Goal: Task Accomplishment & Management: Manage account settings

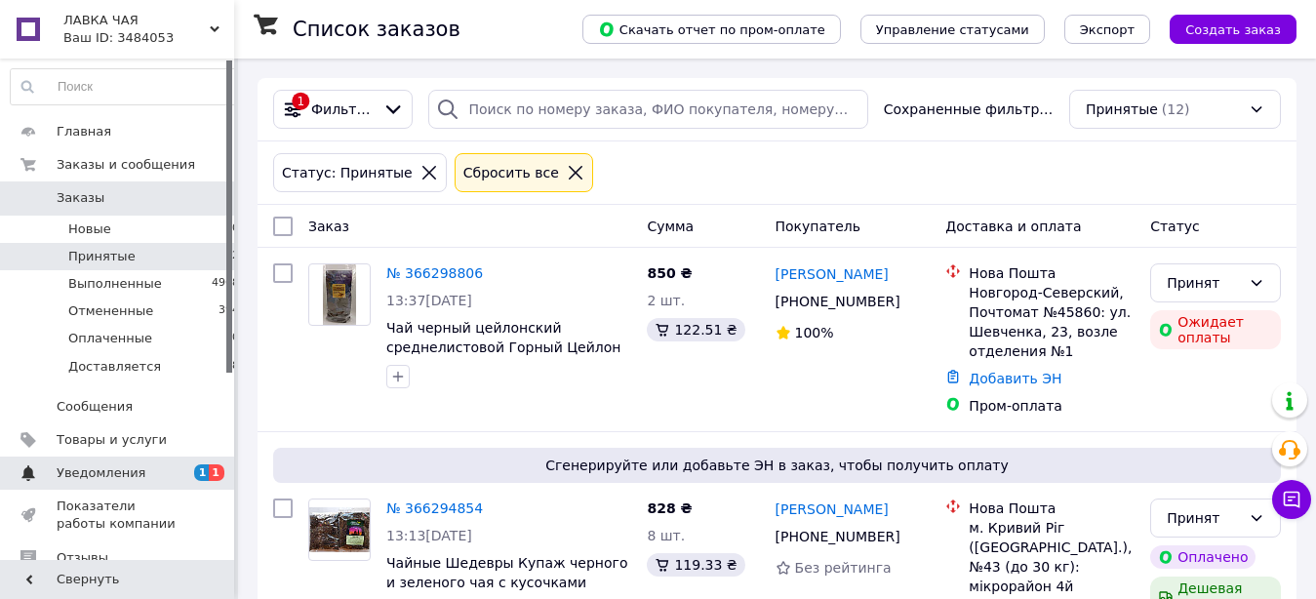
click at [111, 470] on span "Уведомления" at bounding box center [101, 473] width 89 height 18
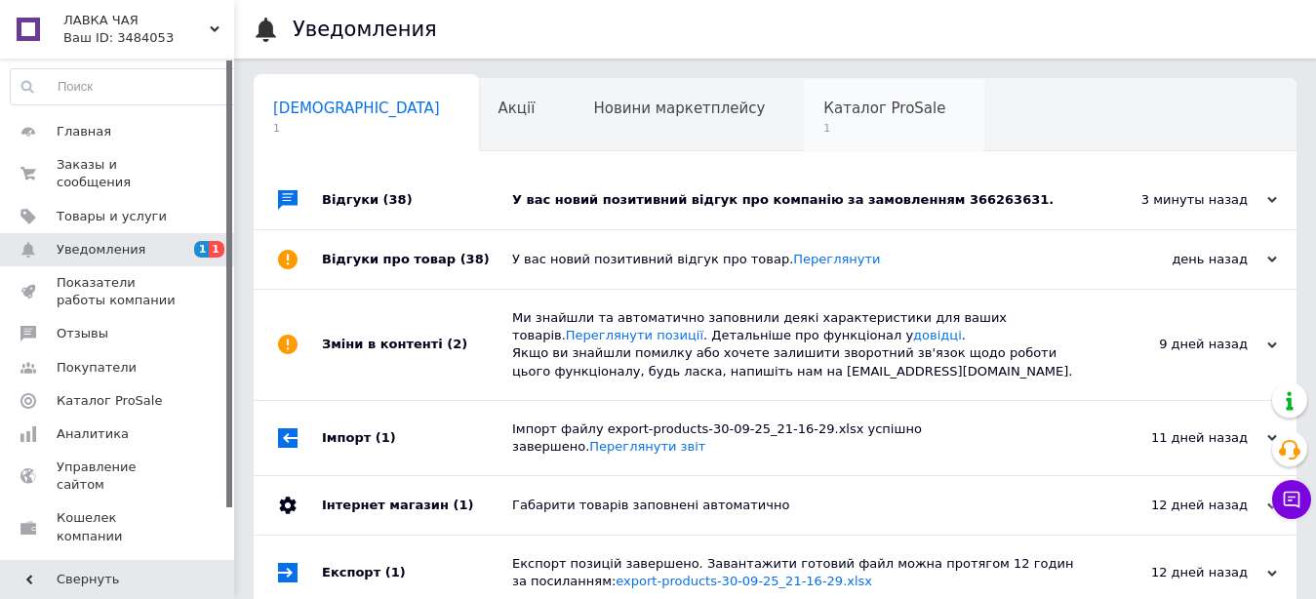
click at [823, 105] on span "Каталог ProSale" at bounding box center [884, 109] width 122 height 18
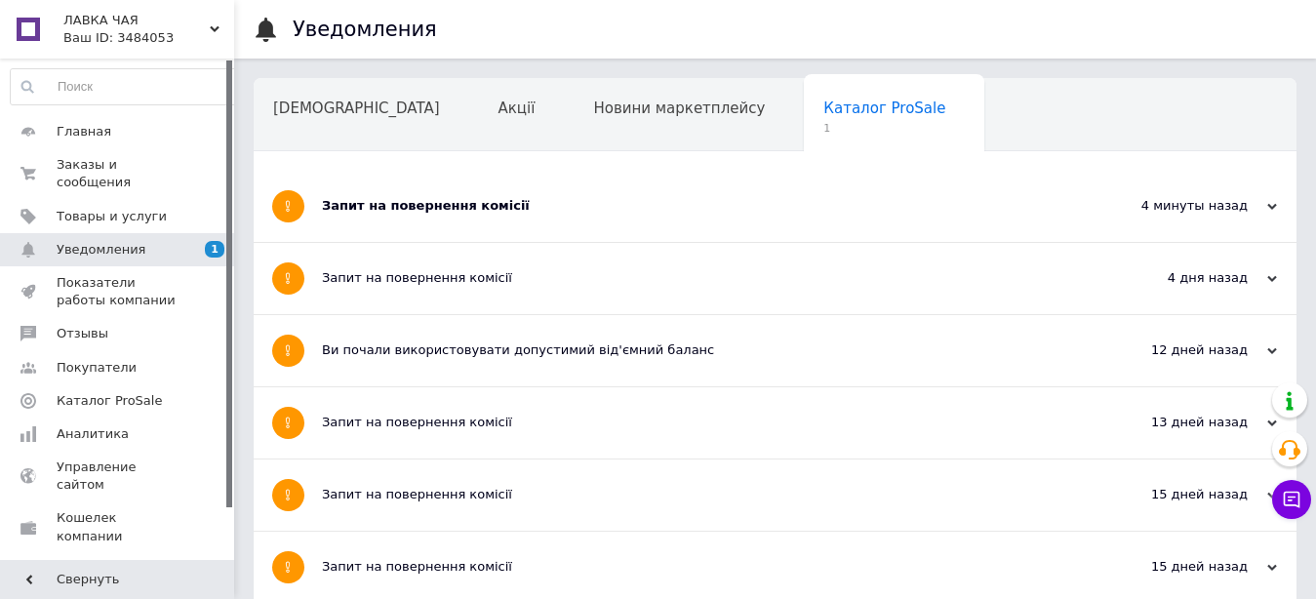
click at [451, 205] on div "Запит на повернення комісії" at bounding box center [702, 206] width 760 height 18
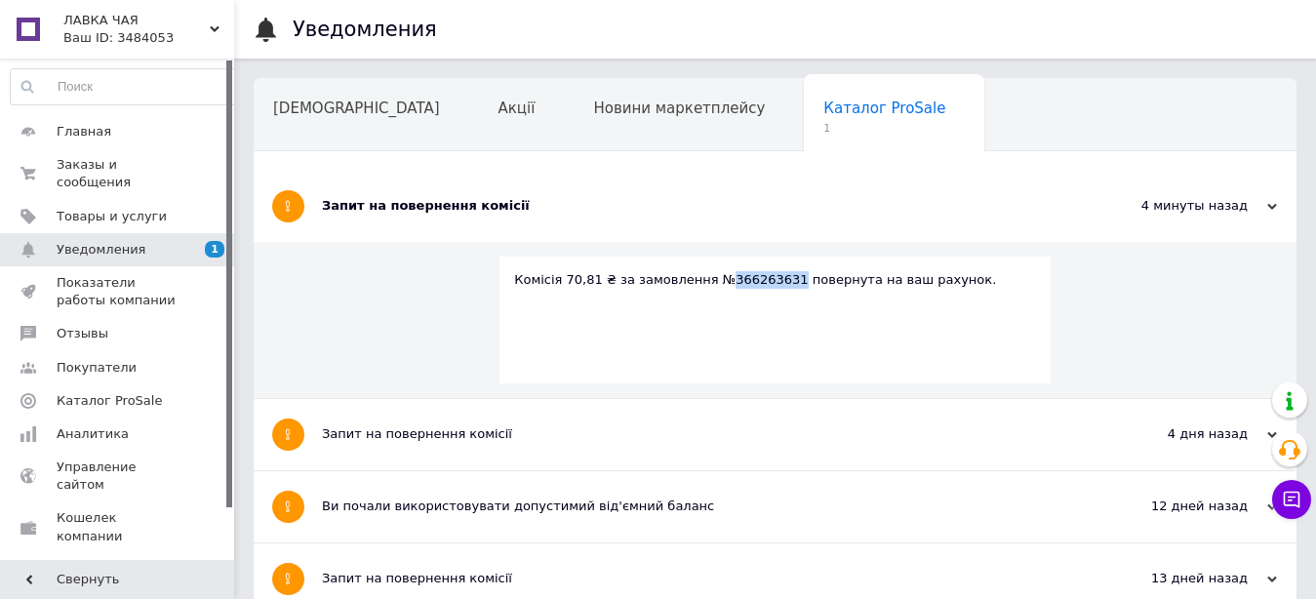
drag, startPoint x: 711, startPoint y: 280, endPoint x: 771, endPoint y: 281, distance: 59.5
click at [771, 281] on div "Комісія 70,81 ₴ за замовлення №366263631 повернута на ваш рахунок." at bounding box center [775, 280] width 522 height 18
copy div "366263631"
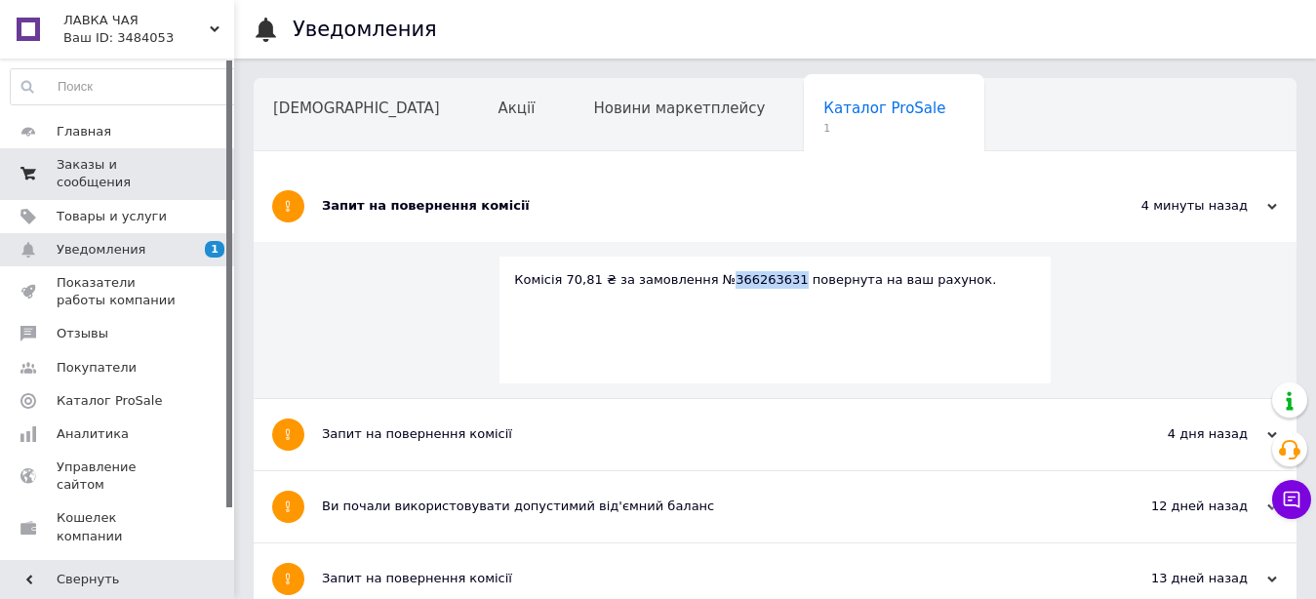
click at [121, 167] on span "Заказы и сообщения" at bounding box center [119, 173] width 124 height 35
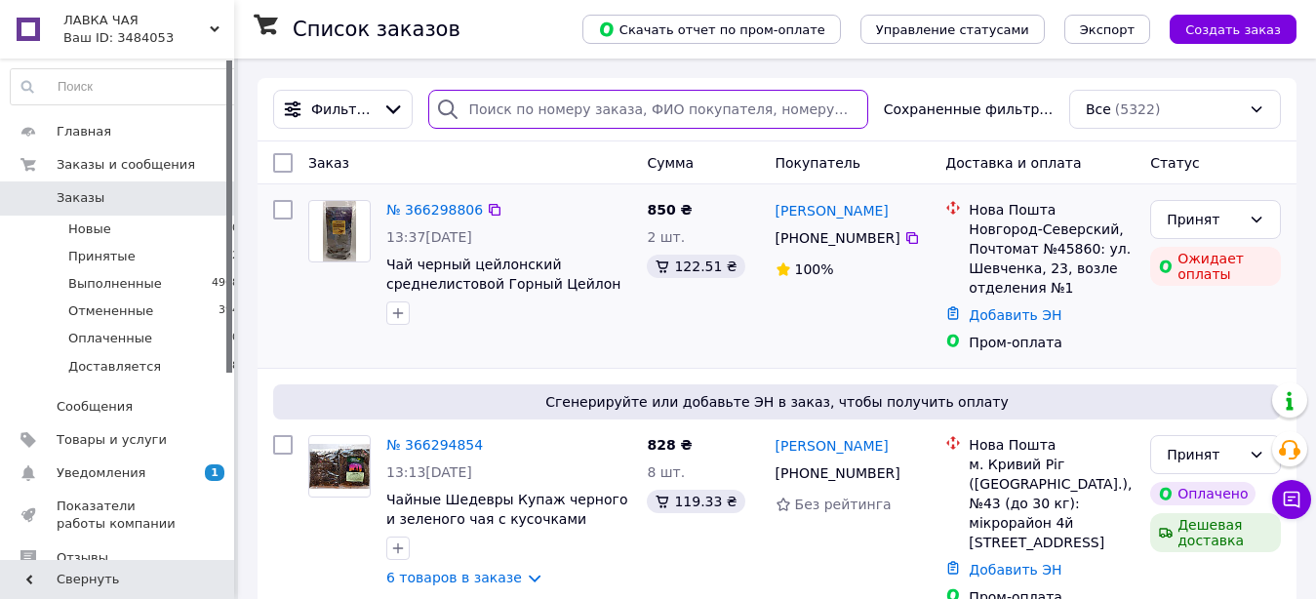
paste input "366263631"
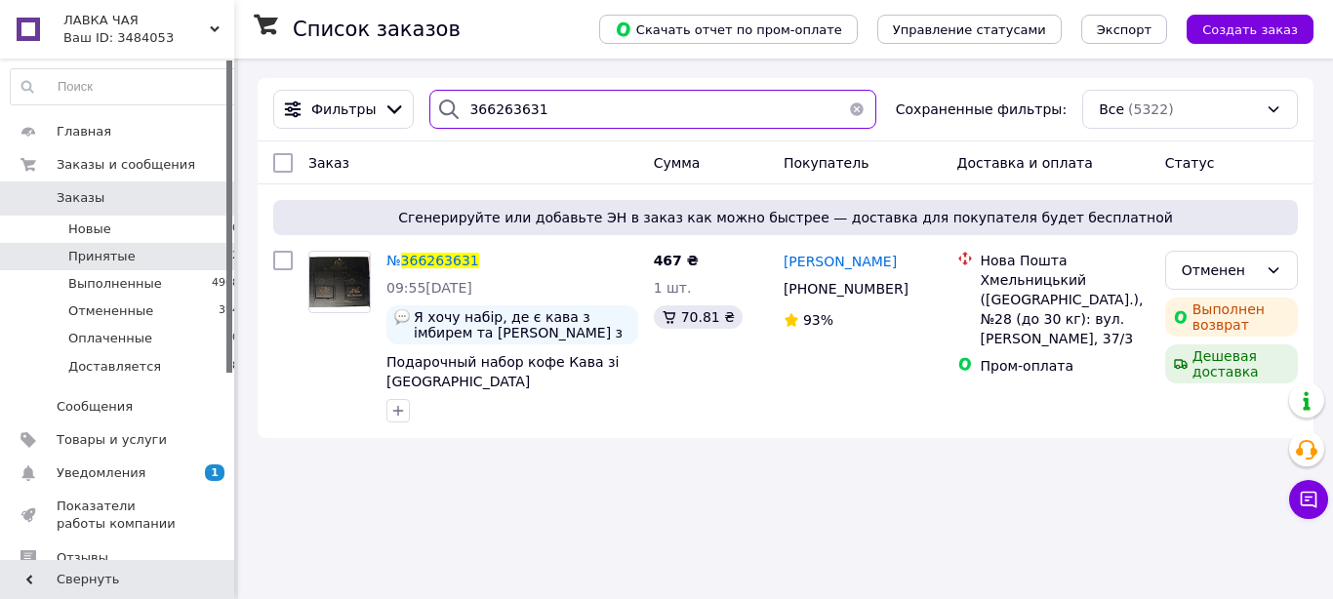
type input "366263631"
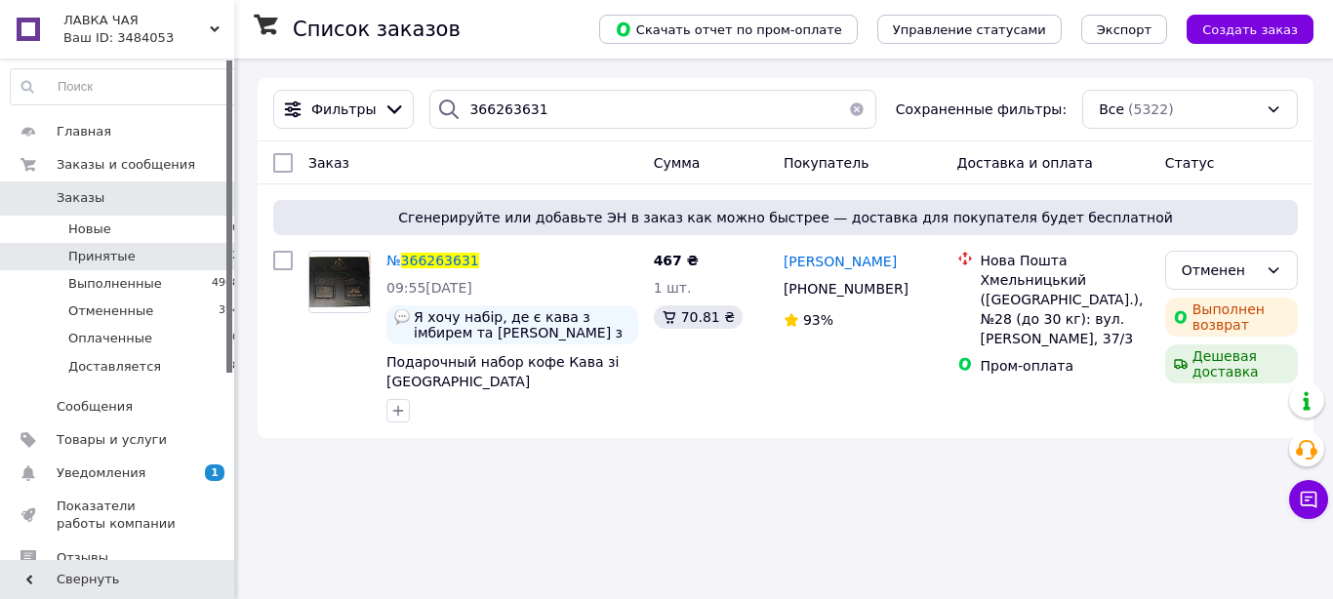
click at [129, 254] on li "Принятые 12" at bounding box center [125, 256] width 251 height 27
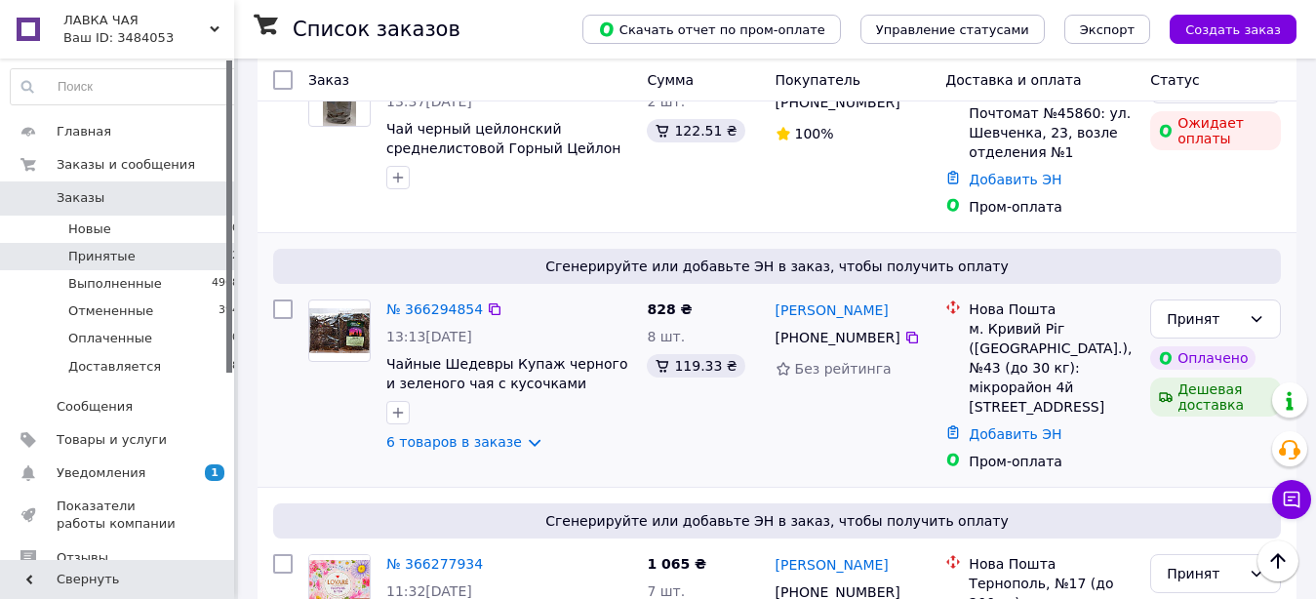
scroll to position [299, 0]
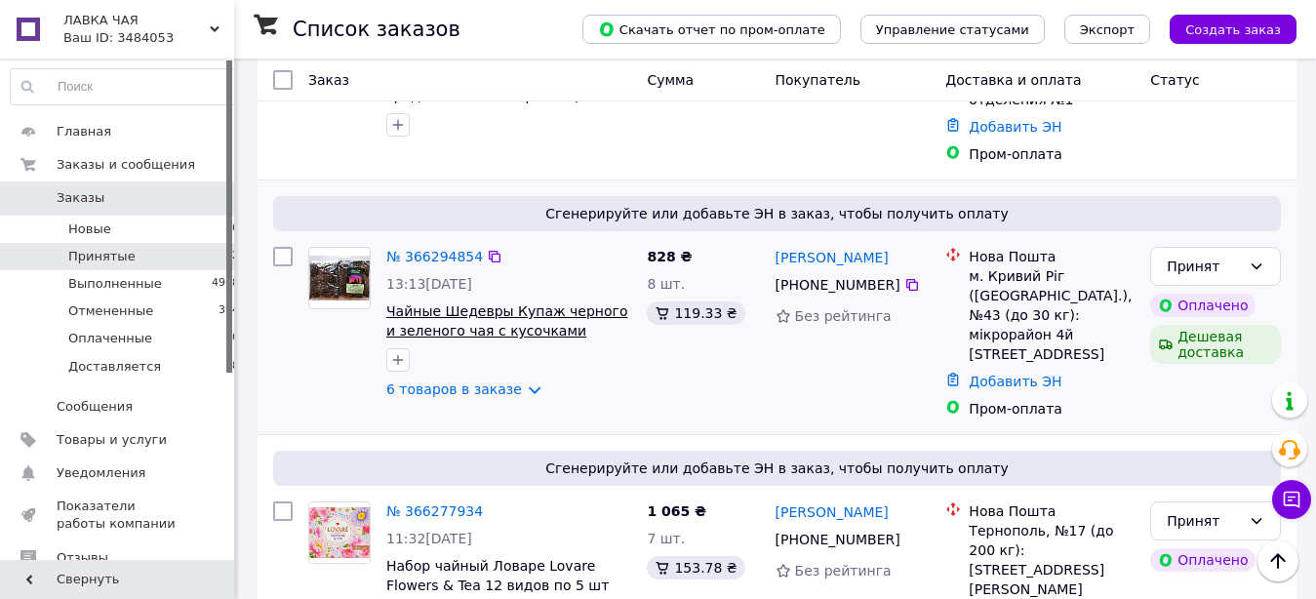
scroll to position [53, 0]
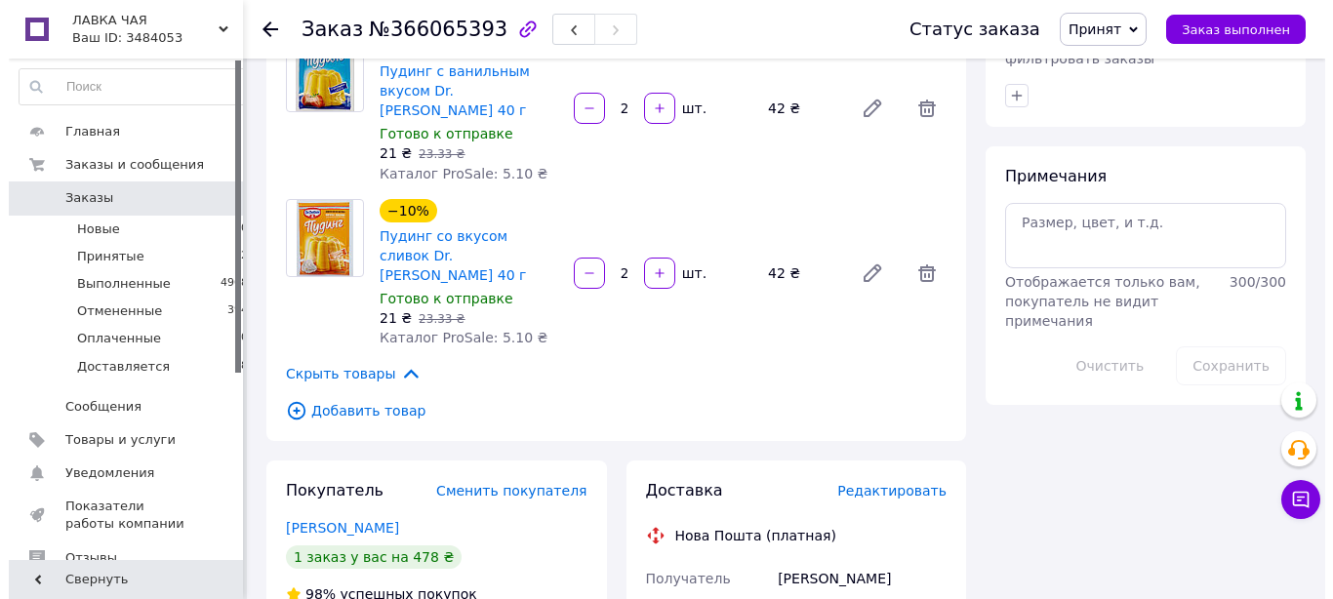
scroll to position [1095, 0]
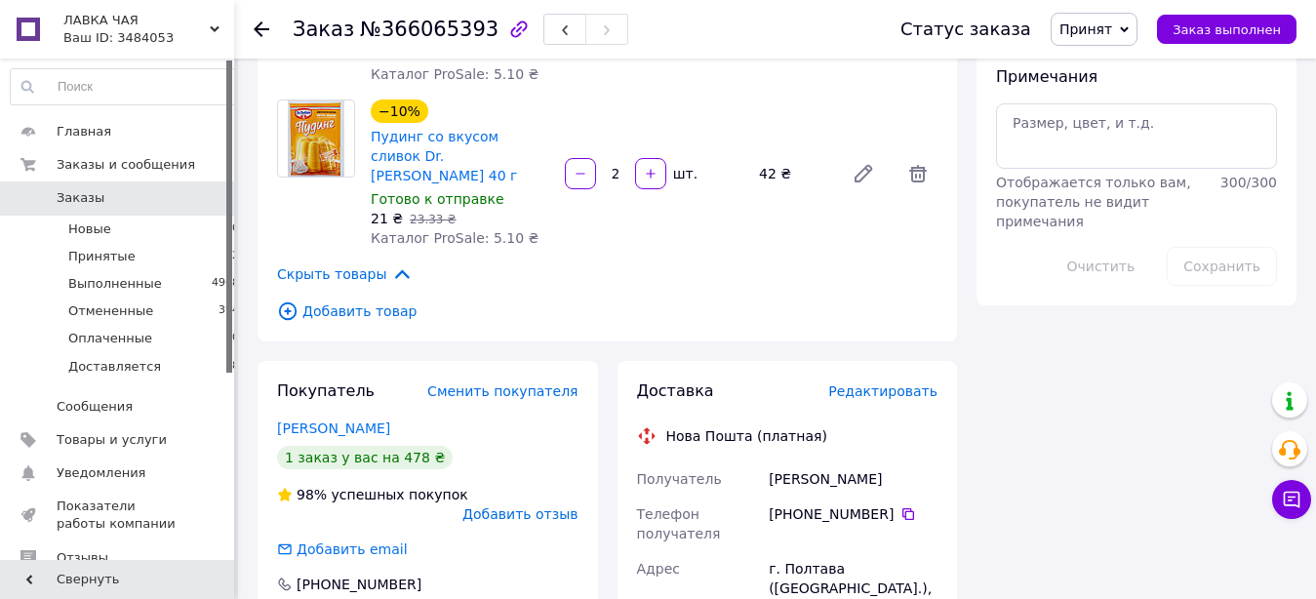
click at [903, 383] on span "Редактировать" at bounding box center [882, 391] width 109 height 16
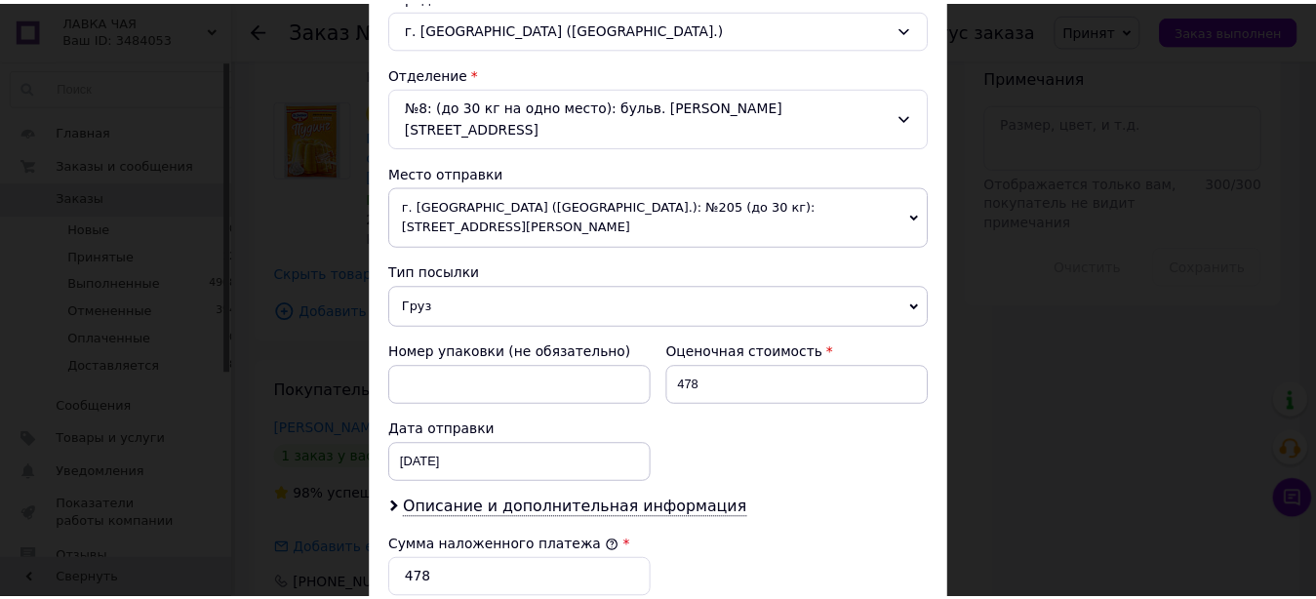
scroll to position [890, 0]
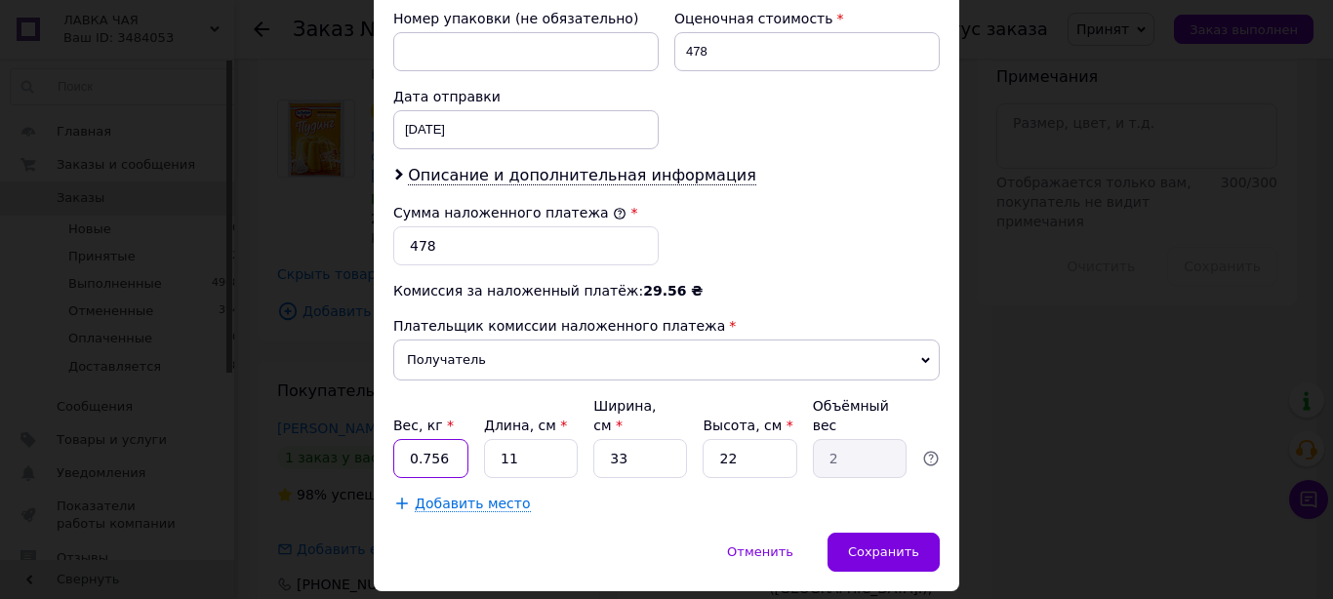
drag, startPoint x: 412, startPoint y: 398, endPoint x: 458, endPoint y: 392, distance: 46.2
click at [457, 439] on input "0.756" at bounding box center [430, 458] width 75 height 39
type input "0.9"
type input "3"
type input "0.54"
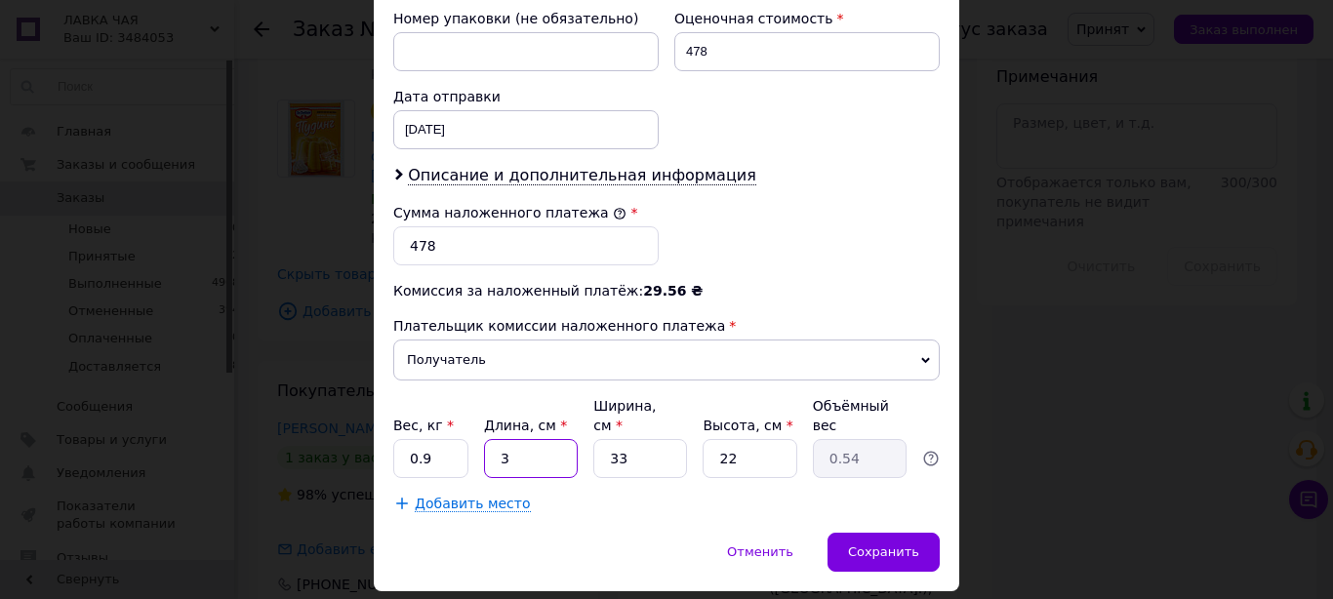
type input "32"
type input "5.81"
type input "32"
type input "2"
type input "0.35"
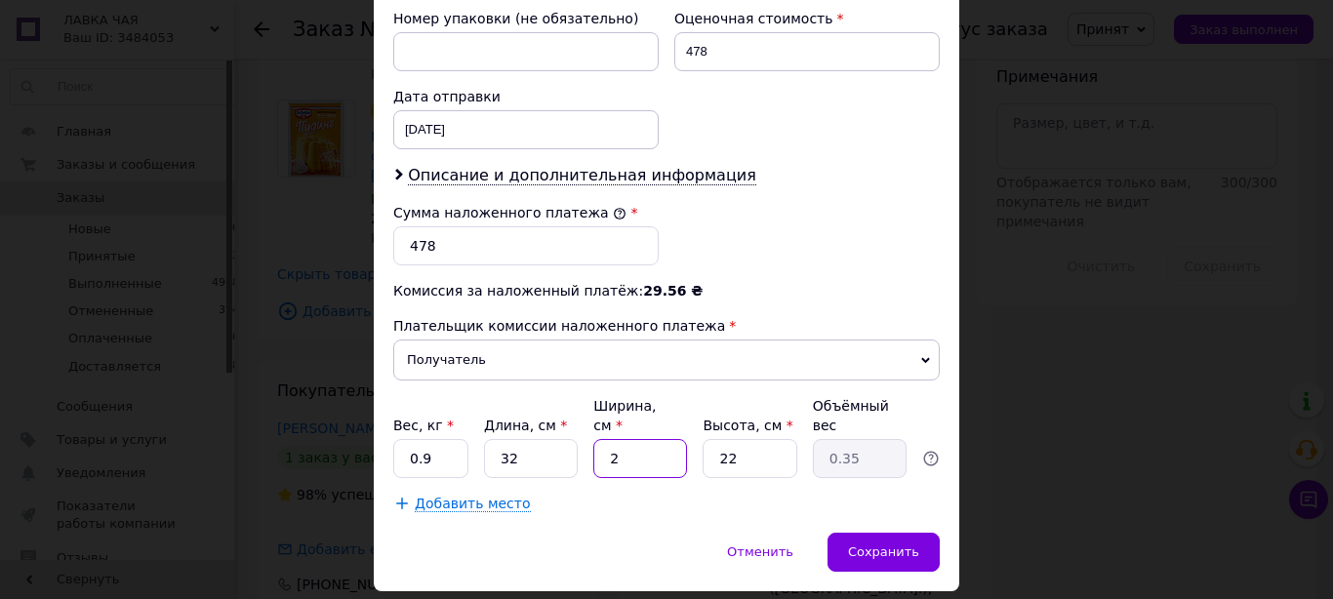
type input "20"
type input "3.52"
type input "20"
type input "1"
type input "0.16"
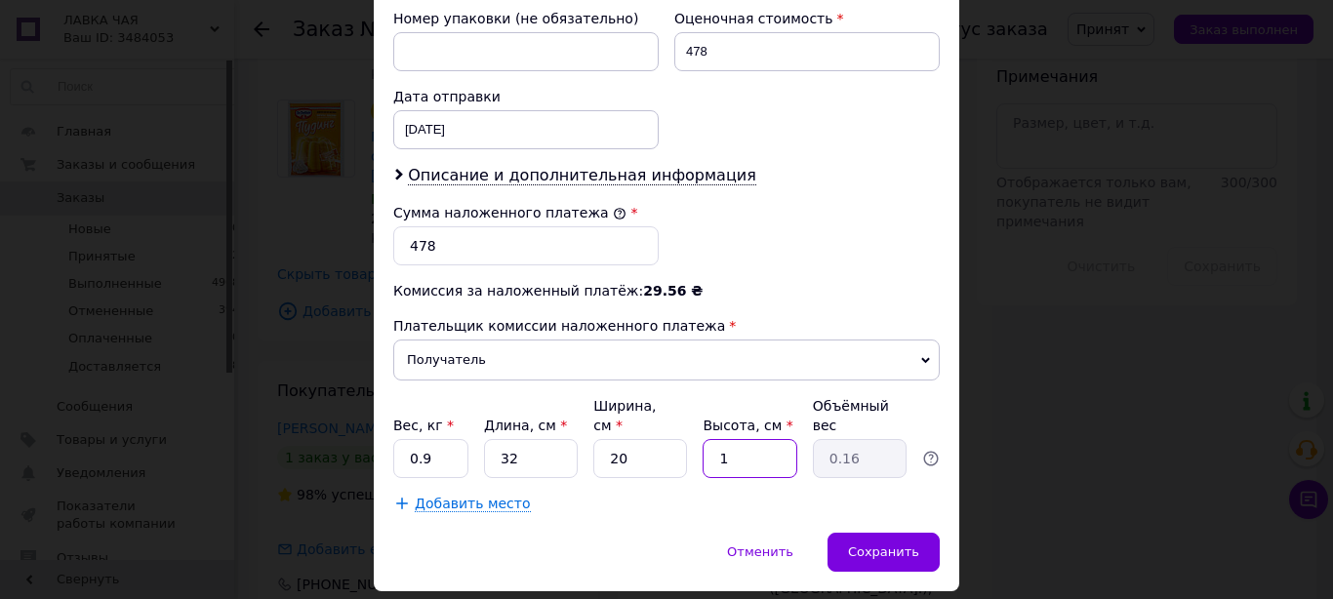
type input "12"
type input "1.92"
type input "12"
drag, startPoint x: 859, startPoint y: 490, endPoint x: 982, endPoint y: 414, distance: 145.4
click at [863, 544] on span "Сохранить" at bounding box center [883, 551] width 71 height 15
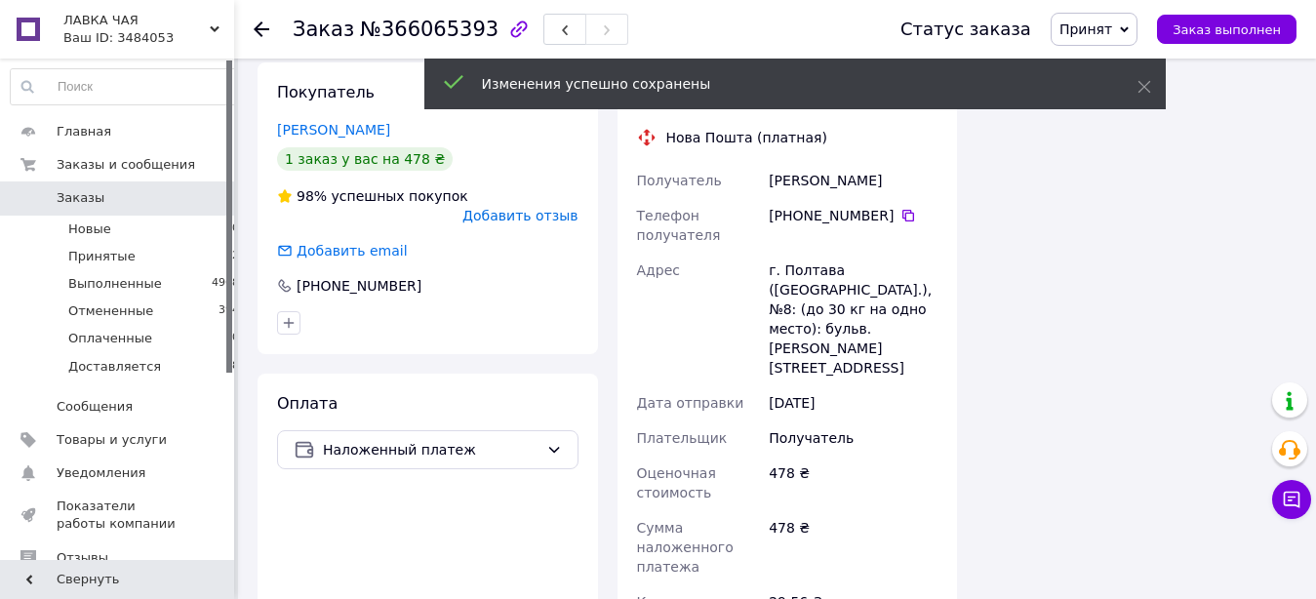
scroll to position [1692, 0]
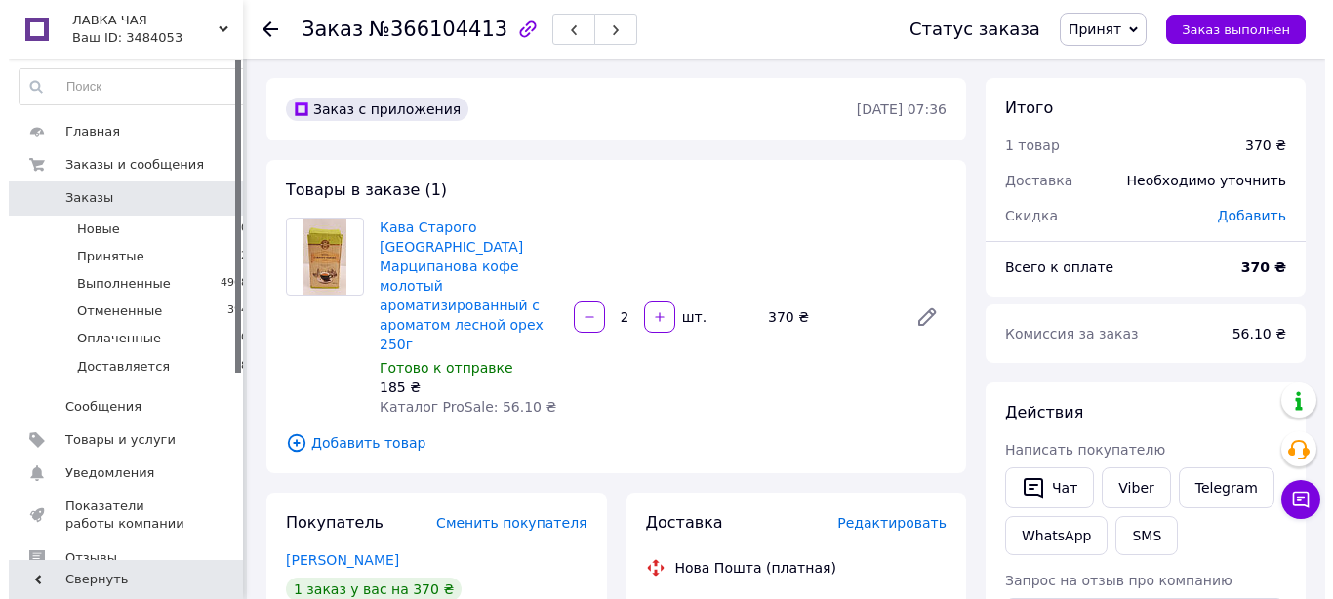
scroll to position [199, 0]
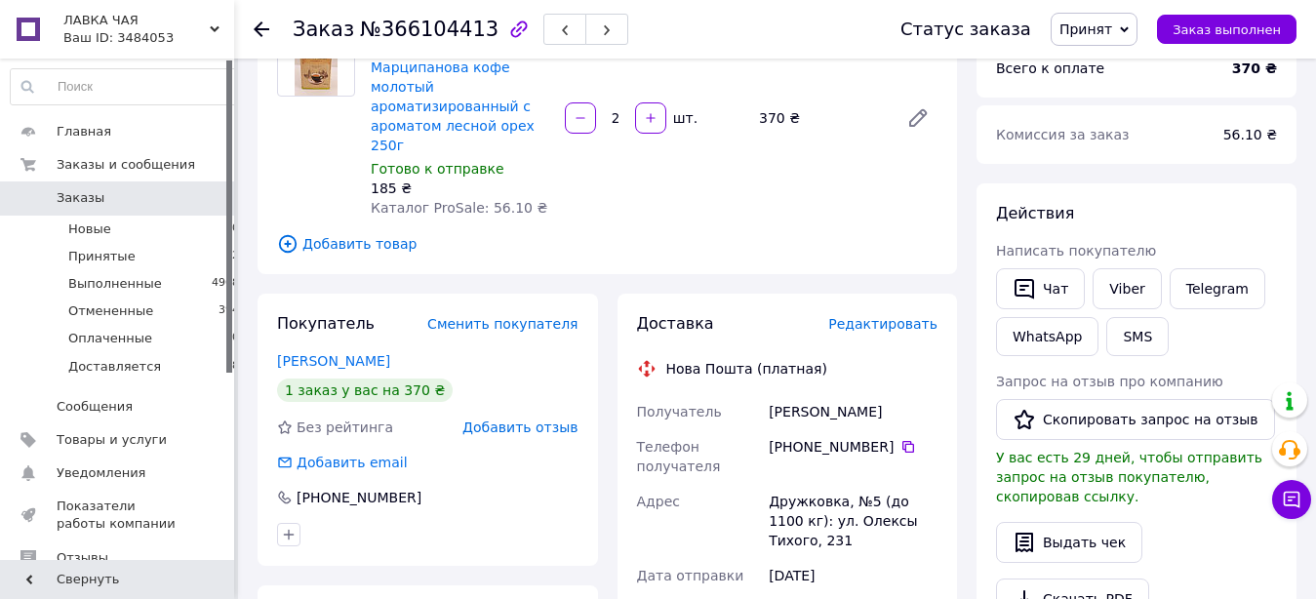
click at [888, 316] on span "Редактировать" at bounding box center [882, 324] width 109 height 16
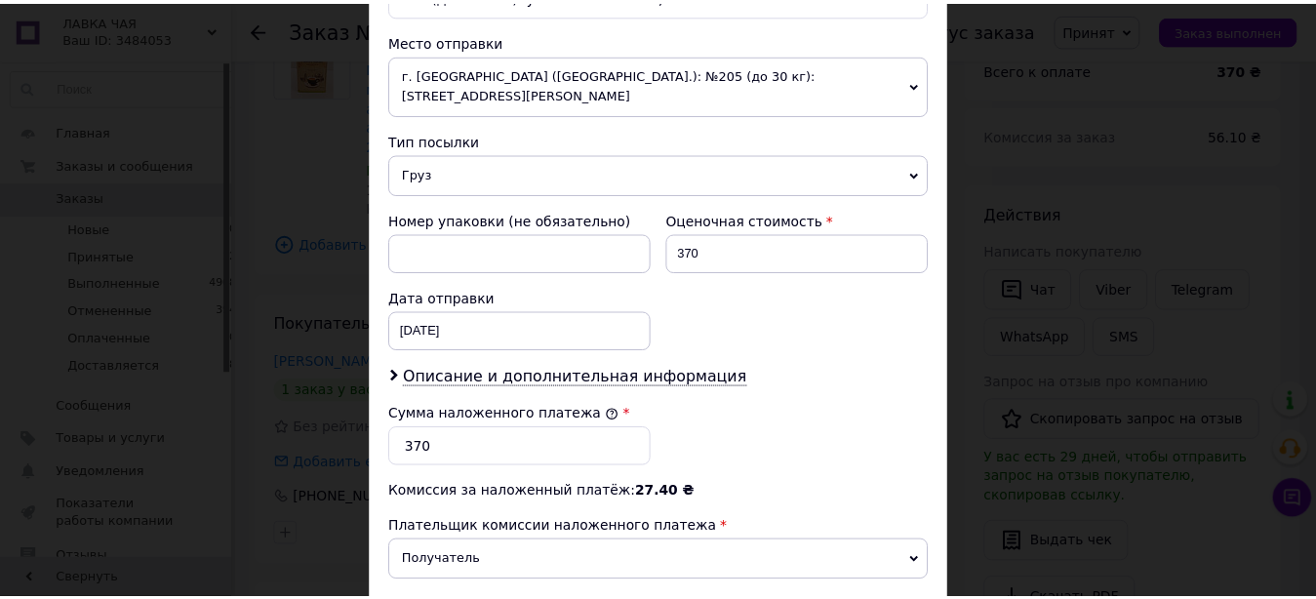
scroll to position [890, 0]
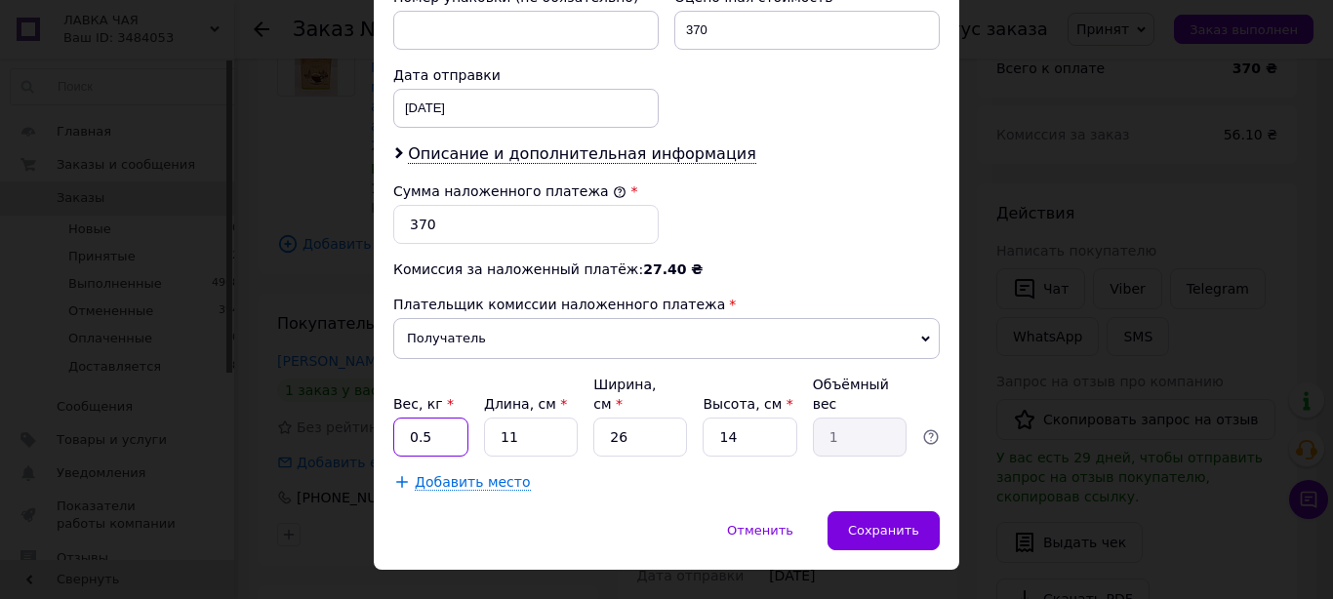
drag, startPoint x: 415, startPoint y: 399, endPoint x: 432, endPoint y: 398, distance: 17.6
click at [432, 418] on input "0.5" at bounding box center [430, 437] width 75 height 39
type input "0.7"
type input "3"
type input "0.27"
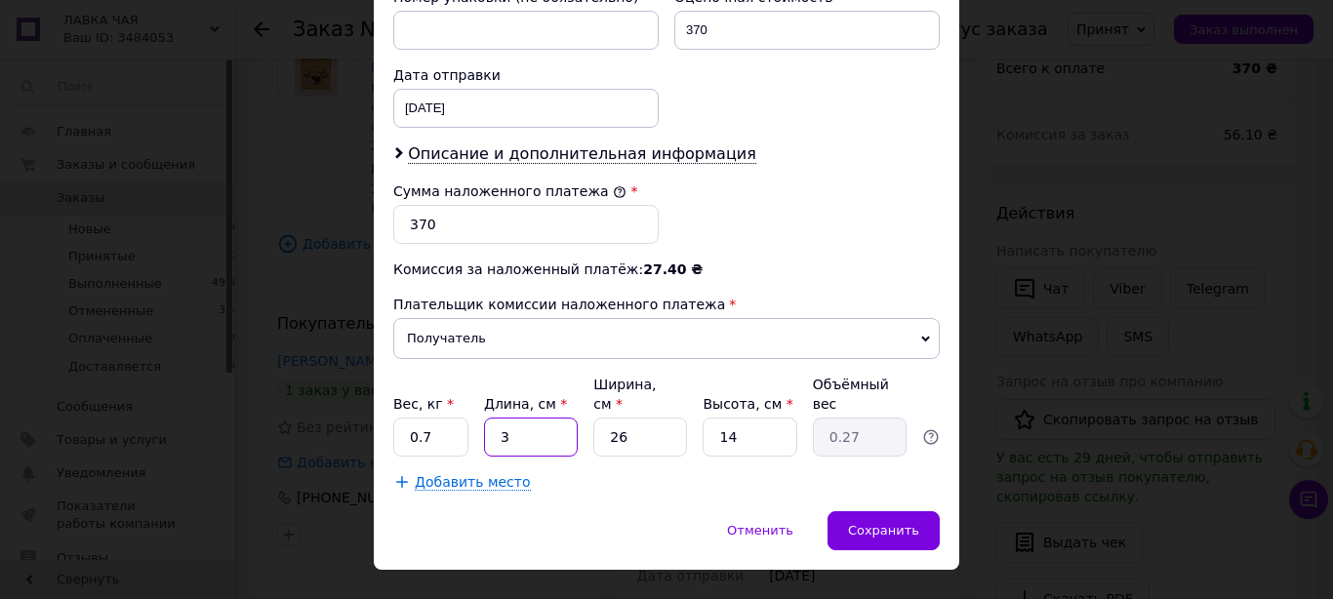
type input "32"
type input "2.91"
type input "32"
type input "2"
type input "0.22"
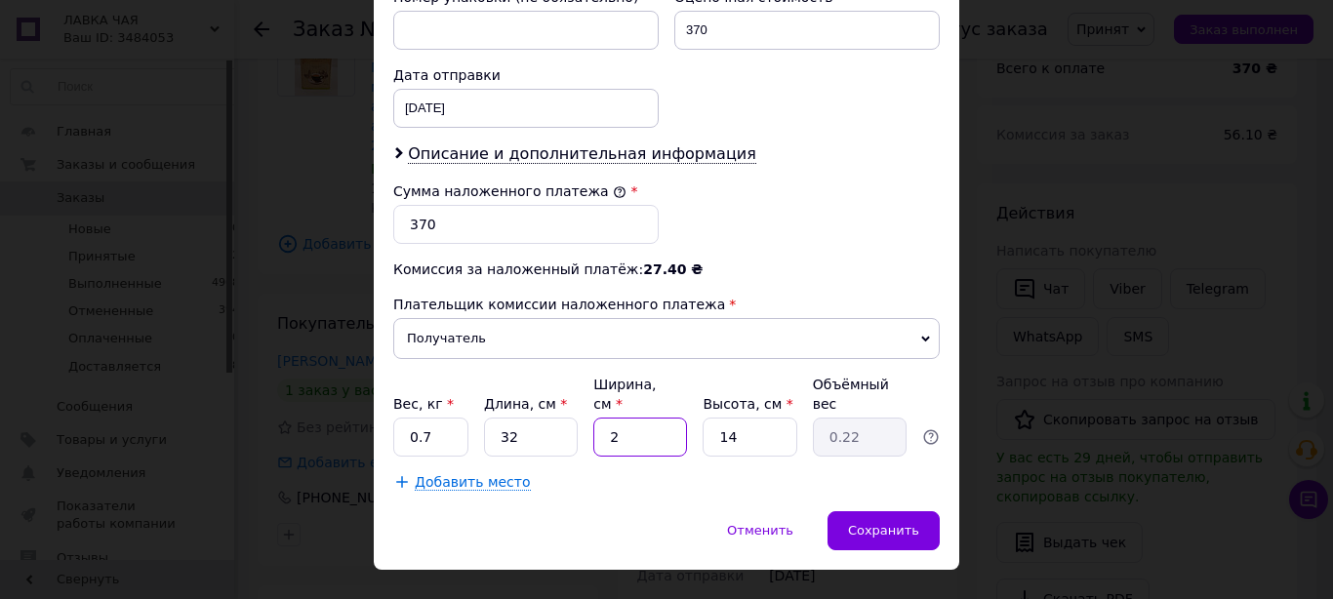
type input "20"
type input "2.24"
type input "20"
type input "1"
type input "0.16"
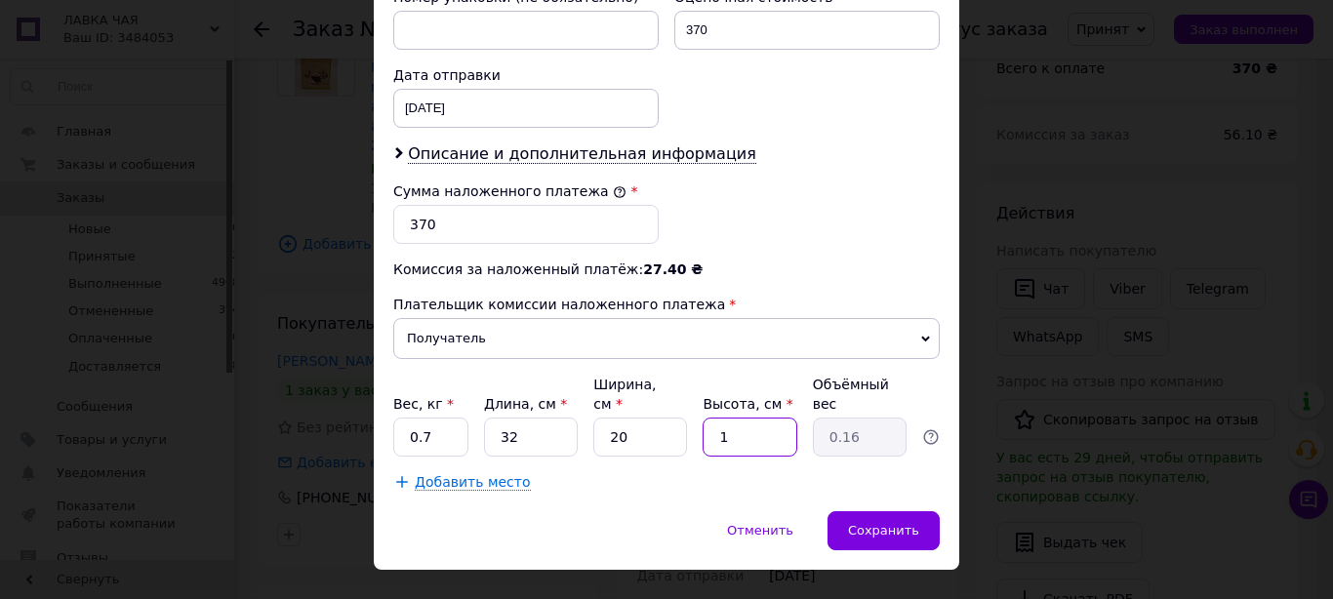
type input "12"
type input "1.92"
type input "12"
click at [906, 523] on span "Сохранить" at bounding box center [883, 530] width 71 height 15
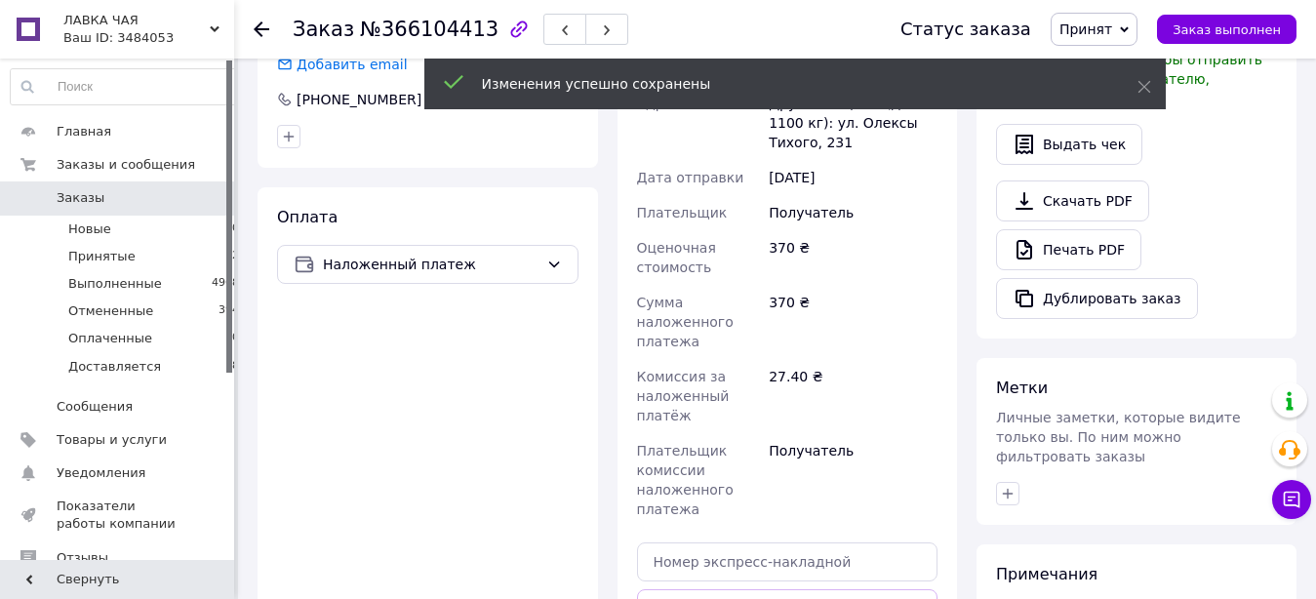
scroll to position [896, 0]
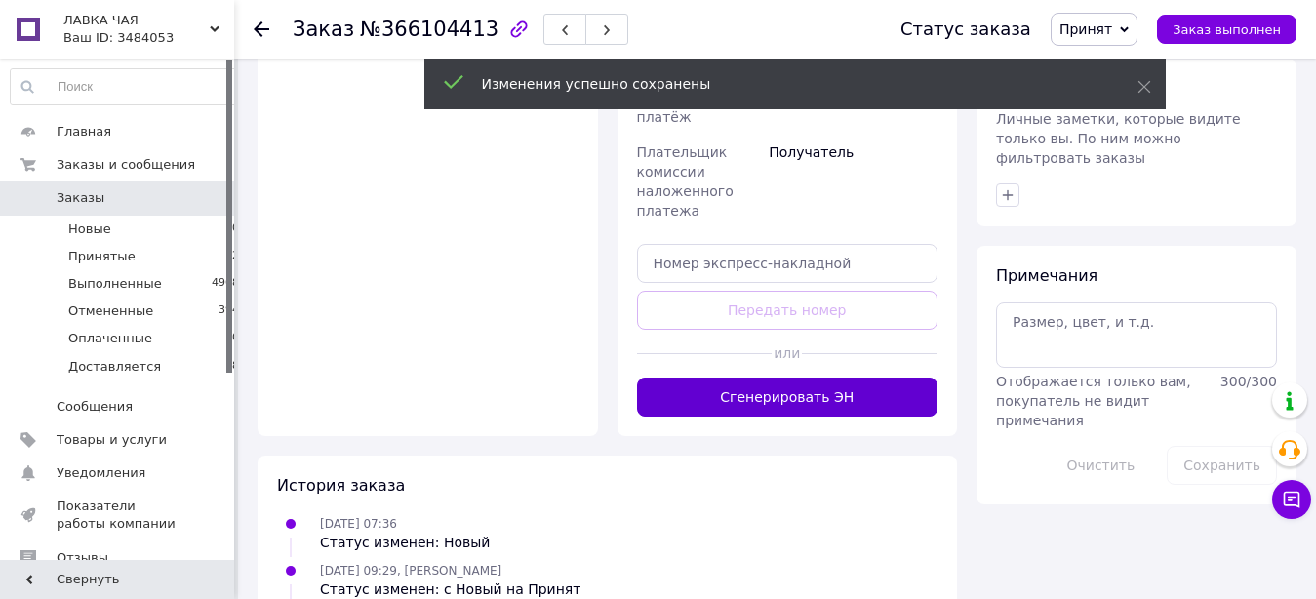
click at [844, 378] on button "Сгенерировать ЭН" at bounding box center [787, 397] width 301 height 39
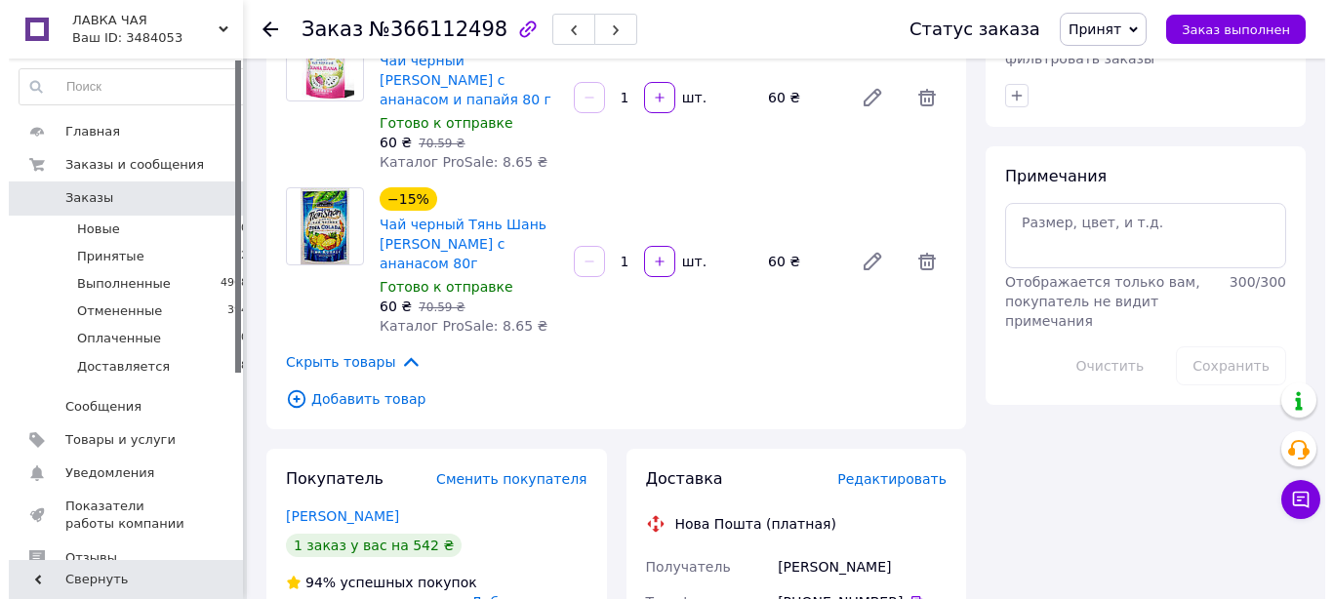
scroll to position [1194, 0]
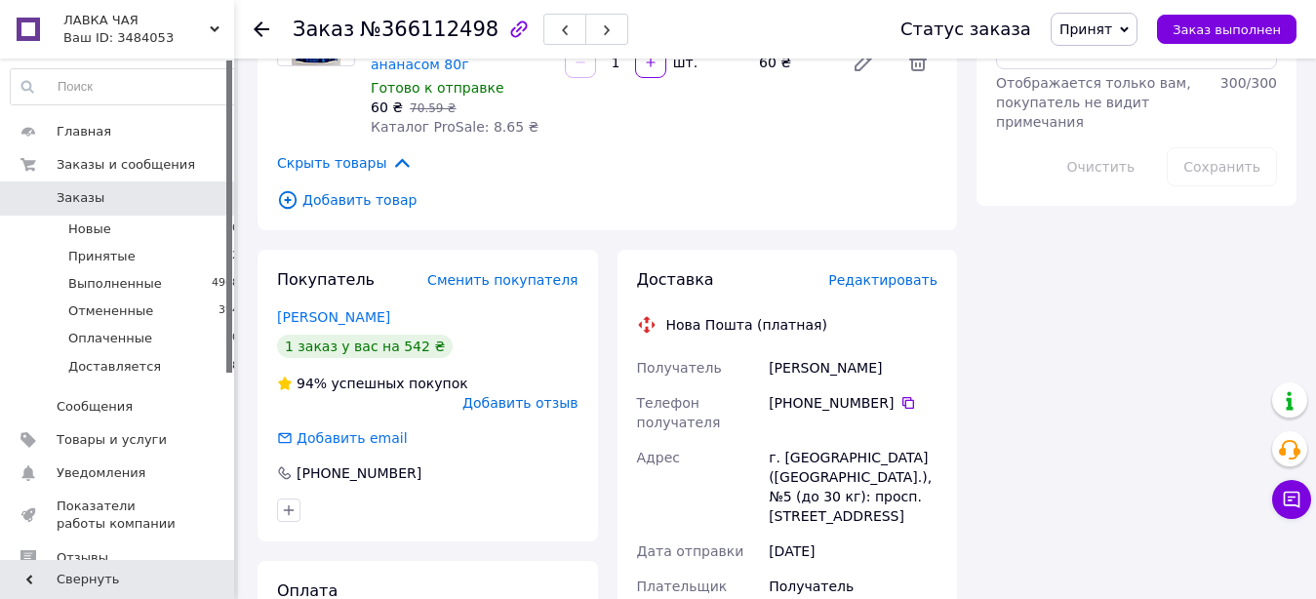
click at [893, 272] on span "Редактировать" at bounding box center [882, 280] width 109 height 16
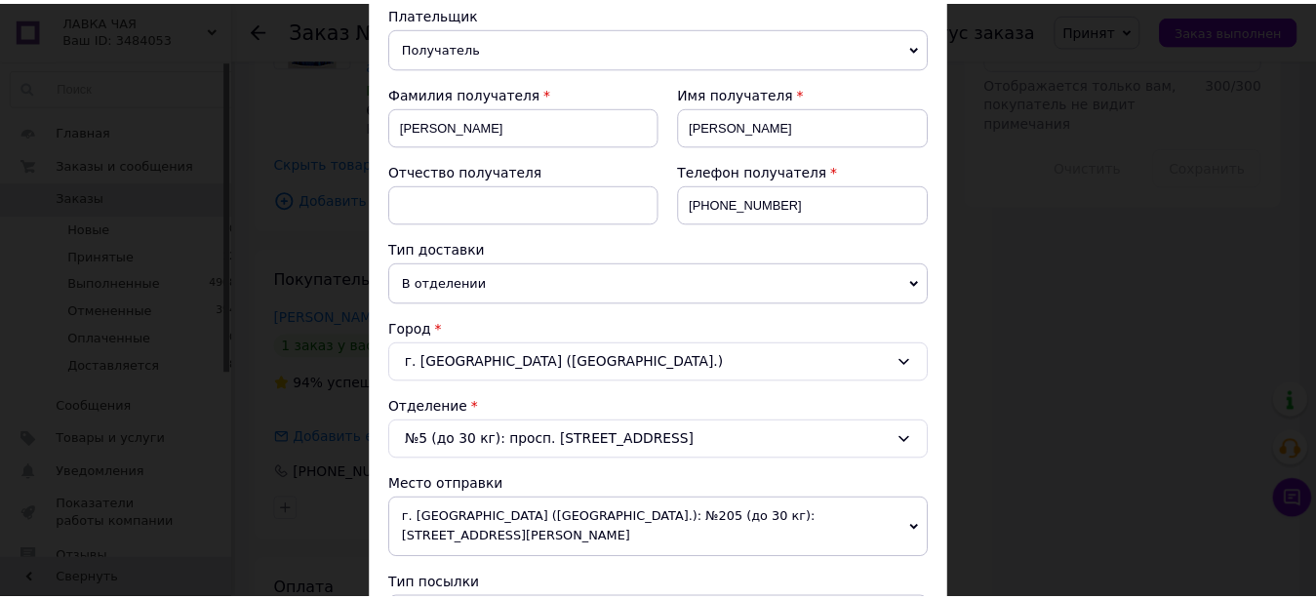
scroll to position [0, 0]
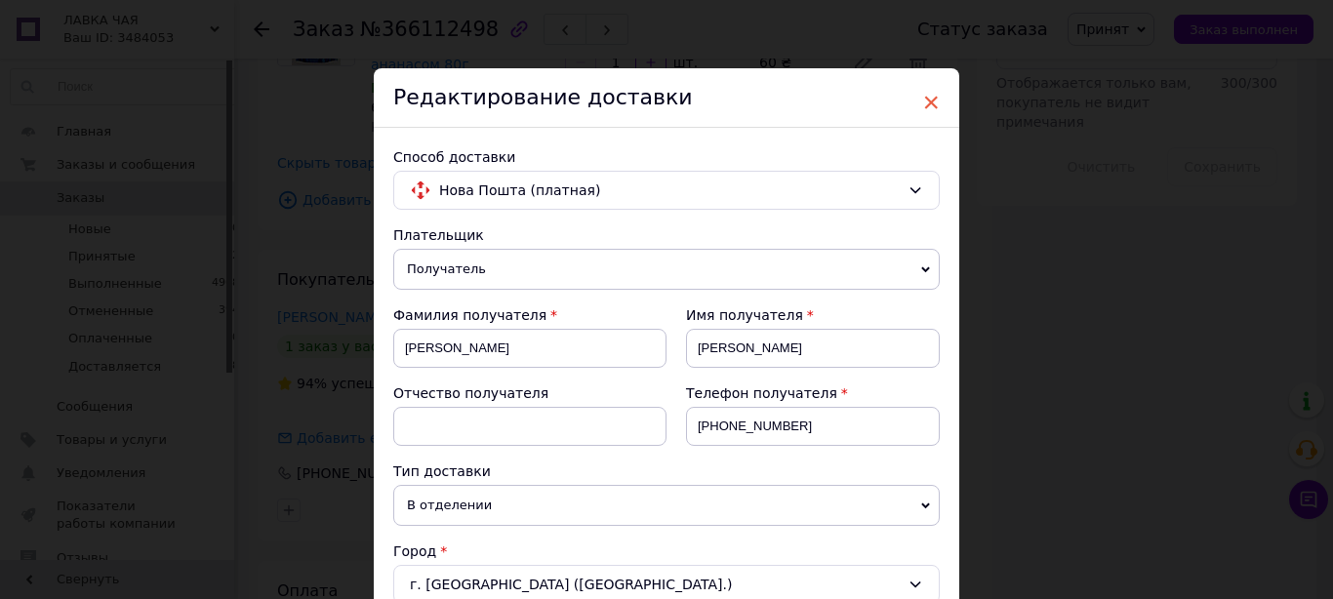
click at [922, 104] on span "×" at bounding box center [931, 102] width 18 height 33
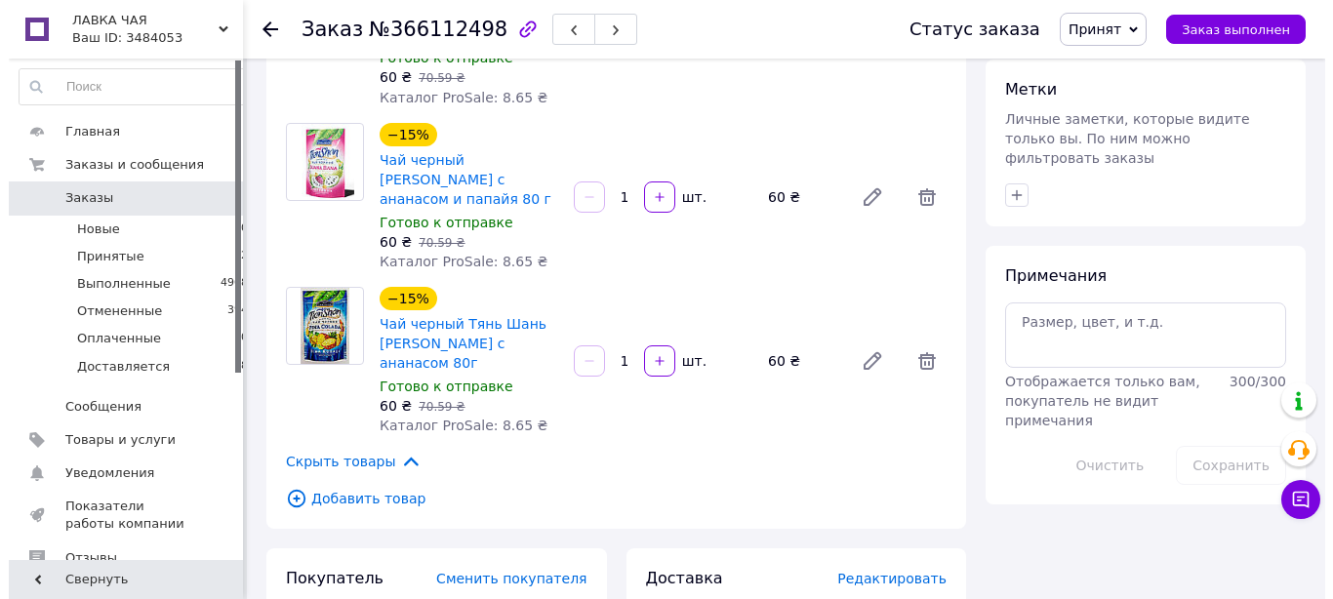
scroll to position [1294, 0]
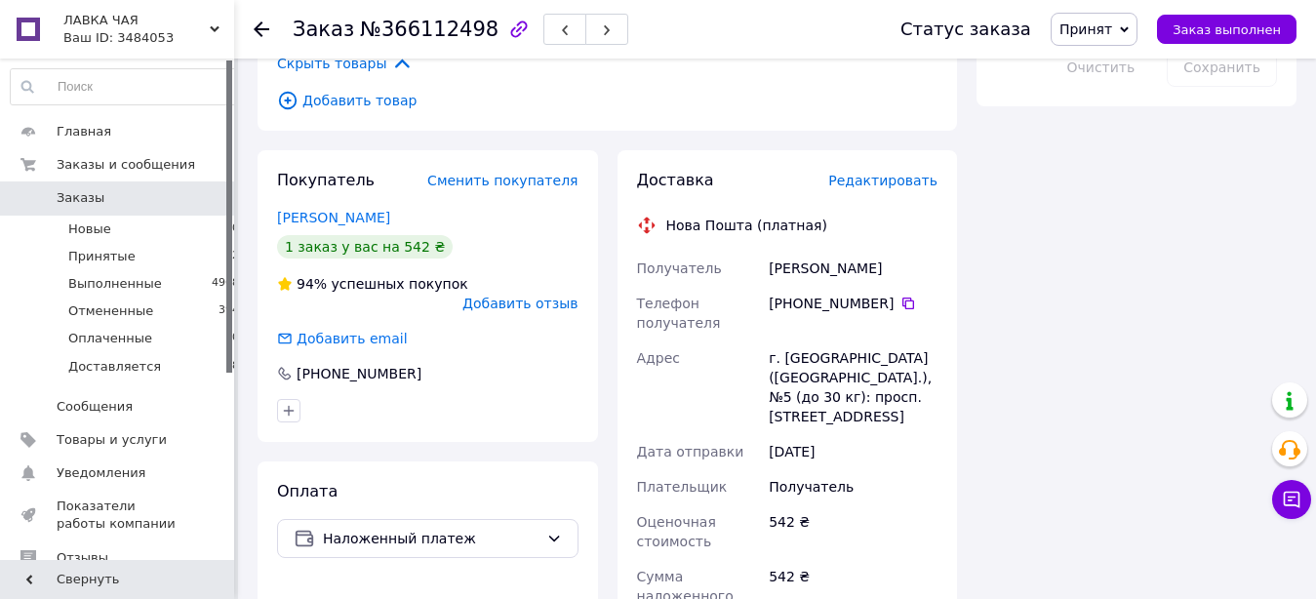
click at [883, 173] on span "Редактировать" at bounding box center [882, 181] width 109 height 16
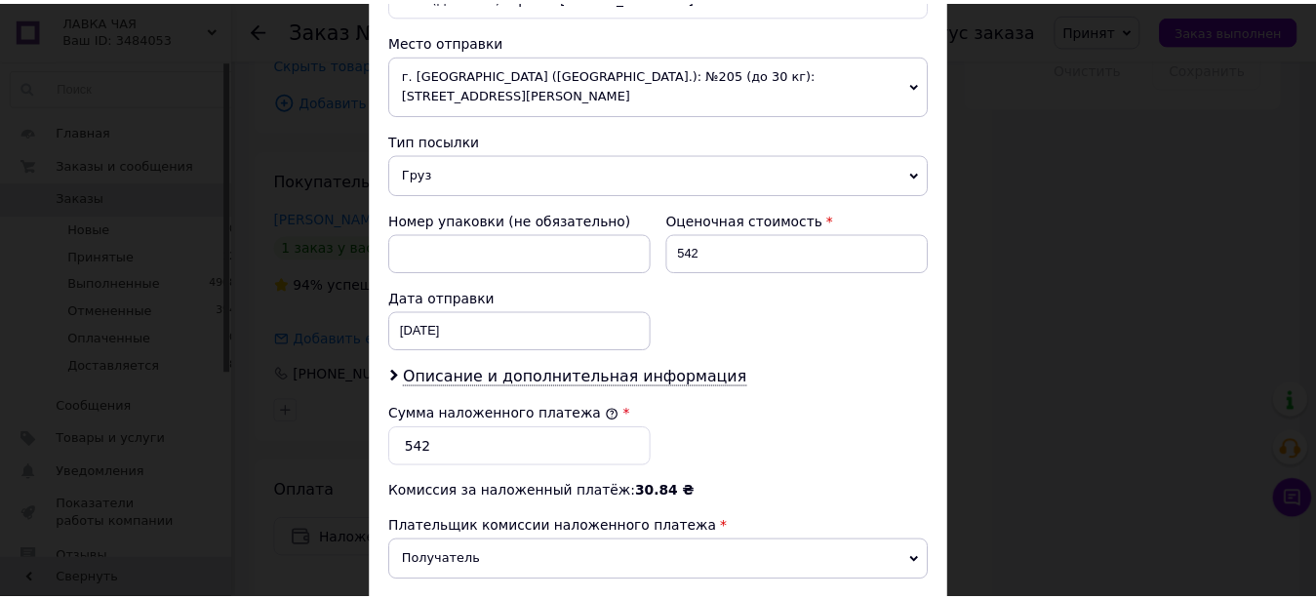
scroll to position [890, 0]
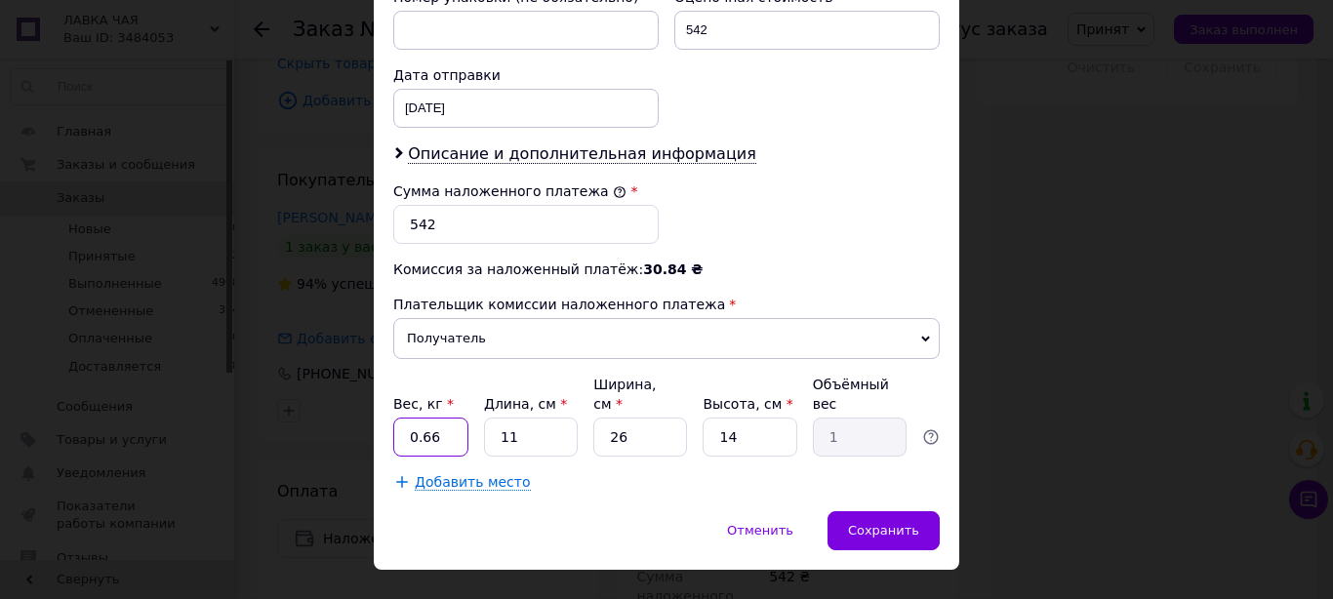
drag, startPoint x: 413, startPoint y: 399, endPoint x: 438, endPoint y: 394, distance: 25.8
click at [438, 418] on input "0.66" at bounding box center [430, 437] width 75 height 39
type input "0.9"
type input "3"
type input "0.27"
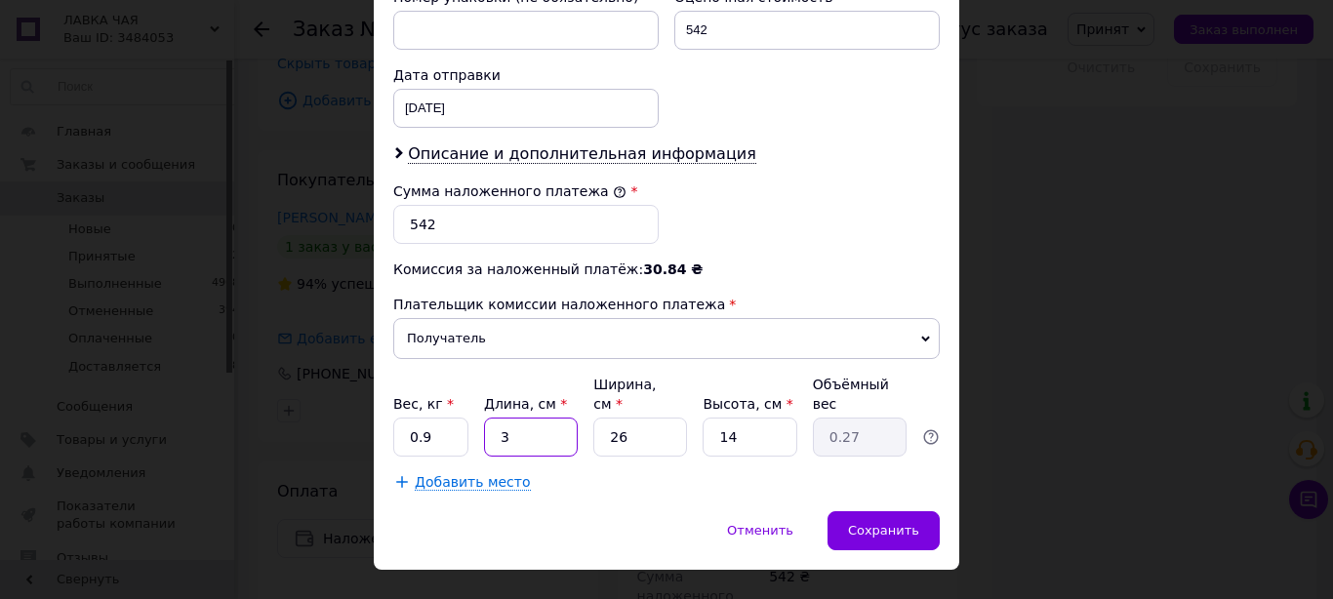
type input "32"
type input "2.91"
type input "32"
type input "2"
type input "0.22"
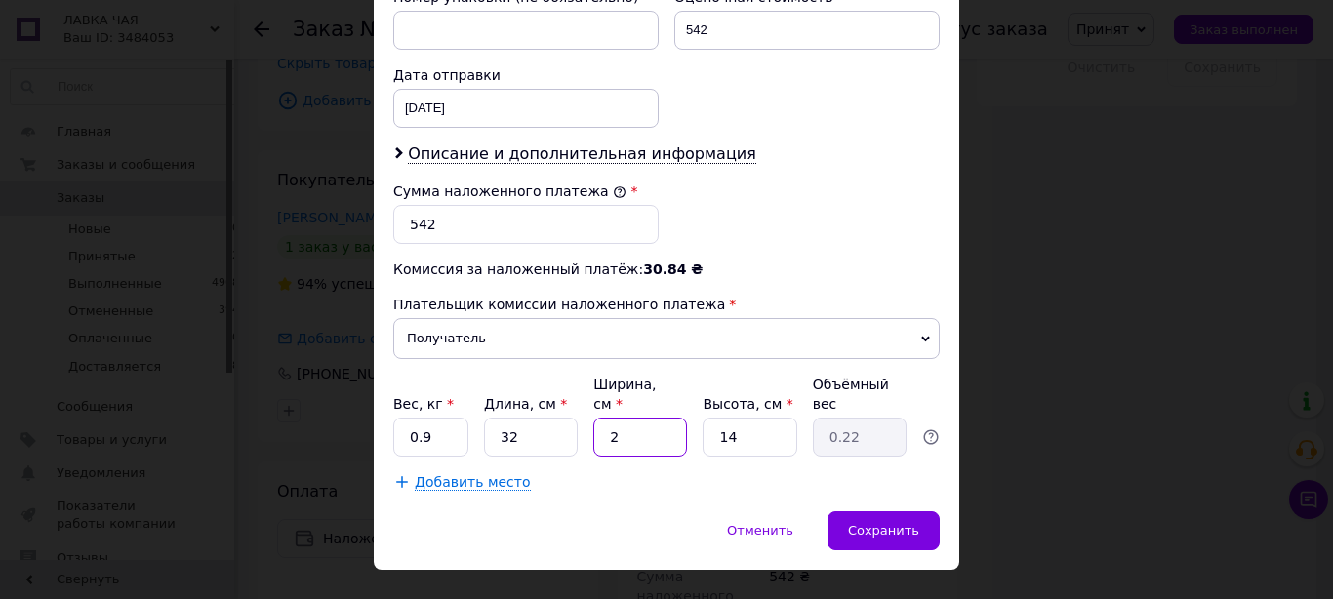
type input "20"
type input "2.24"
type input "20"
type input "1"
type input "0.16"
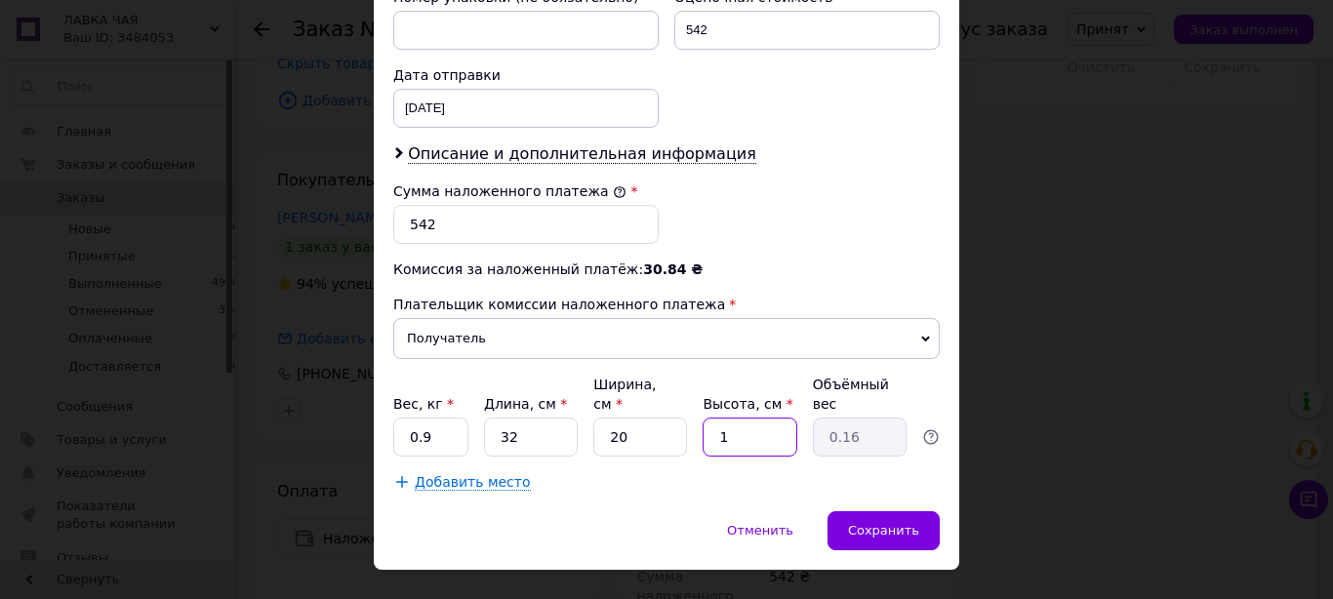
type input "12"
type input "1.92"
type input "12"
click at [900, 523] on span "Сохранить" at bounding box center [883, 530] width 71 height 15
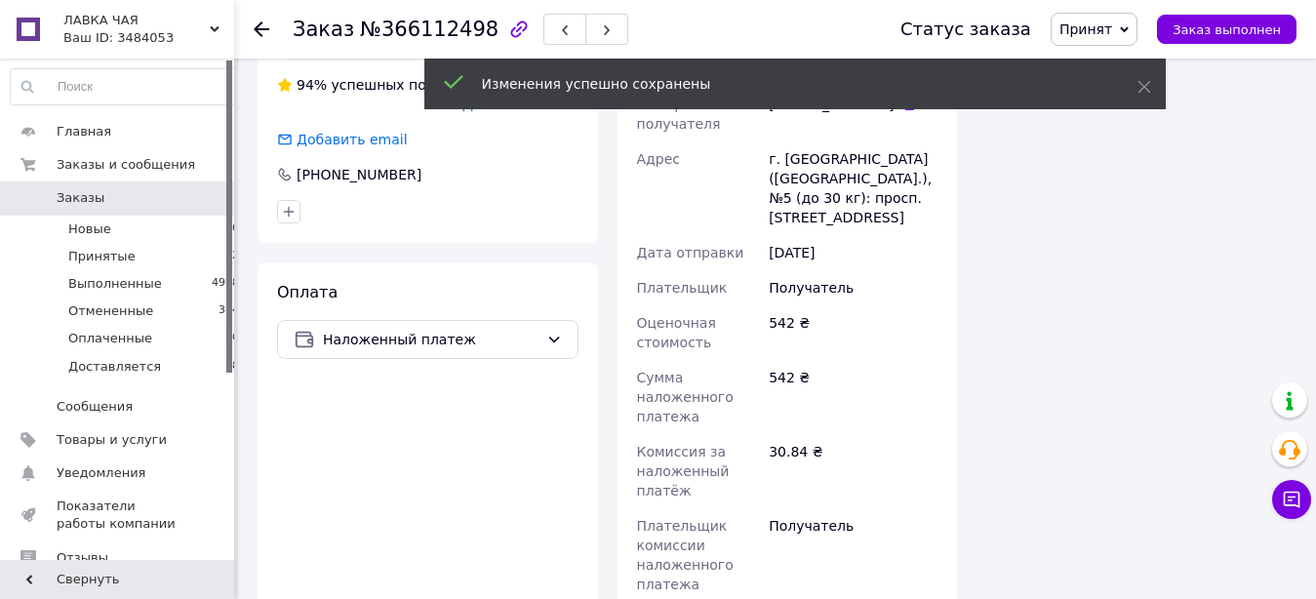
scroll to position [1692, 0]
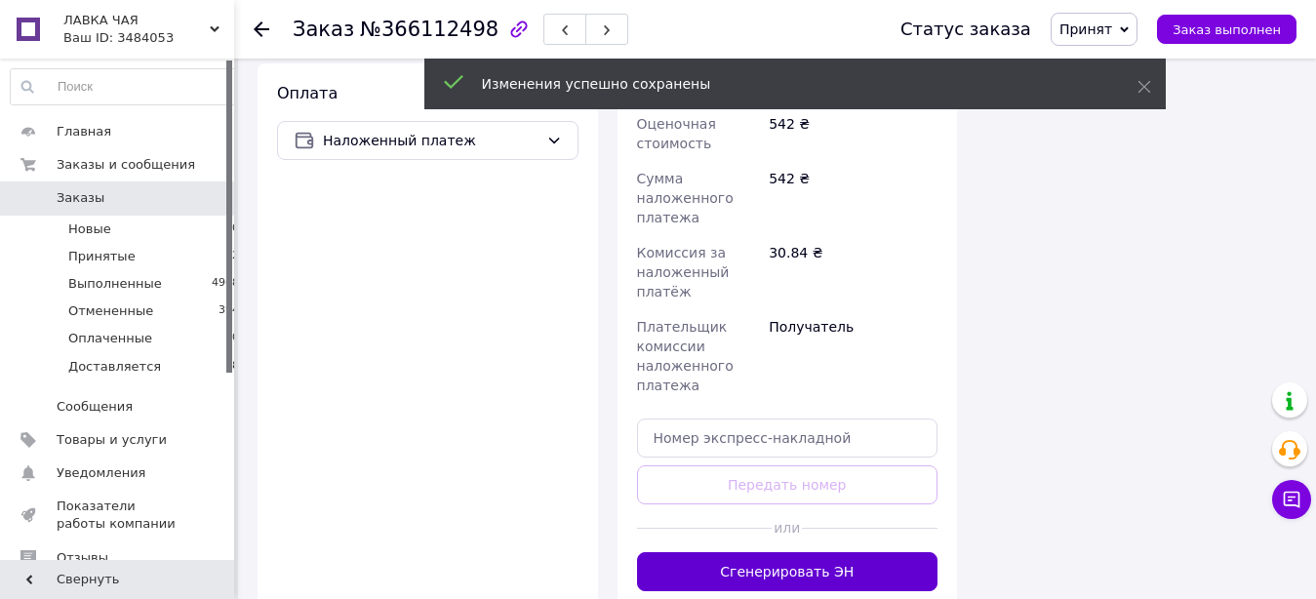
click at [816, 552] on button "Сгенерировать ЭН" at bounding box center [787, 571] width 301 height 39
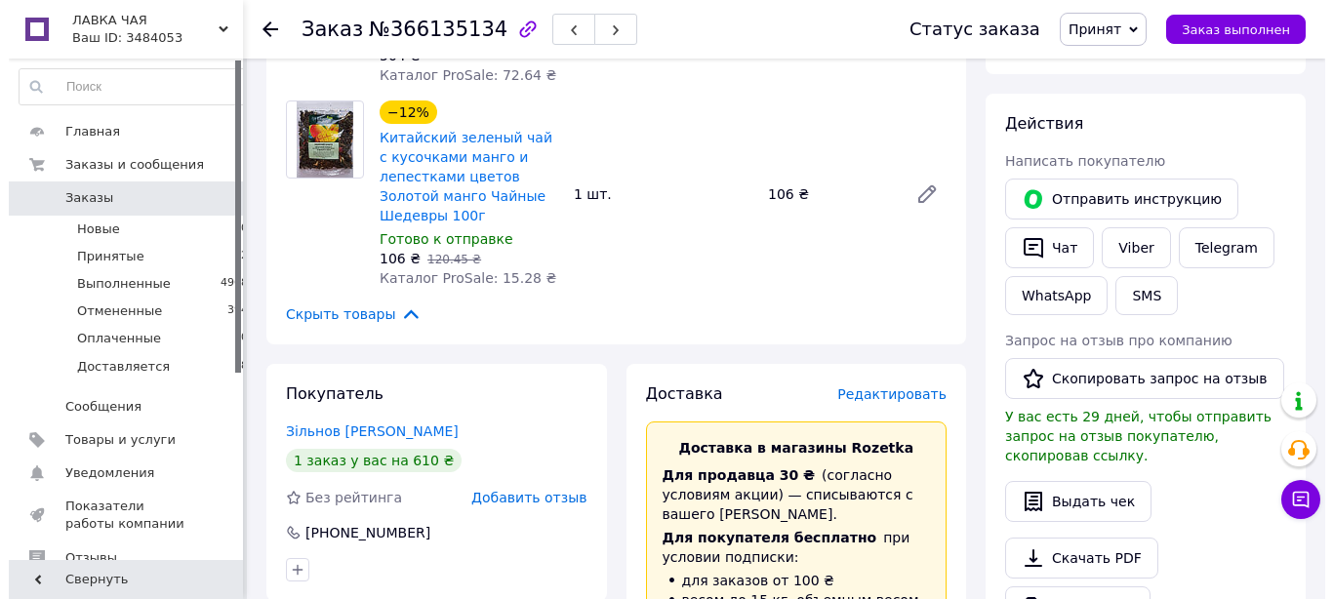
scroll to position [896, 0]
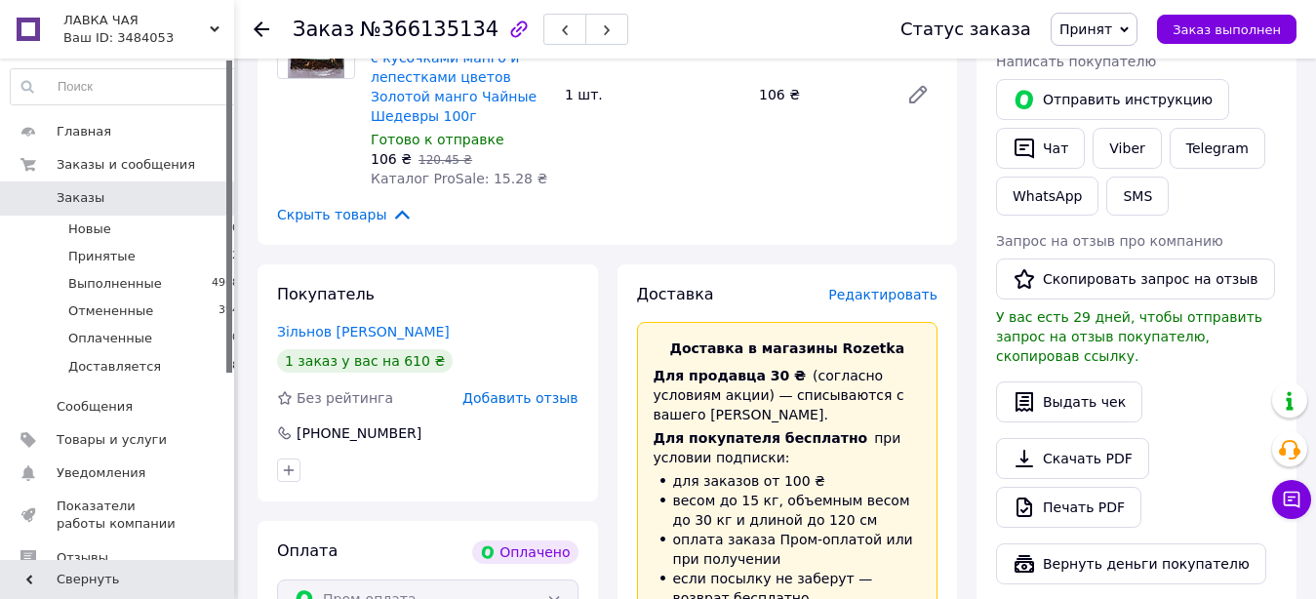
click at [906, 287] on span "Редактировать" at bounding box center [882, 295] width 109 height 16
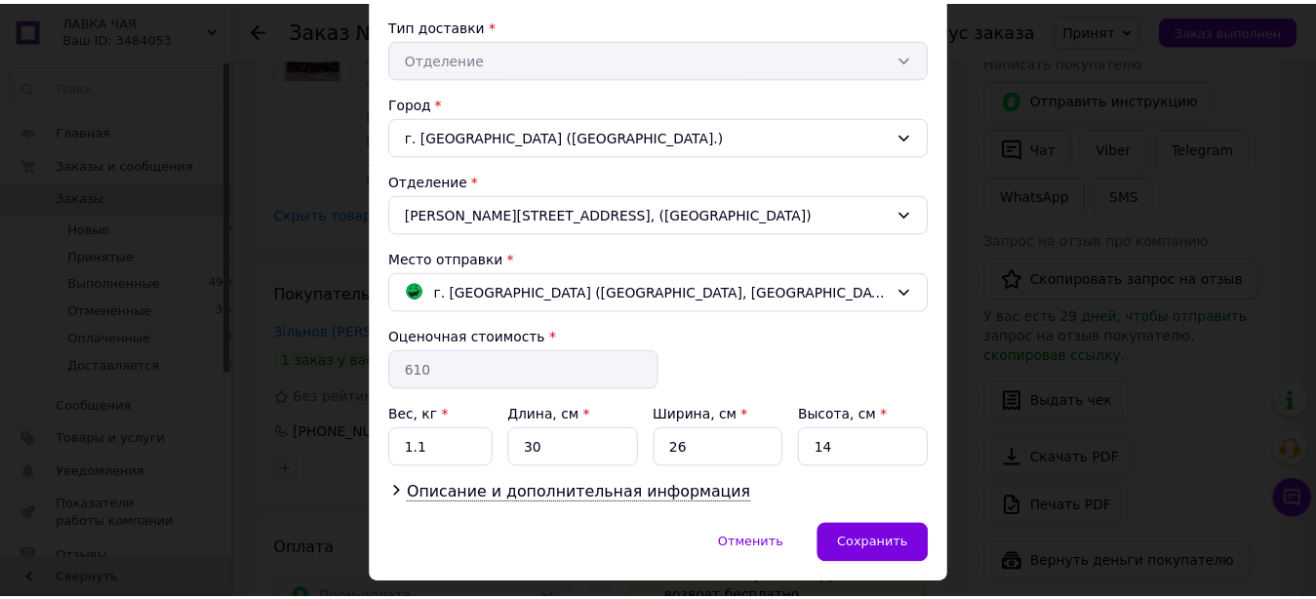
scroll to position [498, 0]
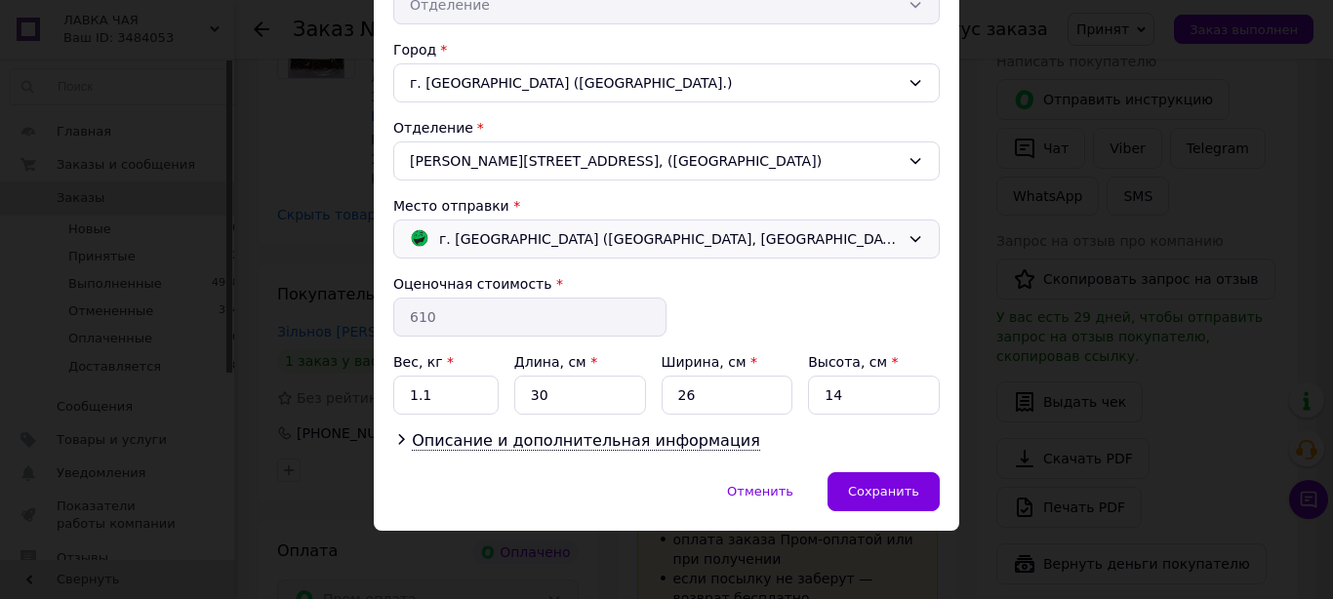
click at [910, 239] on icon at bounding box center [915, 239] width 11 height 6
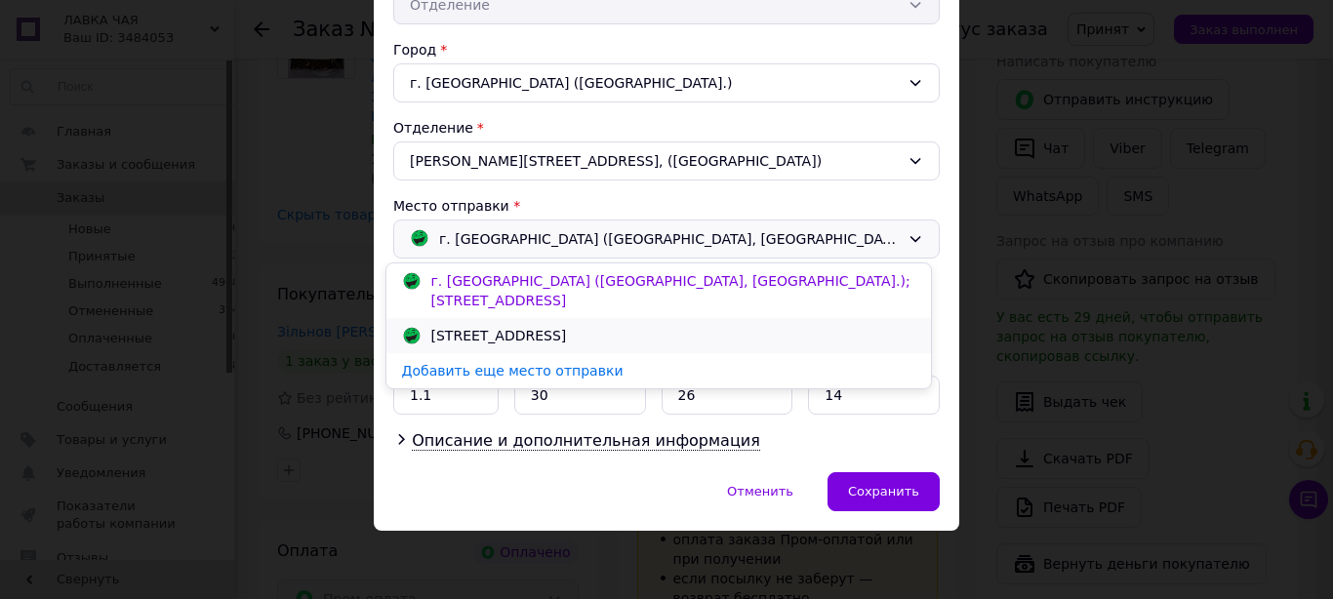
click at [572, 326] on div "[STREET_ADDRESS]" at bounding box center [498, 336] width 145 height 20
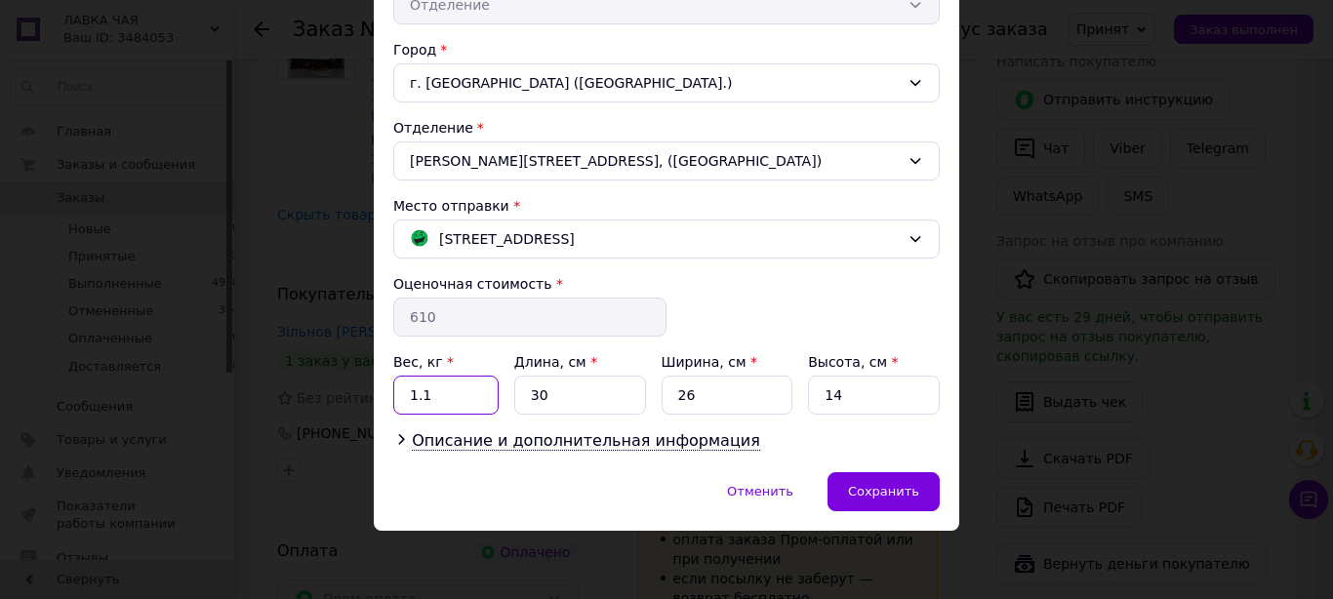
click at [441, 395] on input "1.1" at bounding box center [445, 395] width 105 height 39
drag, startPoint x: 544, startPoint y: 394, endPoint x: 577, endPoint y: 394, distance: 32.2
click at [577, 394] on input "30" at bounding box center [580, 395] width 132 height 39
type input "32"
type input "20"
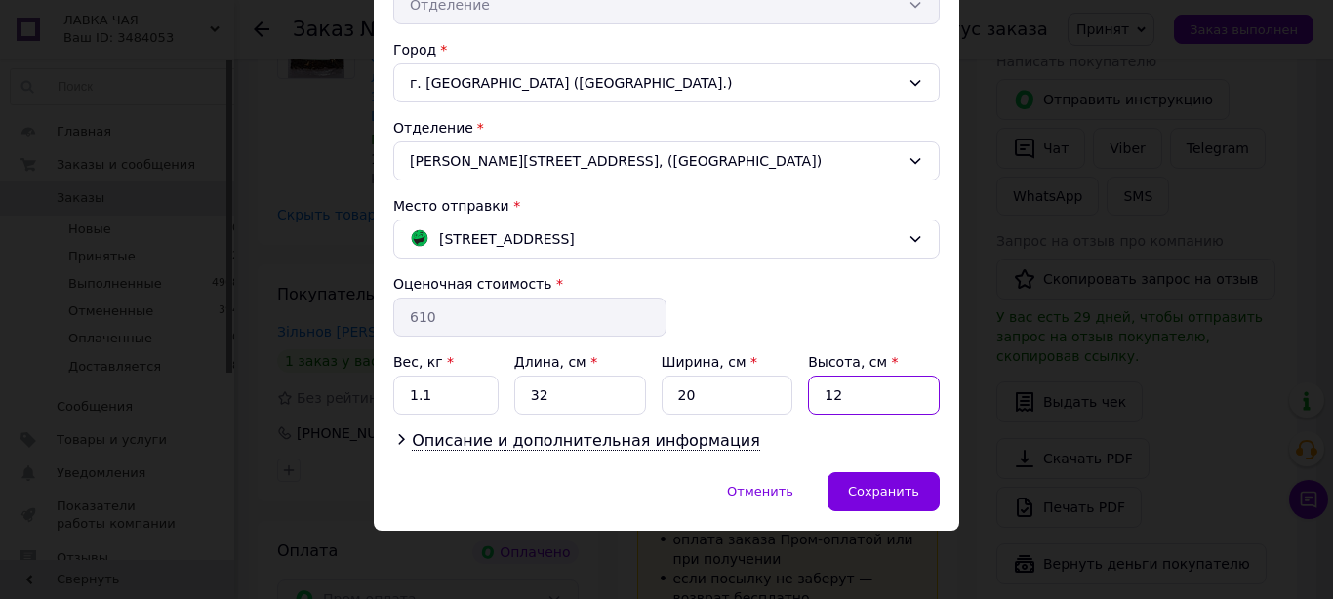
type input "12"
drag, startPoint x: 439, startPoint y: 397, endPoint x: 400, endPoint y: 397, distance: 39.0
click at [400, 397] on input "1.1" at bounding box center [445, 395] width 105 height 39
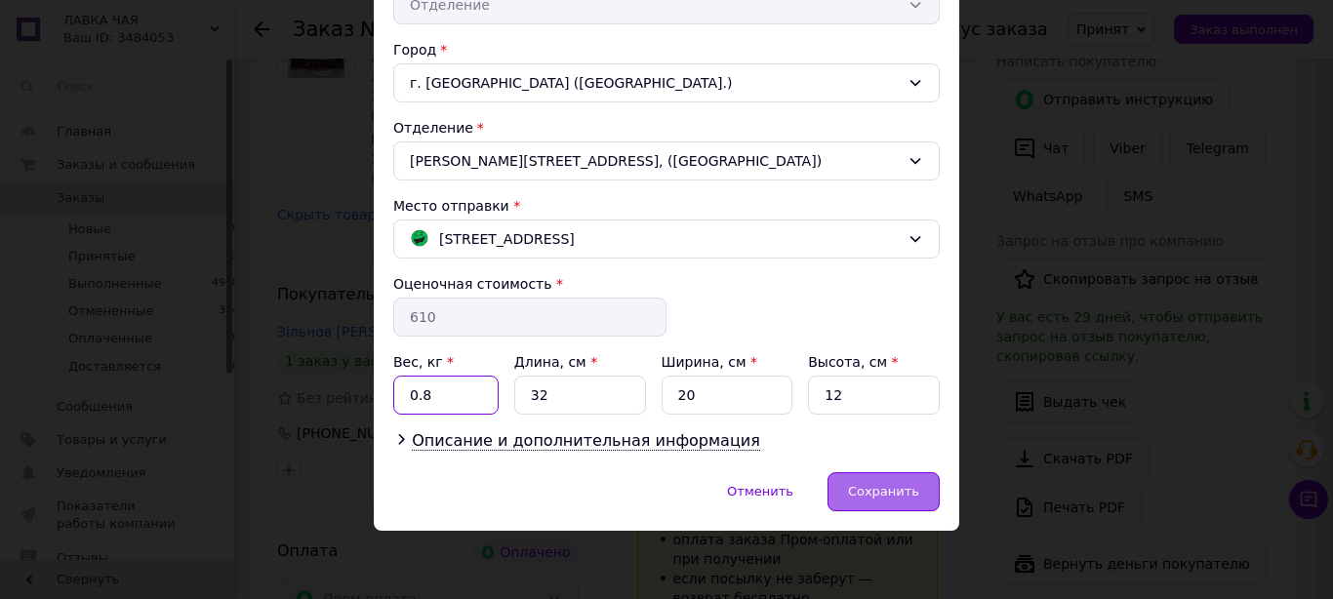
type input "0.8"
click at [861, 492] on span "Сохранить" at bounding box center [883, 491] width 71 height 15
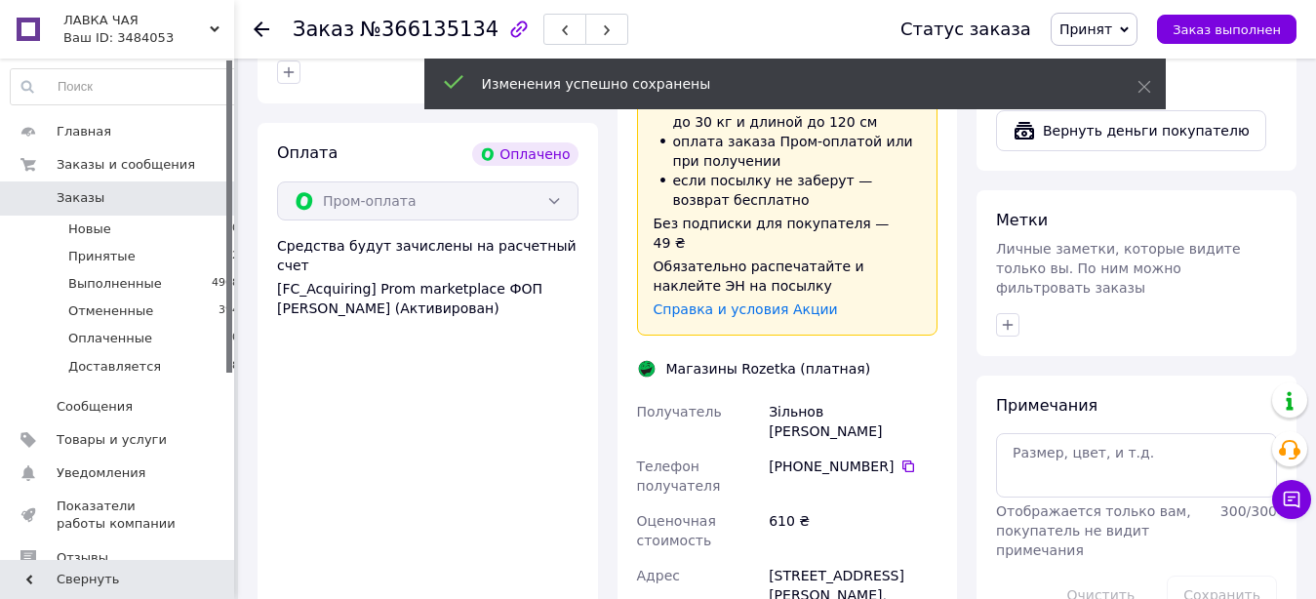
scroll to position [1592, 0]
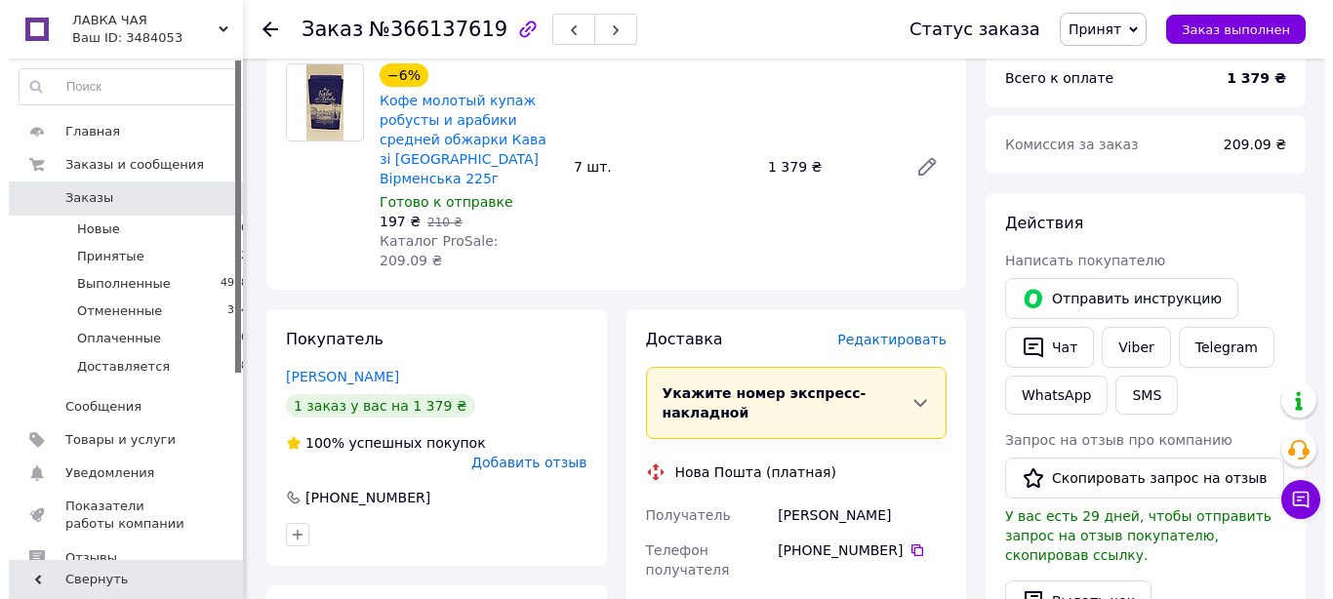
scroll to position [796, 0]
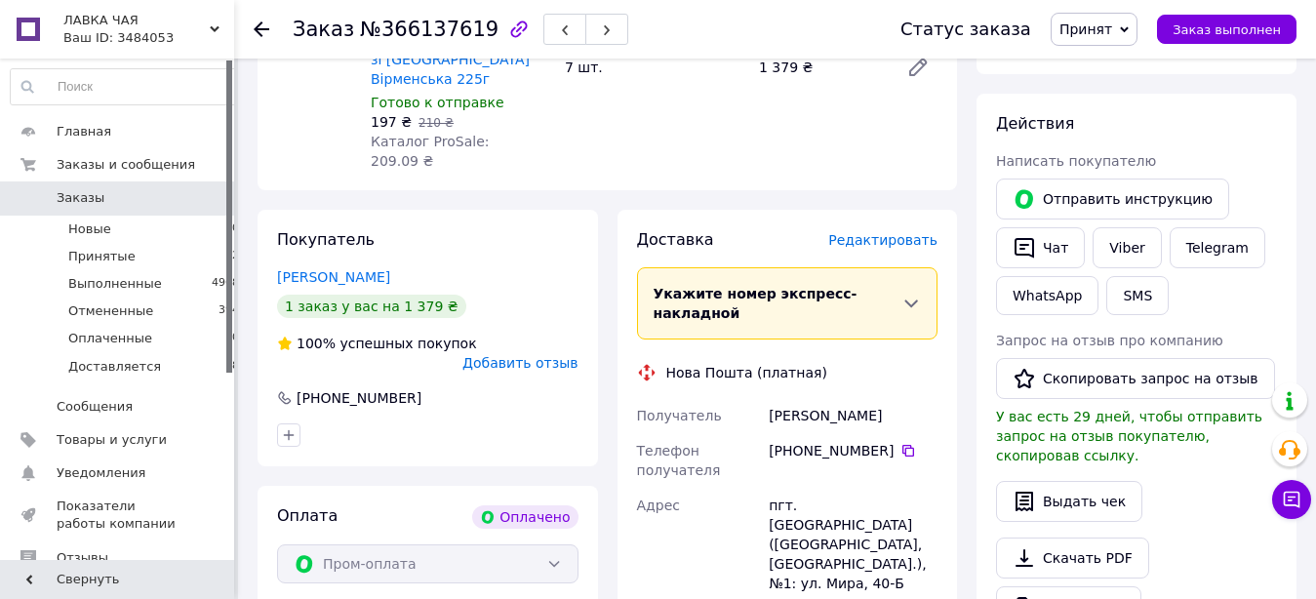
click at [892, 232] on span "Редактировать" at bounding box center [882, 240] width 109 height 16
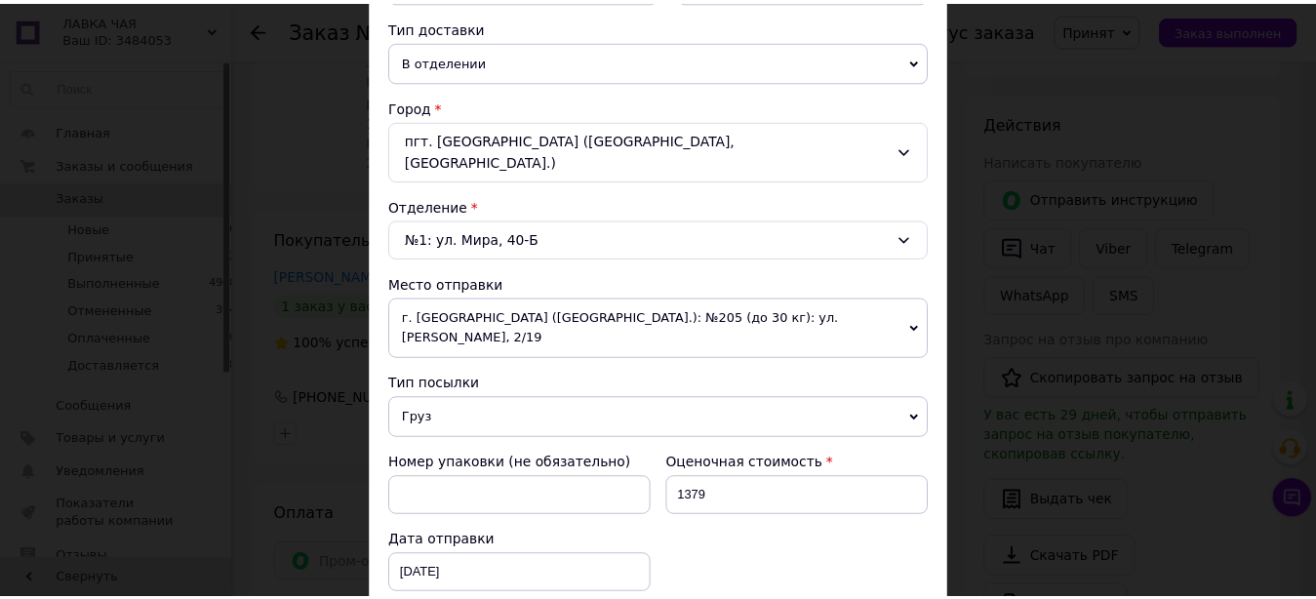
scroll to position [697, 0]
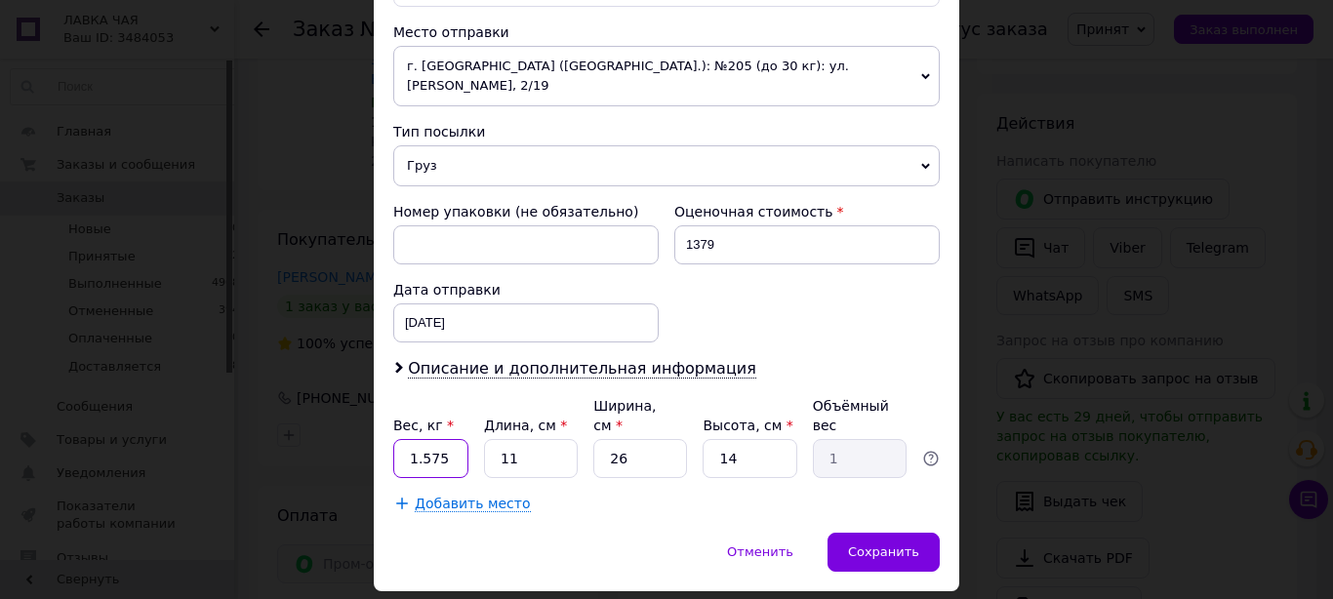
drag, startPoint x: 415, startPoint y: 399, endPoint x: 443, endPoint y: 399, distance: 28.3
click at [443, 439] on input "1.575" at bounding box center [430, 458] width 75 height 39
type input "1.7"
type input "3"
type input "0.27"
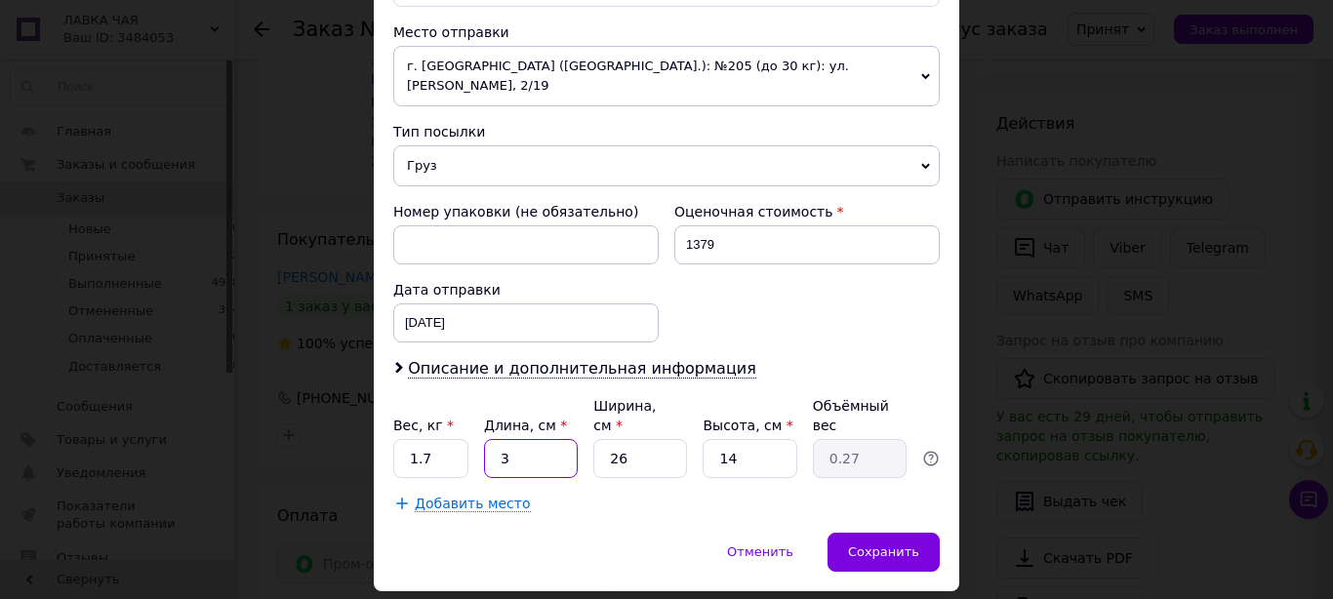
type input "32"
type input "2.91"
type input "32"
type input "2"
type input "0.22"
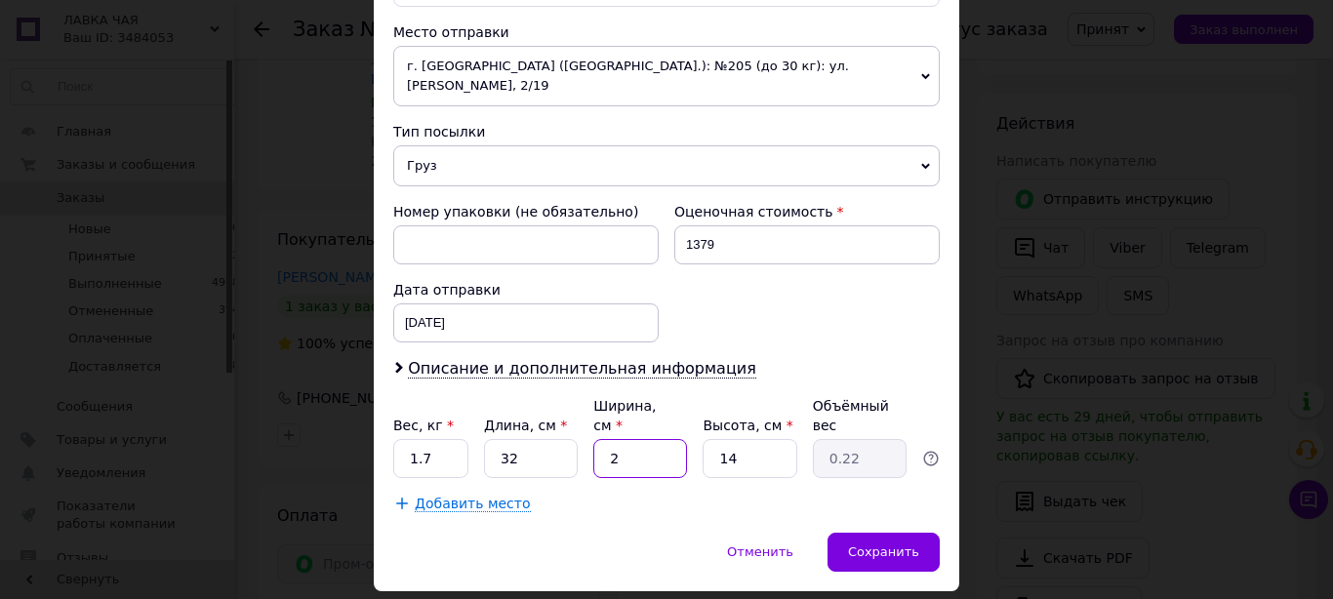
type input "20"
type input "2.24"
type input "20"
type input "1"
type input "0.16"
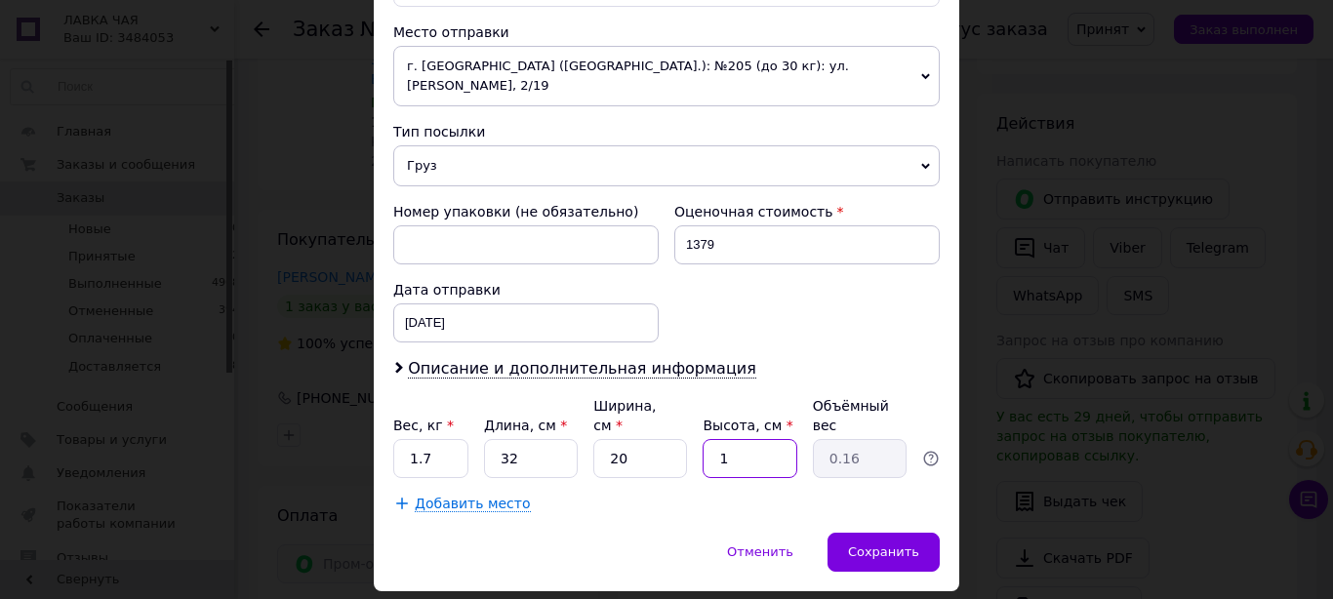
type input "12"
type input "1.92"
type input "12"
click at [901, 544] on span "Сохранить" at bounding box center [883, 551] width 71 height 15
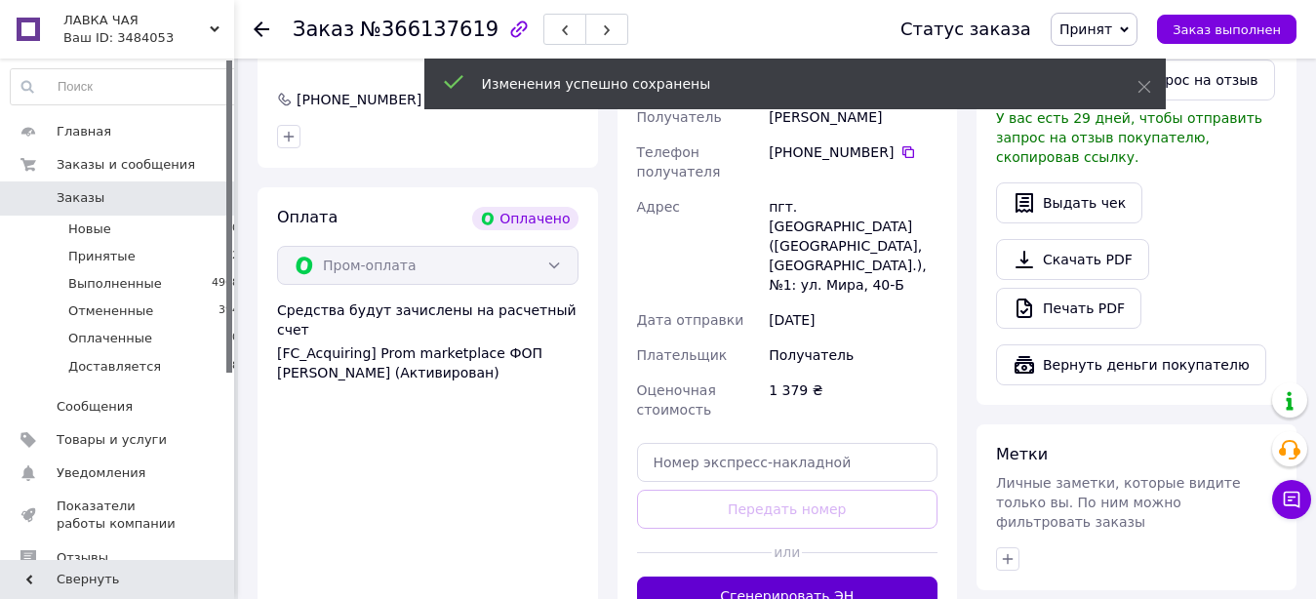
scroll to position [1194, 0]
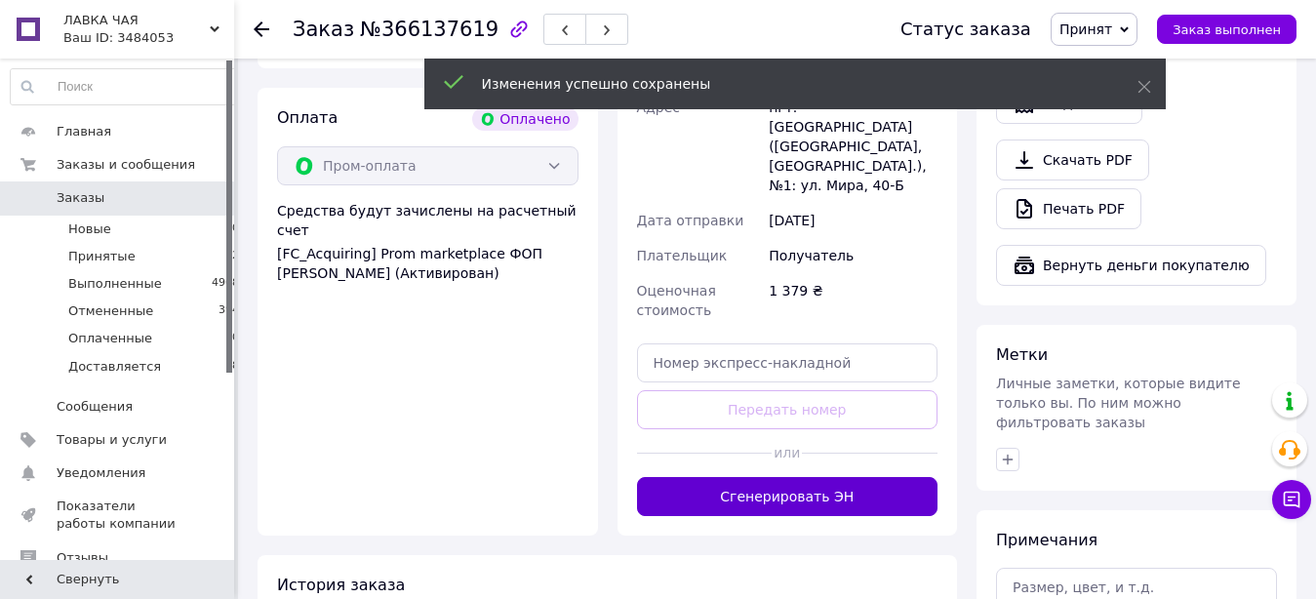
click at [861, 477] on button "Сгенерировать ЭН" at bounding box center [787, 496] width 301 height 39
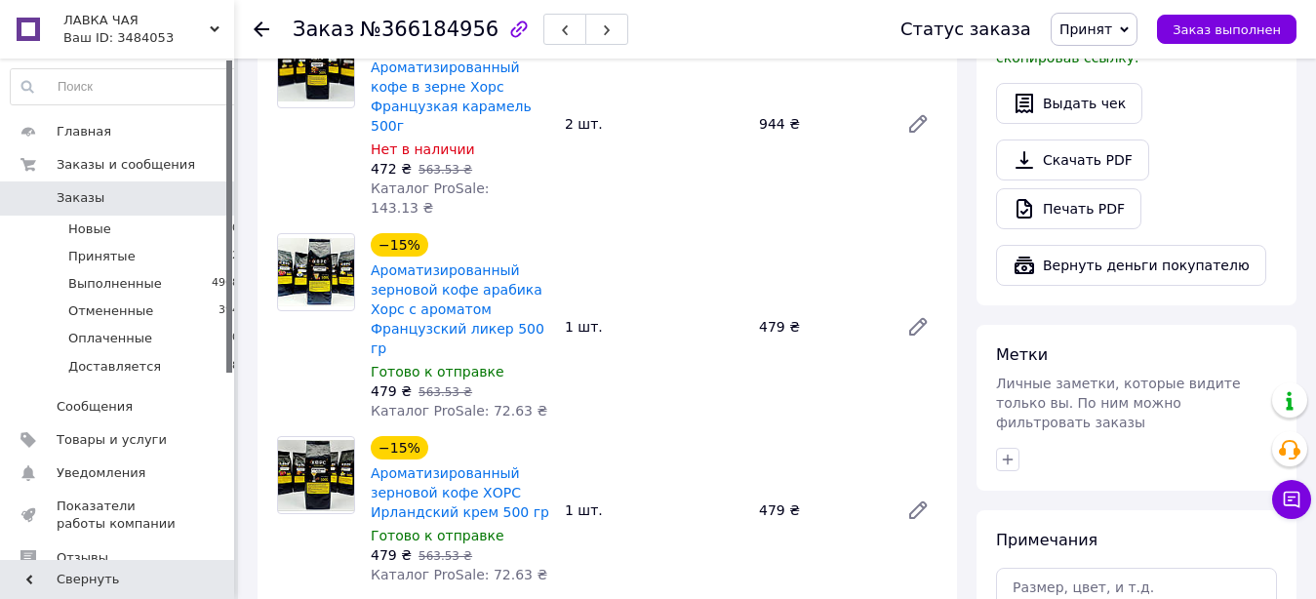
scroll to position [796, 0]
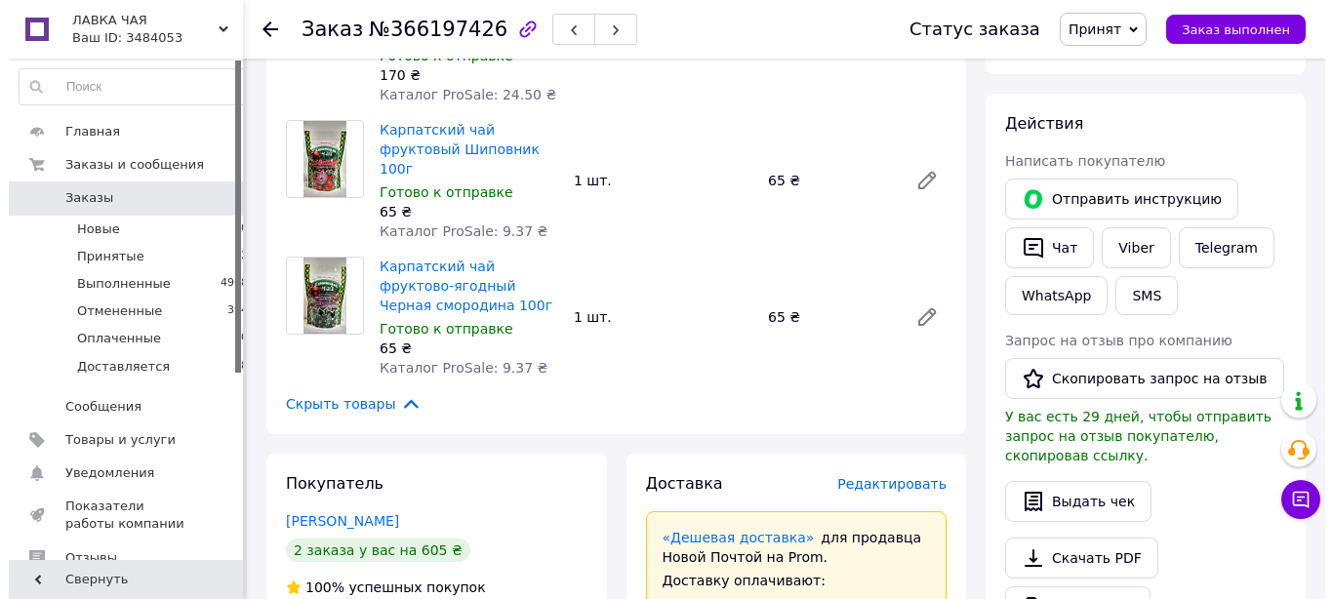
scroll to position [896, 0]
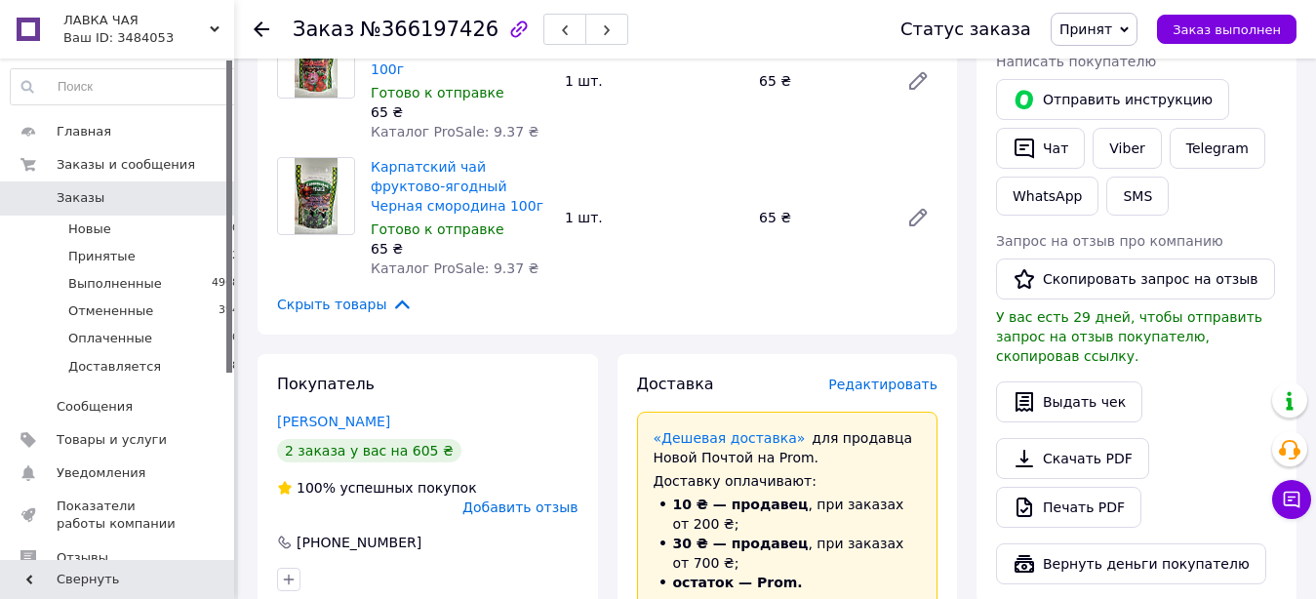
click at [903, 377] on span "Редактировать" at bounding box center [882, 385] width 109 height 16
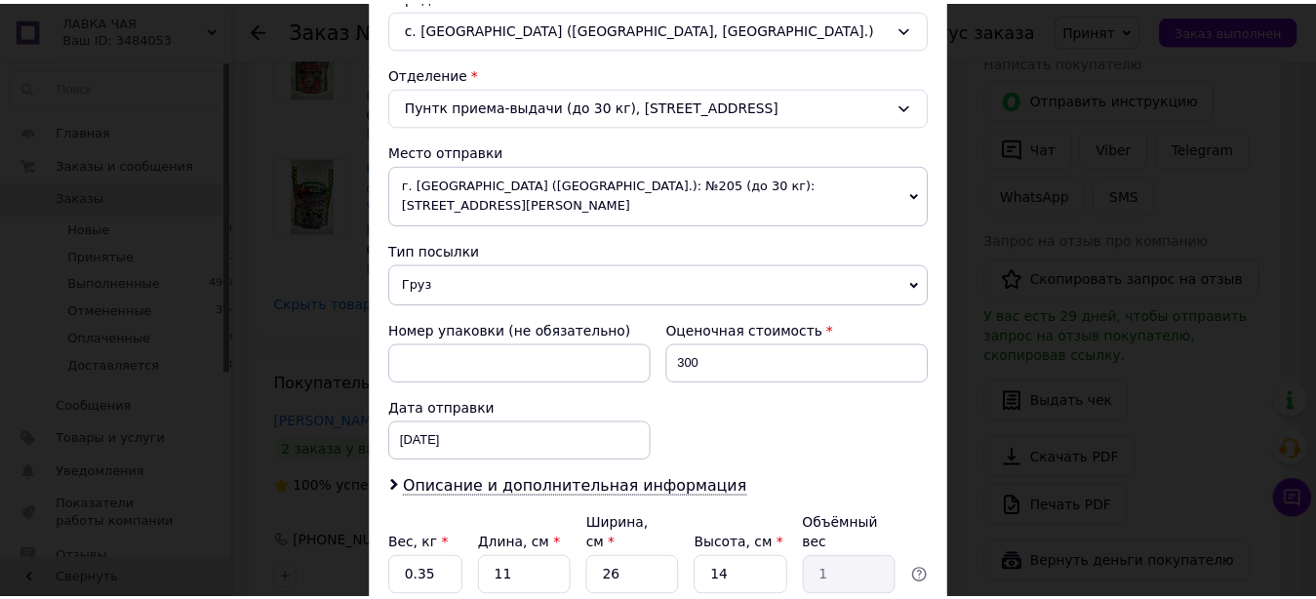
scroll to position [697, 0]
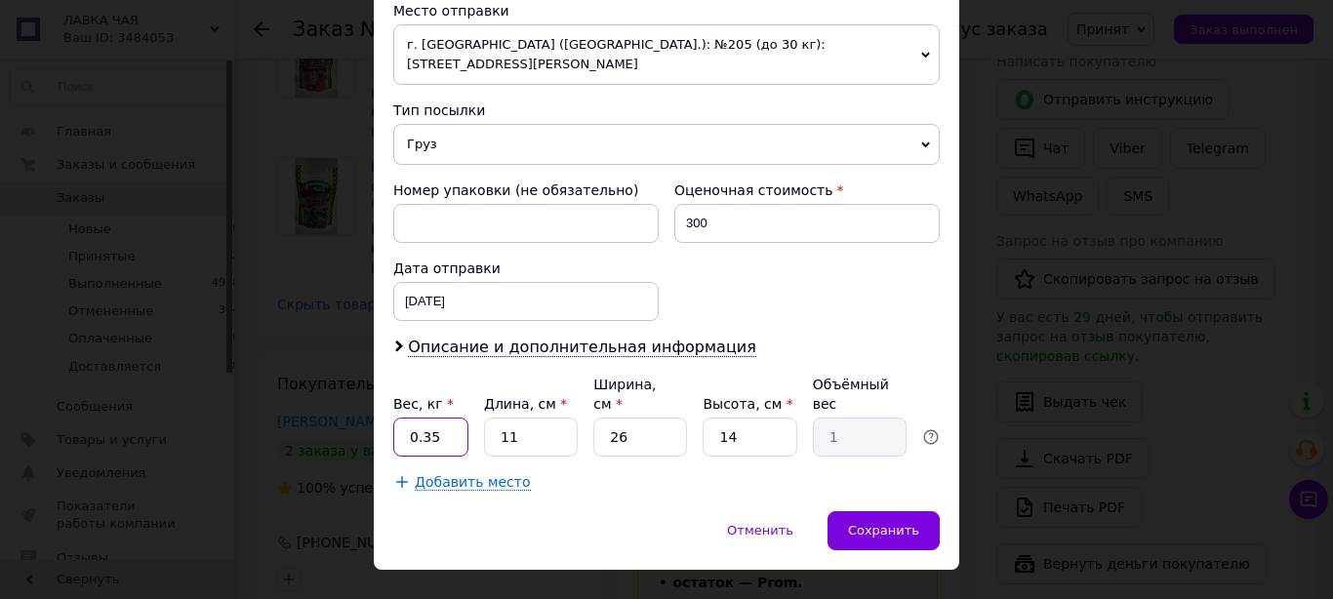
drag, startPoint x: 415, startPoint y: 396, endPoint x: 445, endPoint y: 397, distance: 30.3
click at [445, 418] on input "0.35" at bounding box center [430, 437] width 75 height 39
type input "0.5"
type input "3"
type input "0.27"
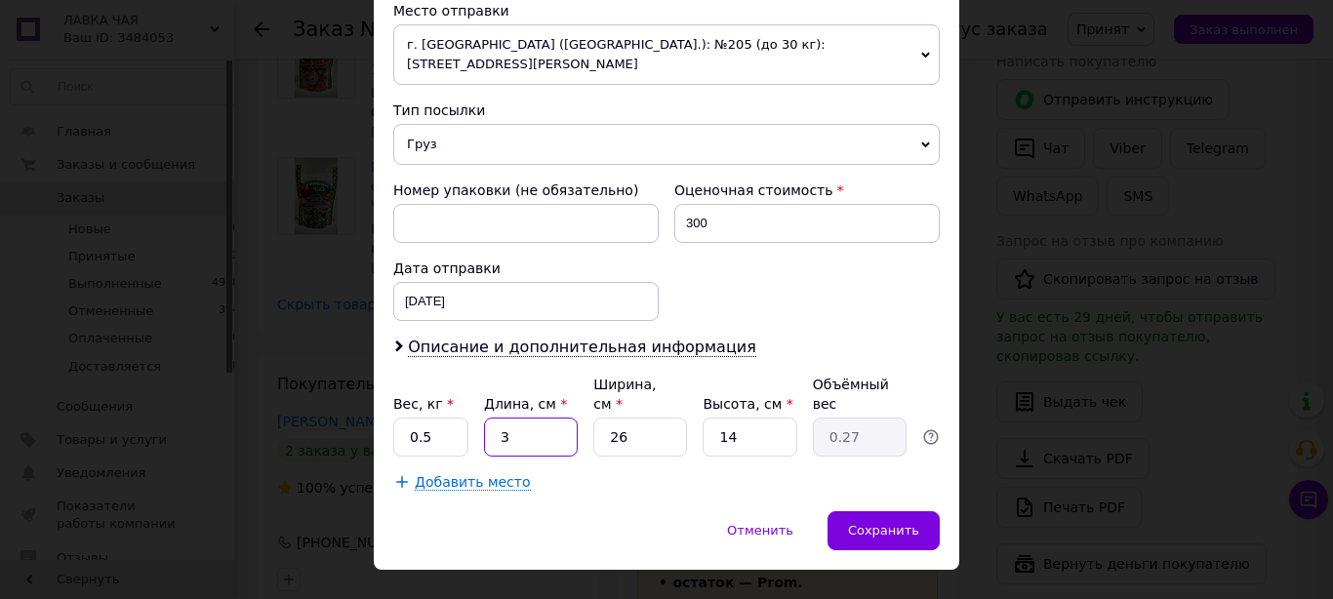
type input "32"
type input "2.91"
type input "32"
type input "2"
type input "0.22"
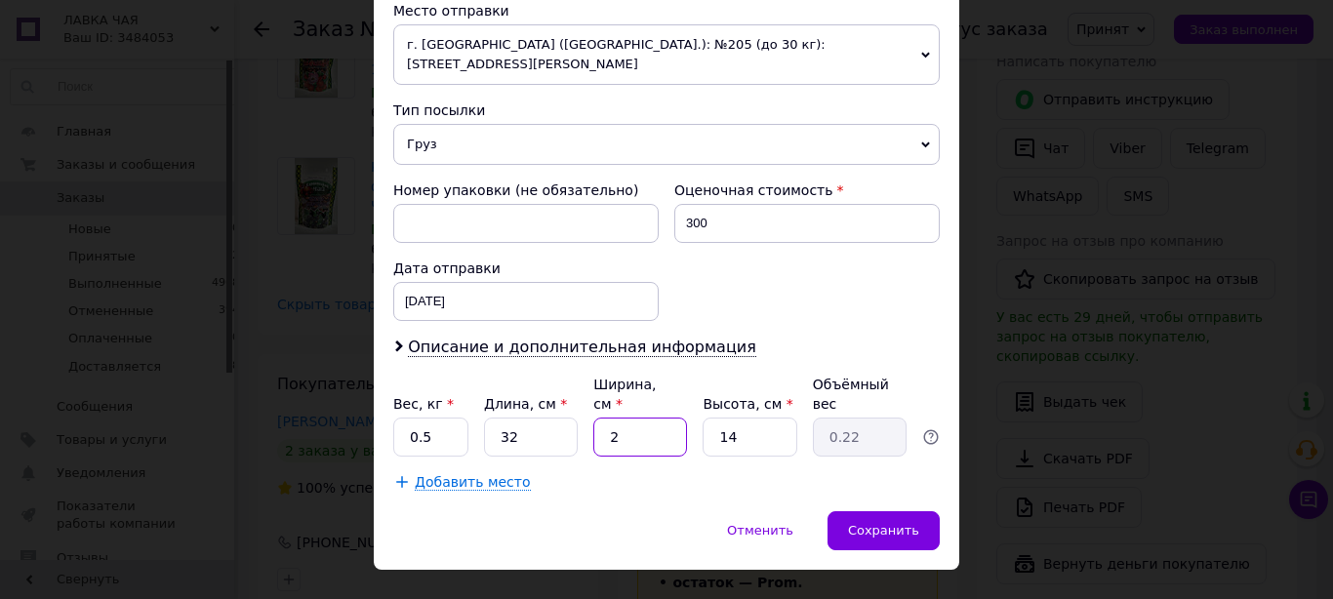
type input "20"
type input "2.24"
type input "20"
type input "1"
type input "0.16"
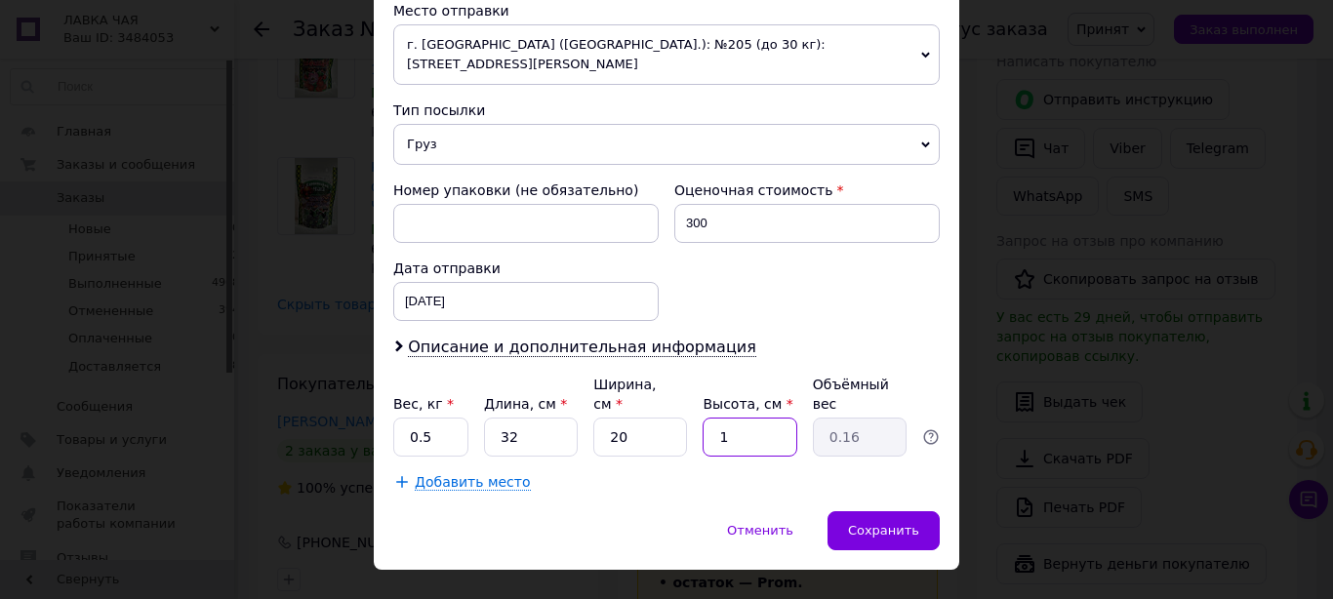
type input "12"
type input "1.92"
type input "12"
click at [897, 511] on div "Сохранить" at bounding box center [883, 530] width 112 height 39
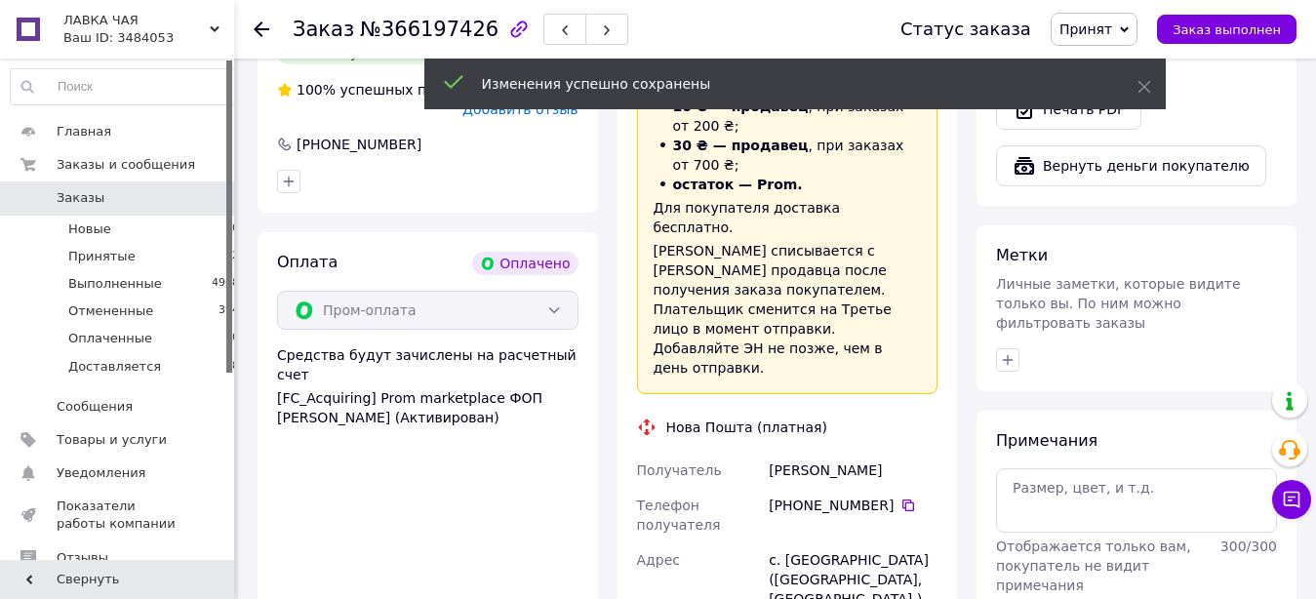
scroll to position [1592, 0]
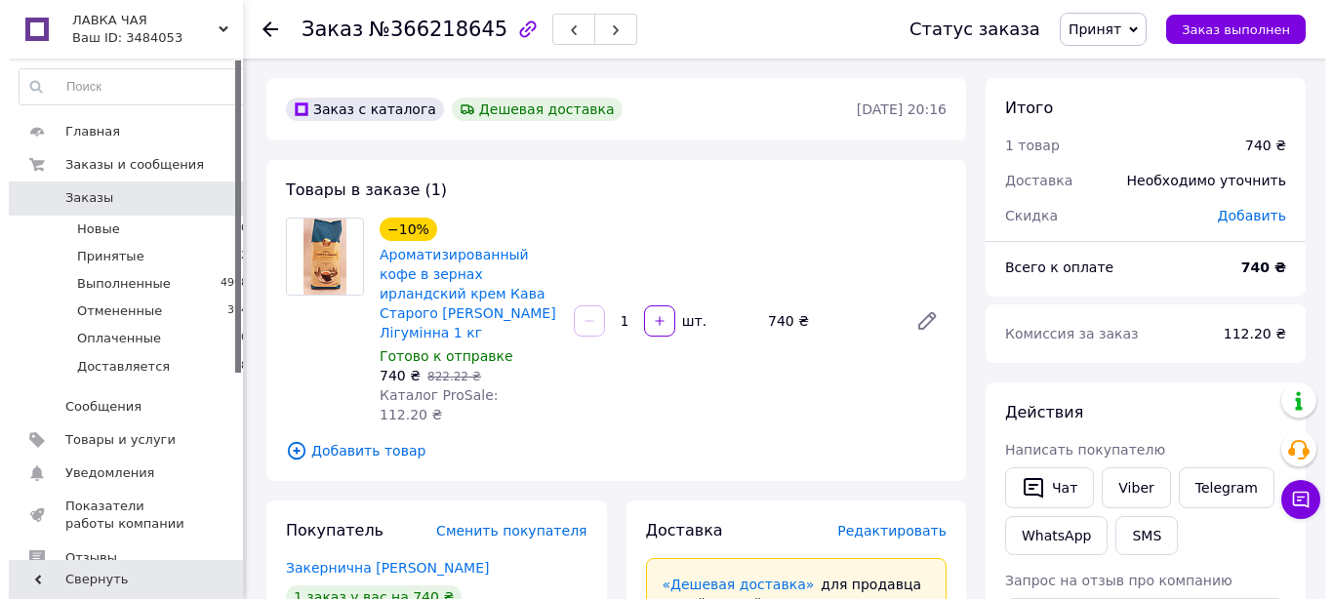
scroll to position [199, 0]
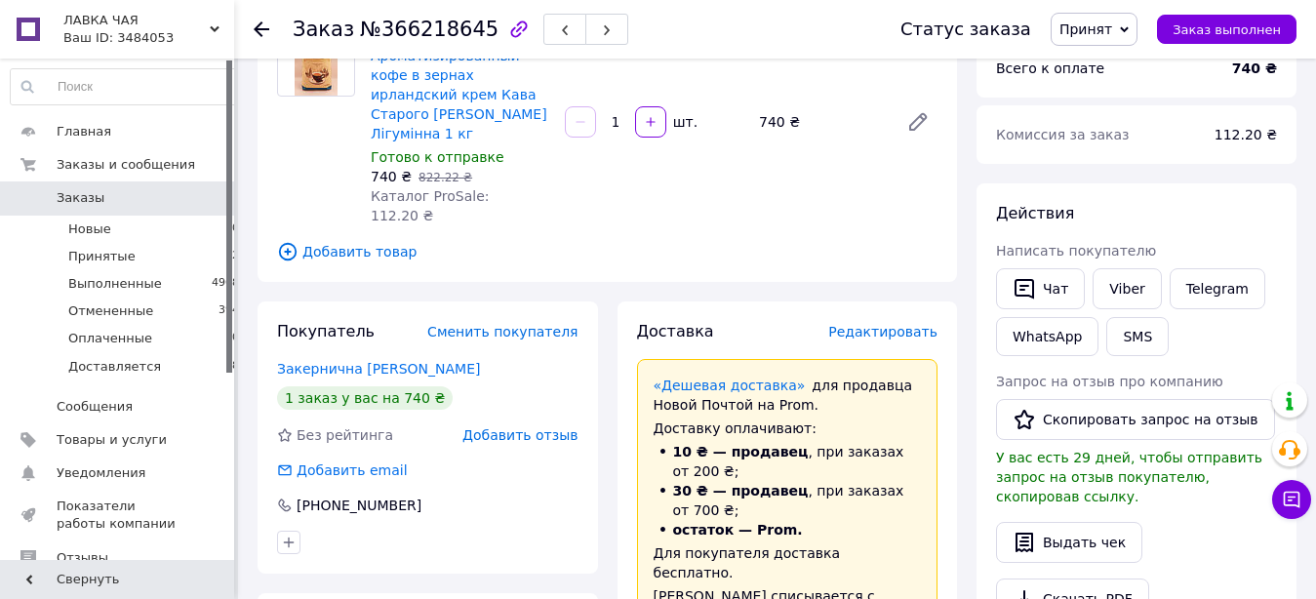
click at [895, 324] on span "Редактировать" at bounding box center [882, 332] width 109 height 16
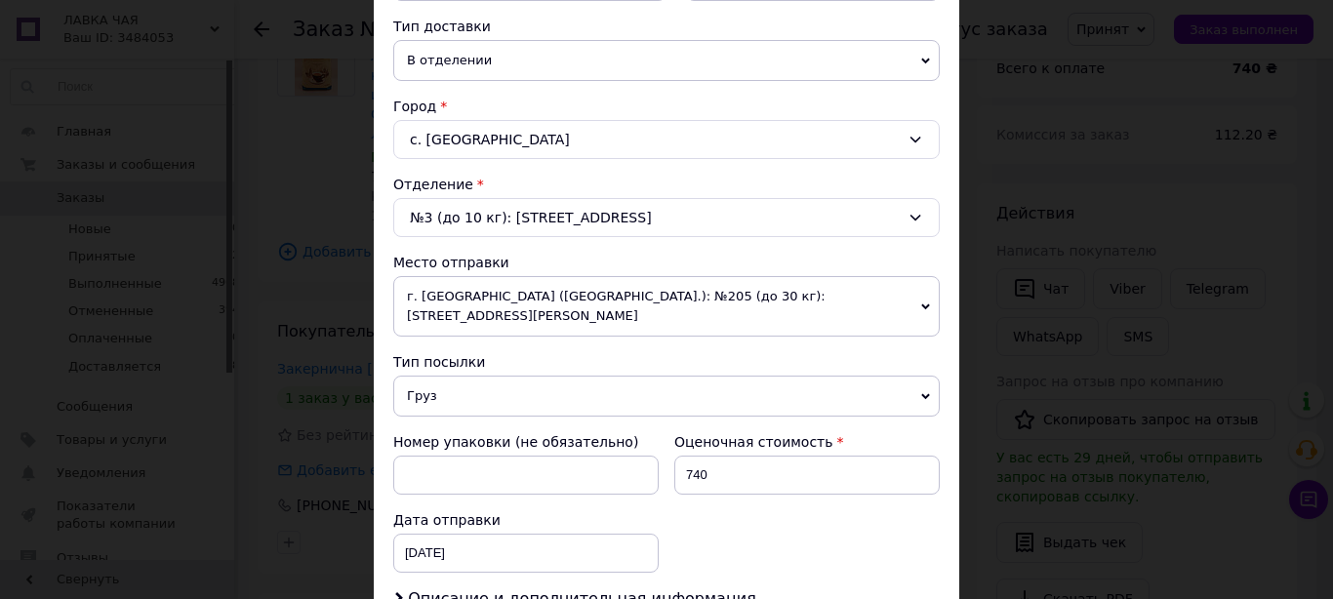
scroll to position [779, 0]
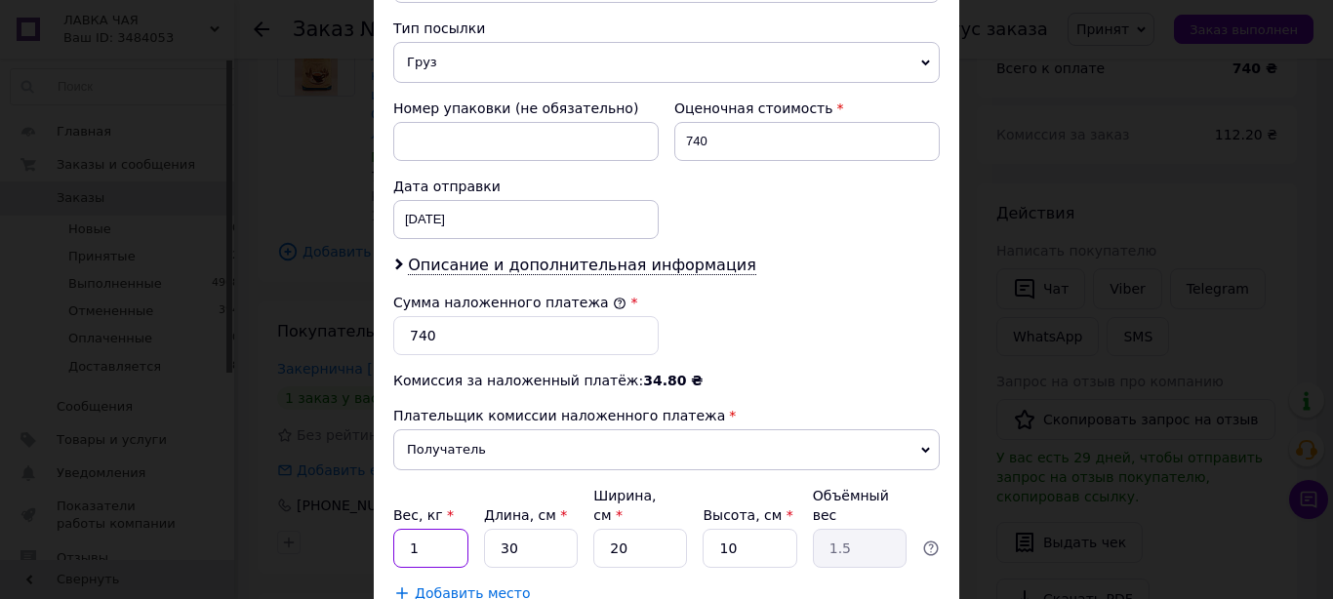
click at [430, 529] on input "1" at bounding box center [430, 548] width 75 height 39
type input "1.2"
type input "3"
type input "0.15"
type input "32"
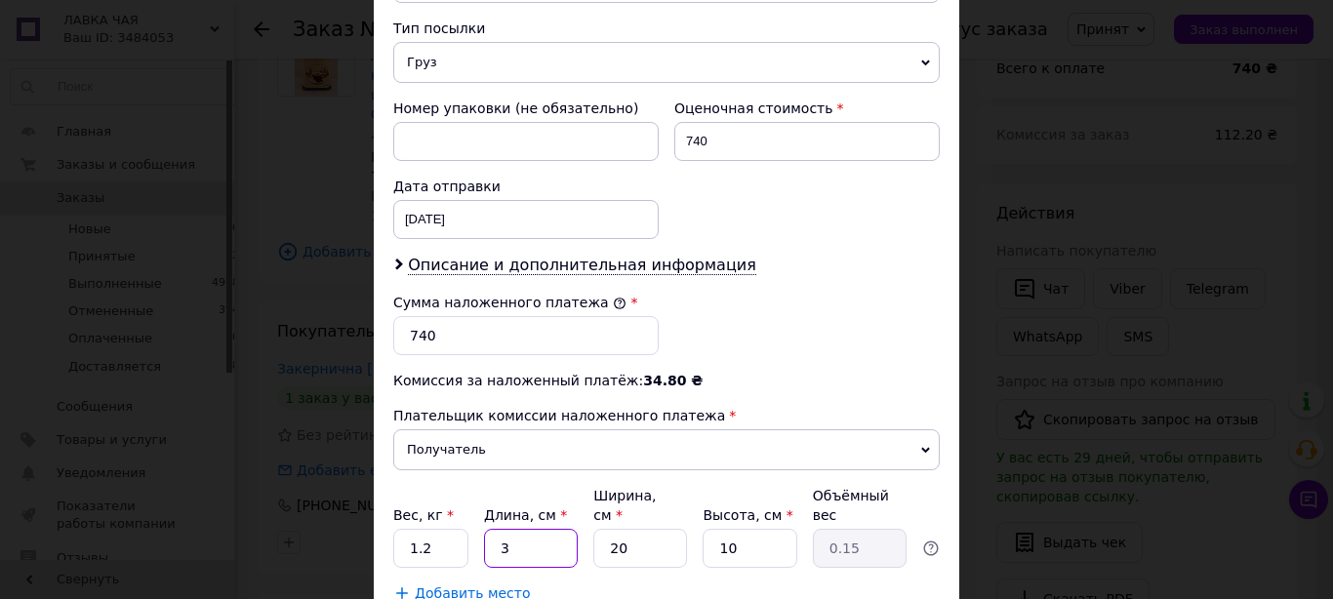
type input "1.6"
type input "32"
type input "2"
type input "0.16"
type input "20"
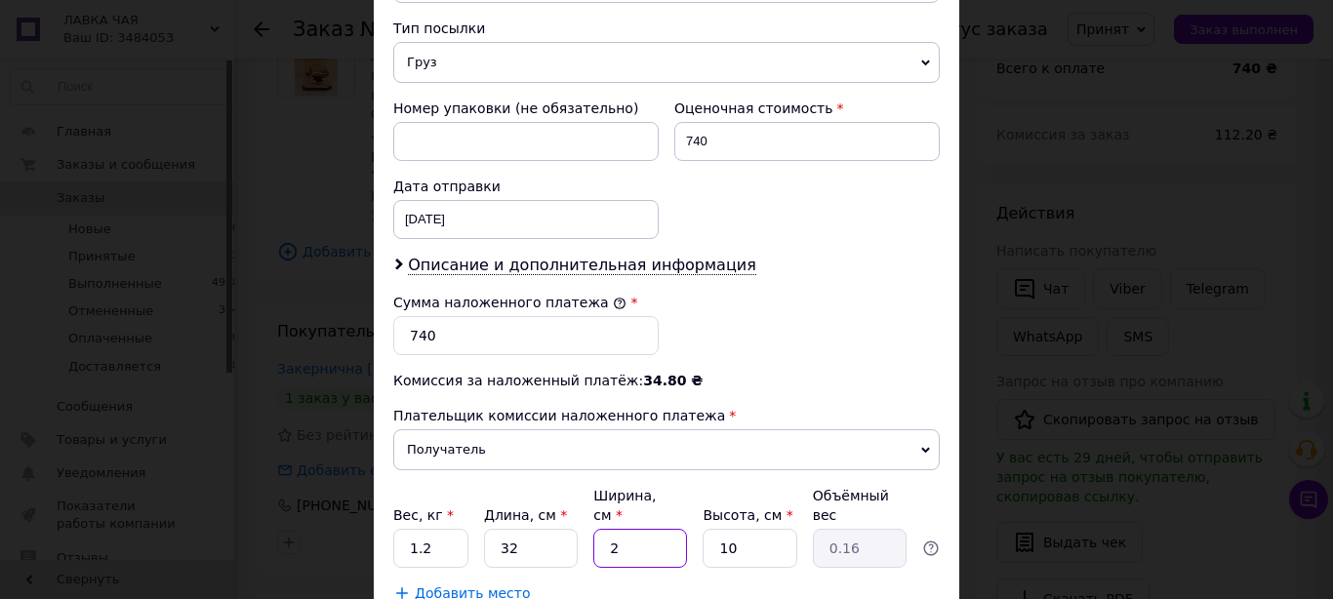
type input "1.6"
type input "1"
type input "0.16"
type input "12"
type input "1.92"
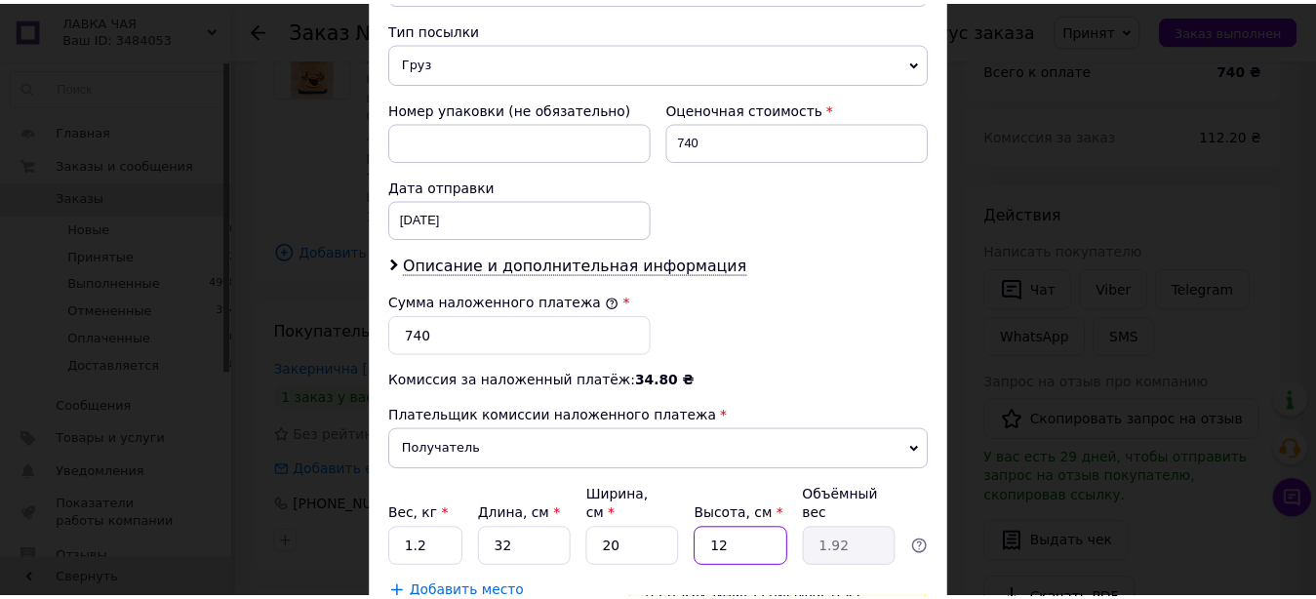
scroll to position [890, 0]
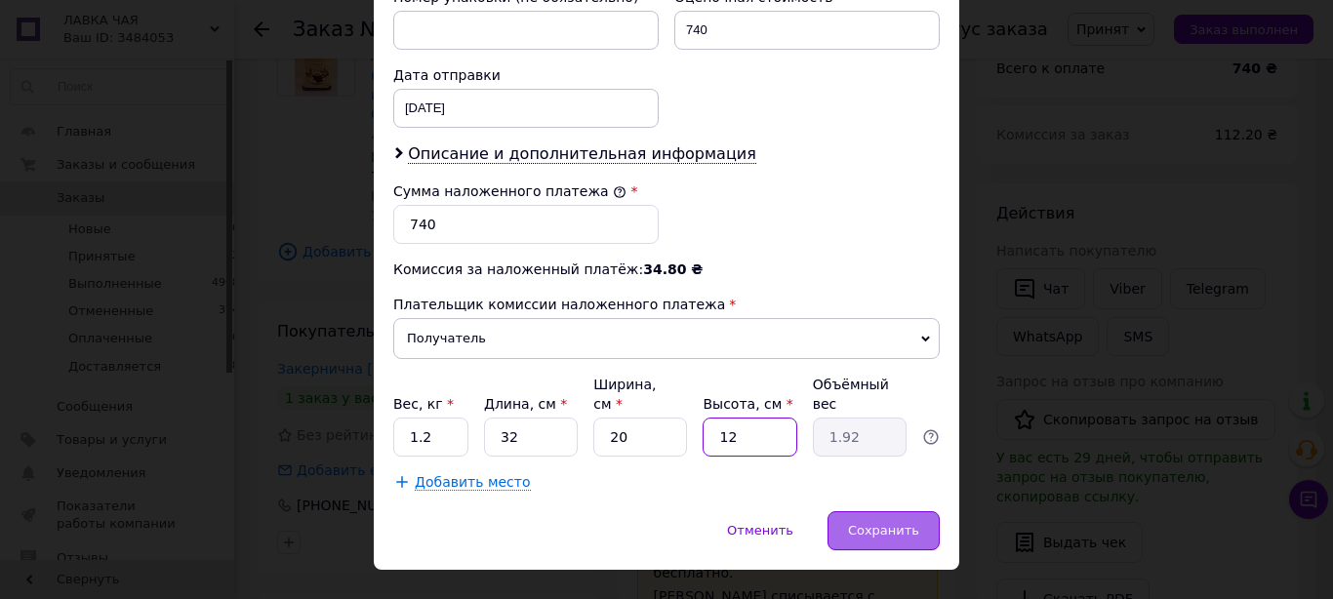
type input "12"
click at [906, 511] on div "Сохранить" at bounding box center [883, 530] width 112 height 39
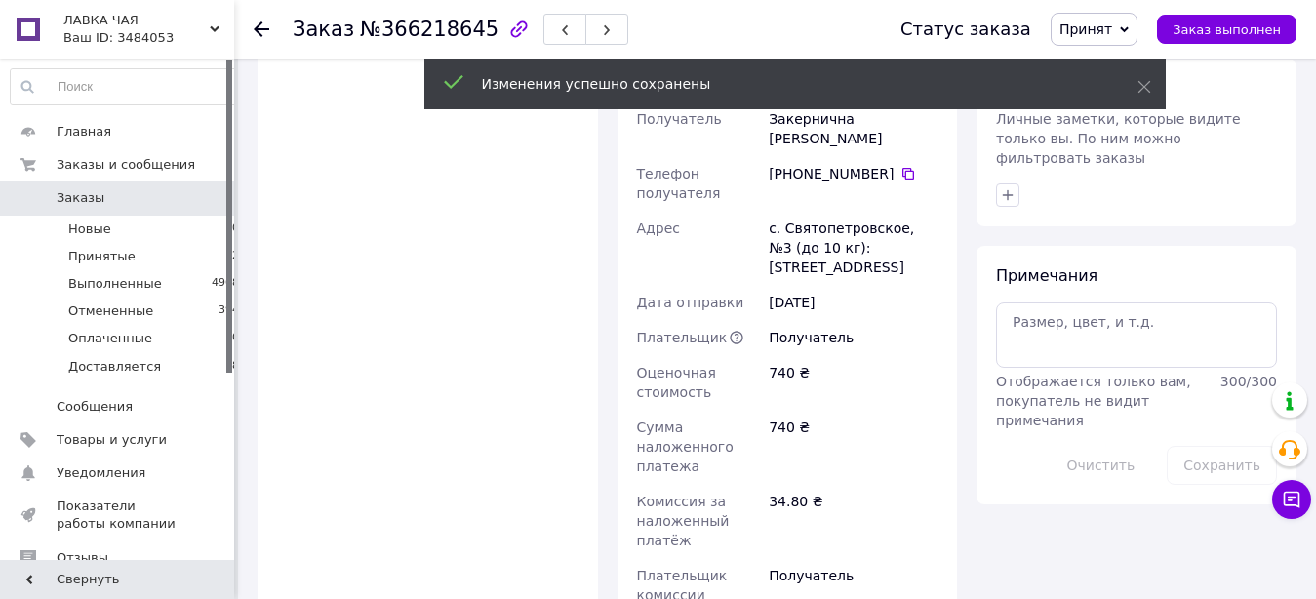
scroll to position [1095, 0]
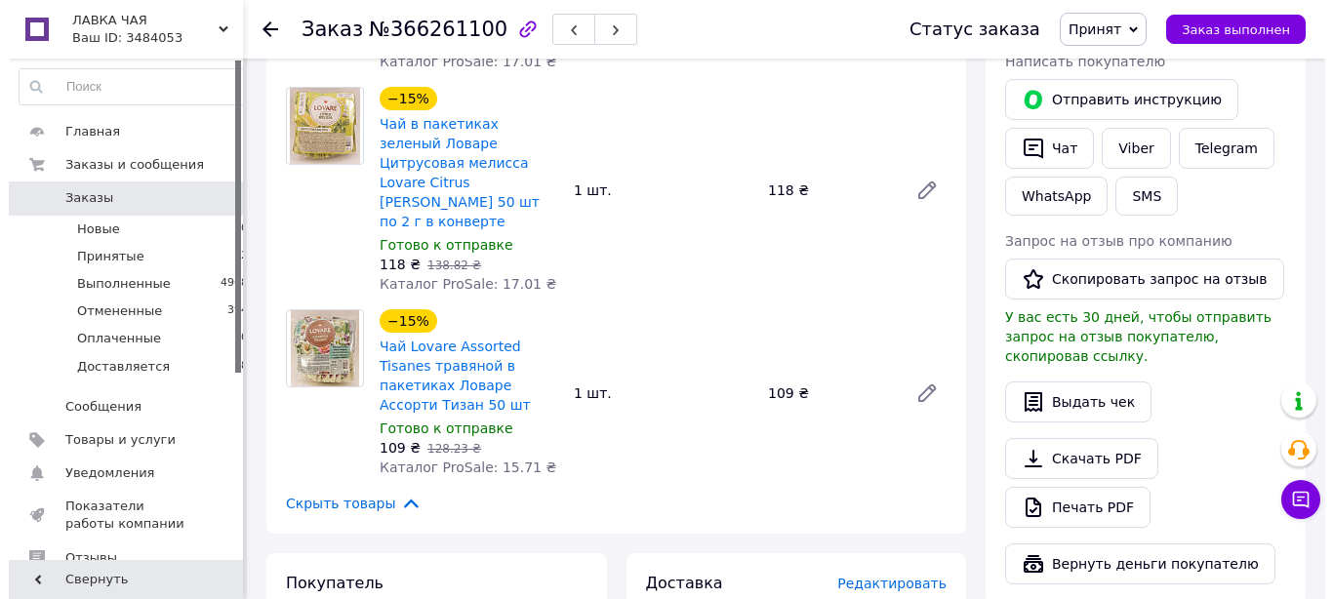
scroll to position [1095, 0]
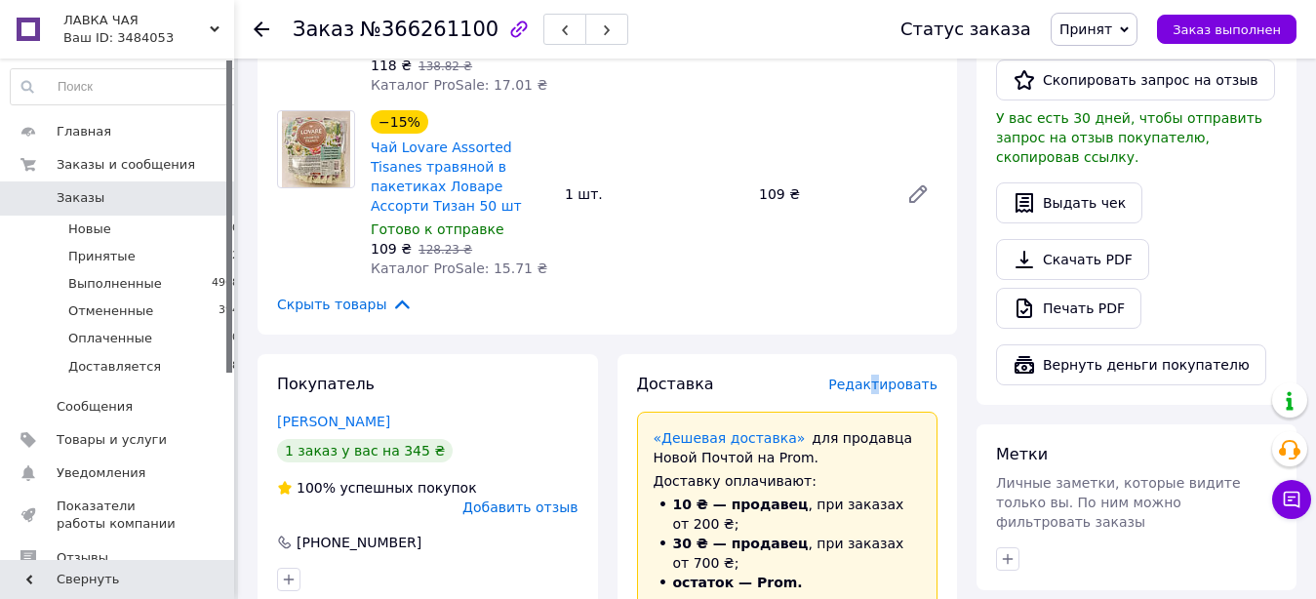
click at [886, 377] on span "Редактировать" at bounding box center [882, 385] width 109 height 16
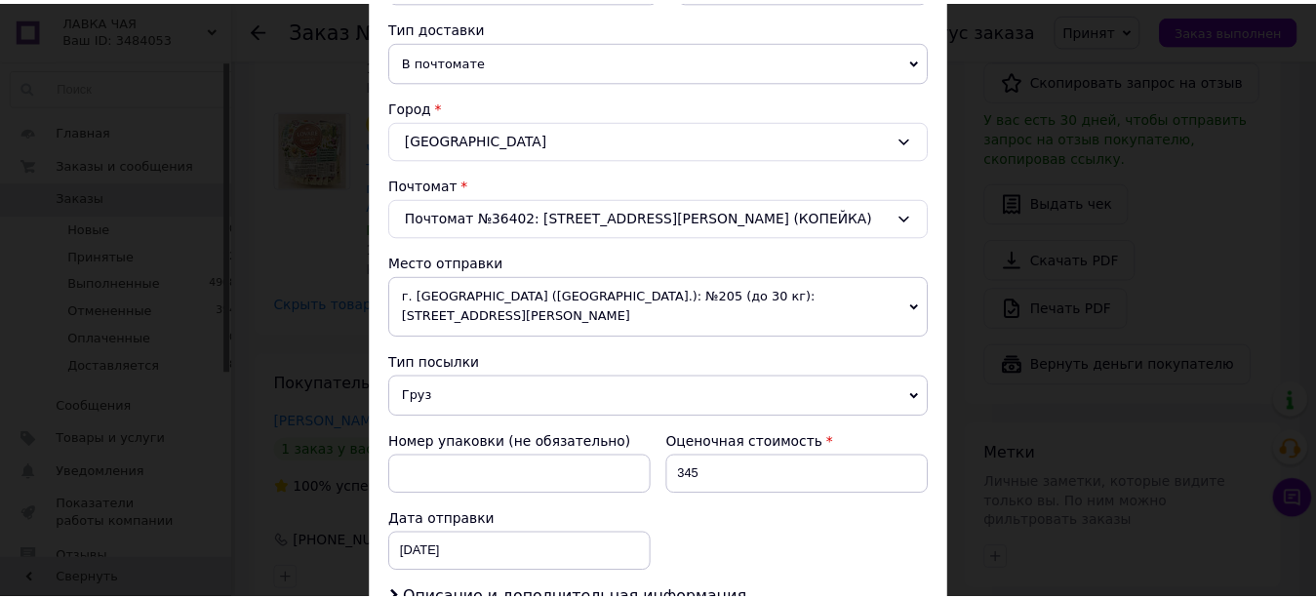
scroll to position [697, 0]
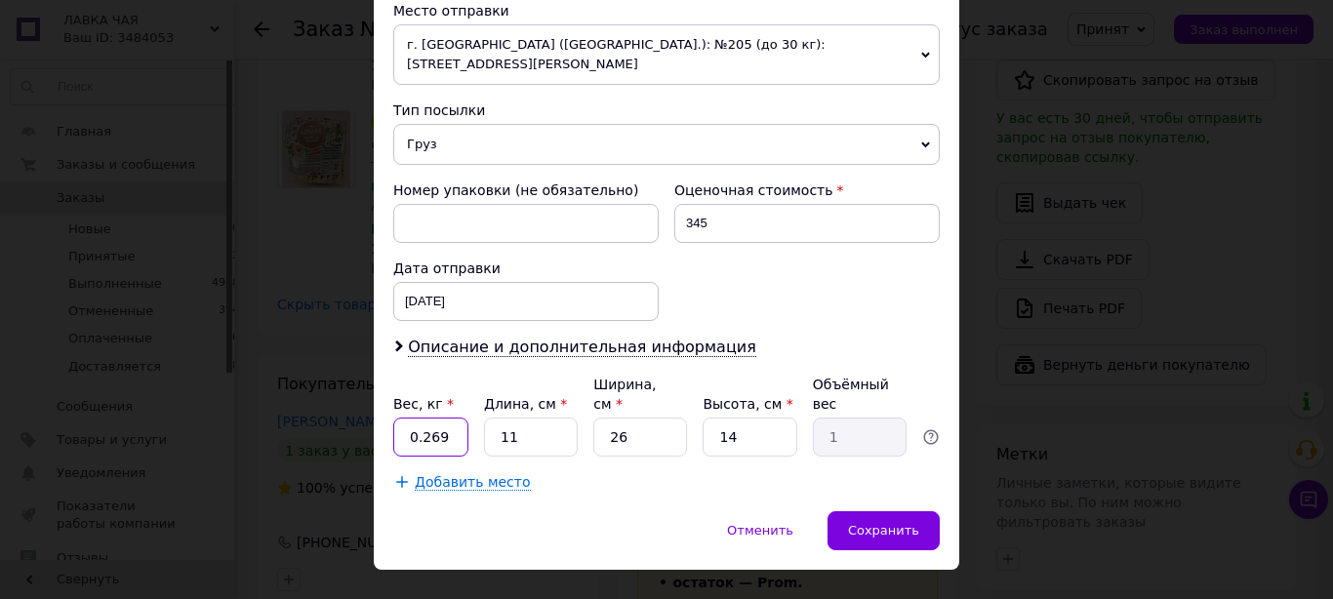
drag, startPoint x: 417, startPoint y: 398, endPoint x: 444, endPoint y: 393, distance: 27.7
click at [444, 418] on input "0.269" at bounding box center [430, 437] width 75 height 39
drag, startPoint x: 415, startPoint y: 394, endPoint x: 471, endPoint y: 395, distance: 56.6
click at [468, 418] on input "0.269" at bounding box center [430, 437] width 75 height 39
type input "0.5"
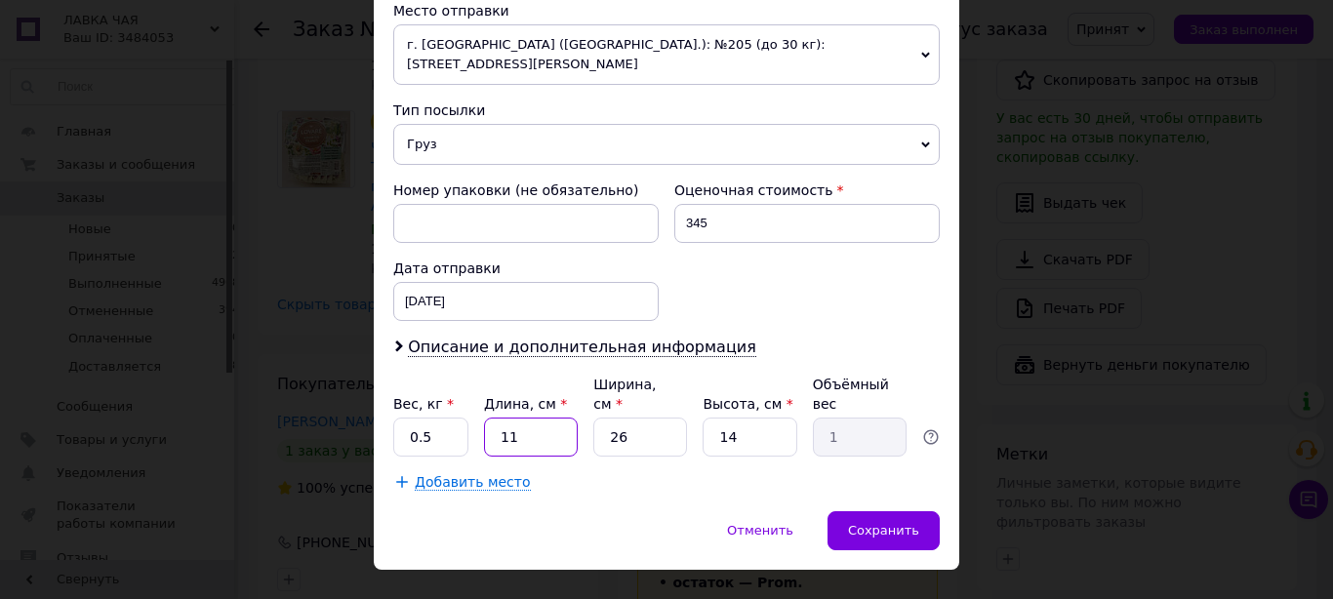
type input "3"
type input "0.27"
type input "32"
type input "2.91"
type input "32"
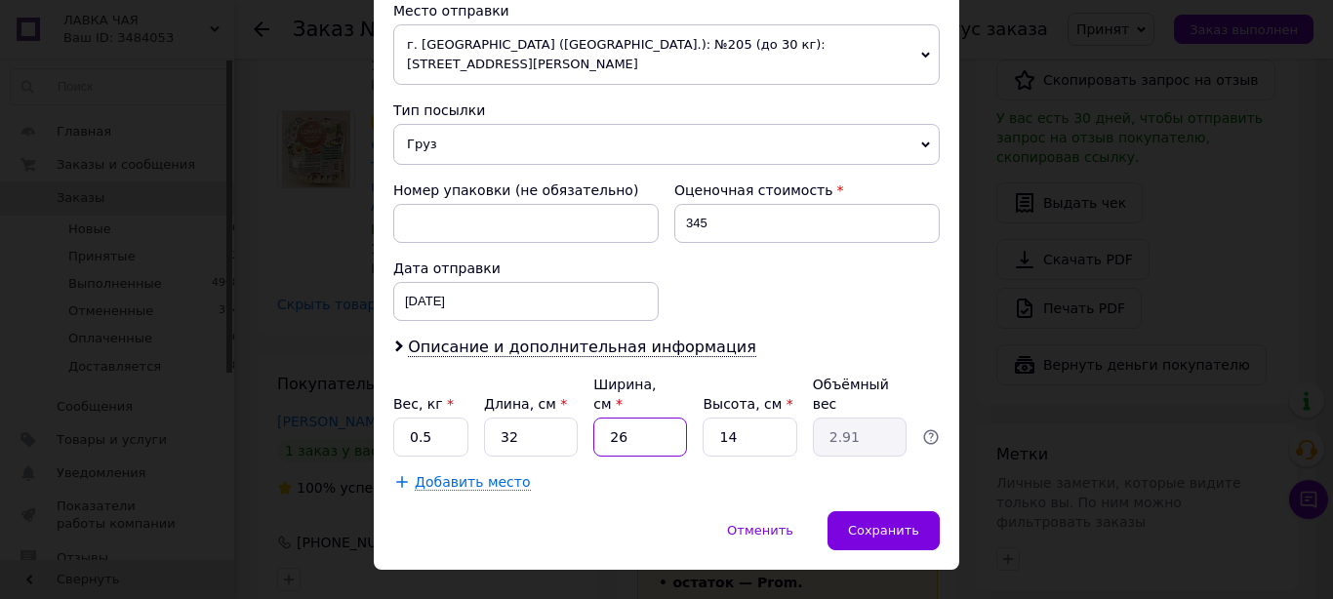
type input "2"
type input "0.22"
type input "20"
type input "2.24"
type input "20"
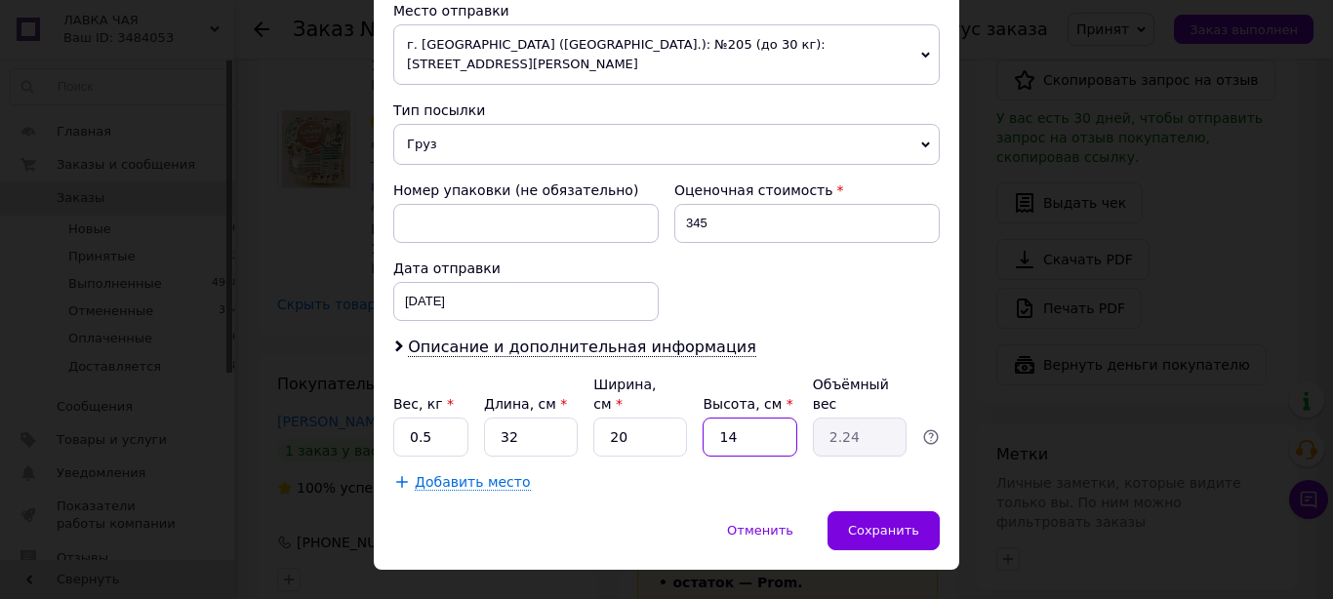
type input "1"
type input "0.16"
type input "12"
type input "1.92"
type input "12"
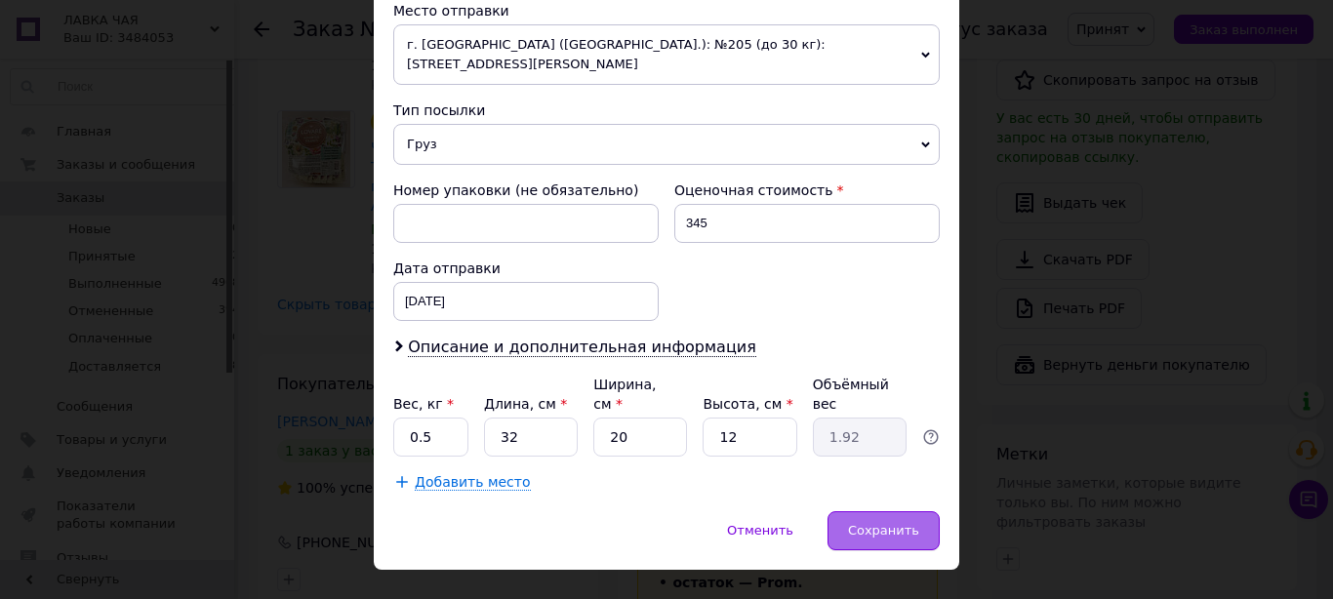
click at [895, 523] on span "Сохранить" at bounding box center [883, 530] width 71 height 15
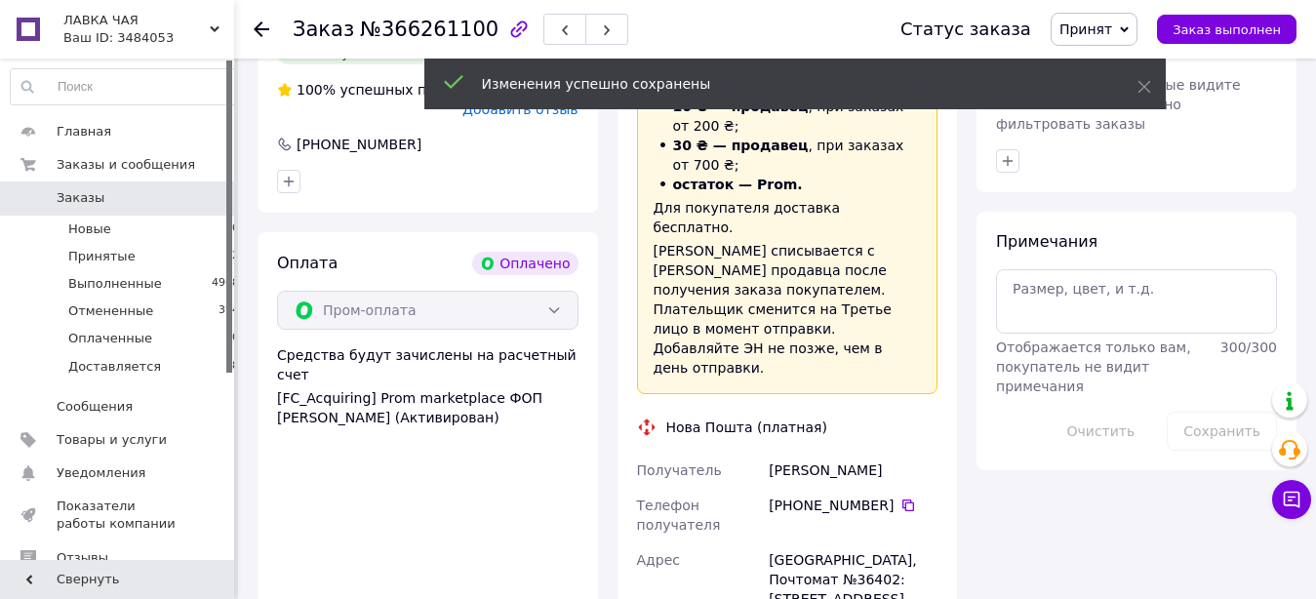
scroll to position [1791, 0]
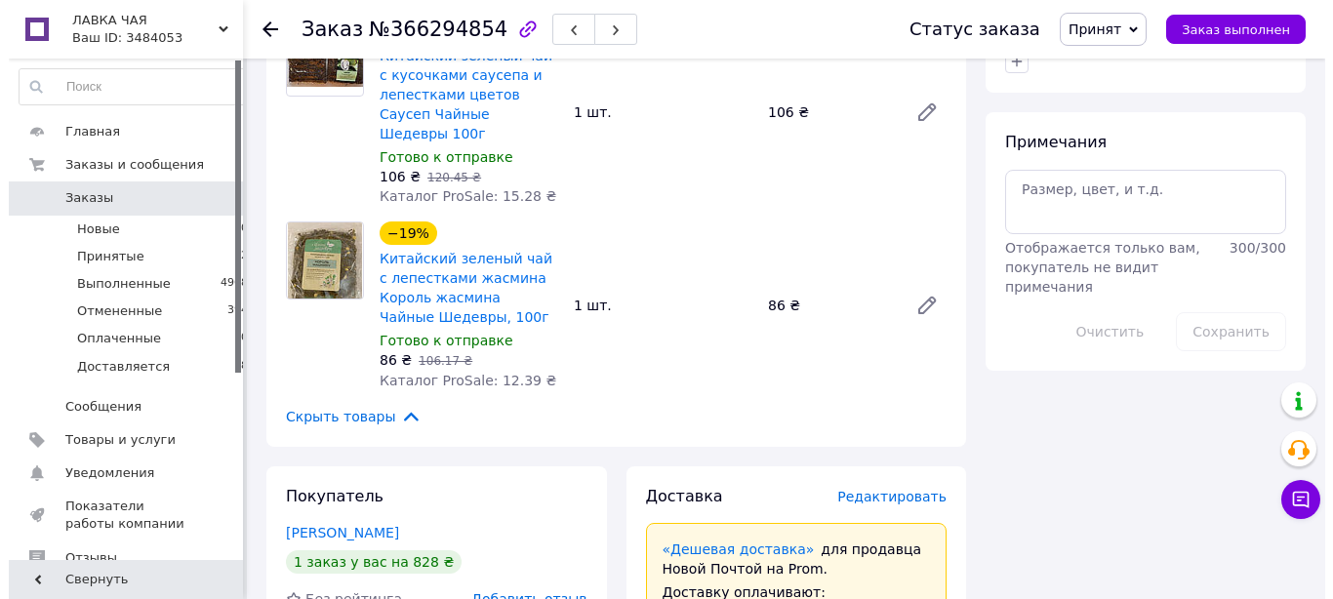
scroll to position [1791, 0]
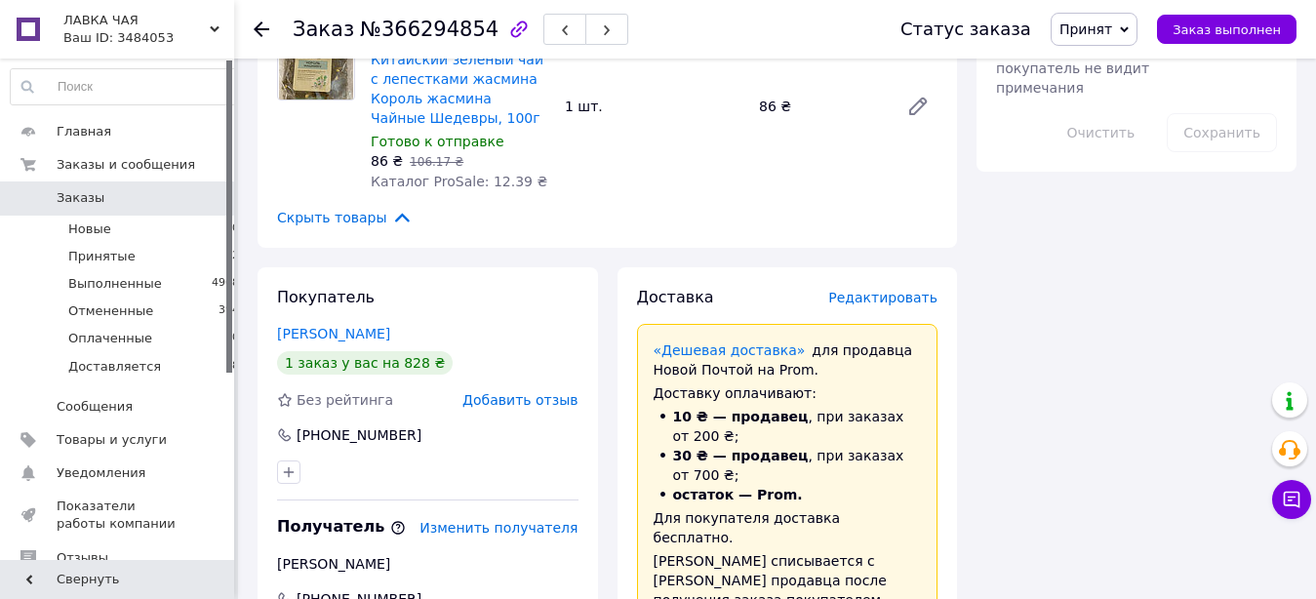
click at [877, 290] on span "Редактировать" at bounding box center [882, 298] width 109 height 16
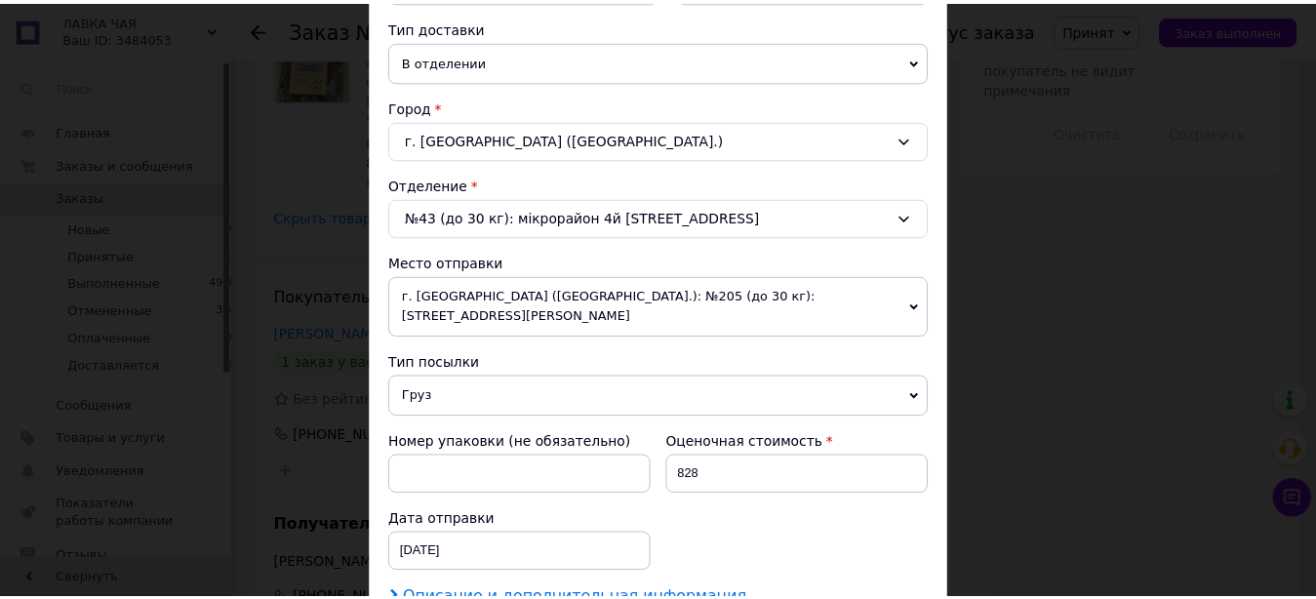
scroll to position [667, 0]
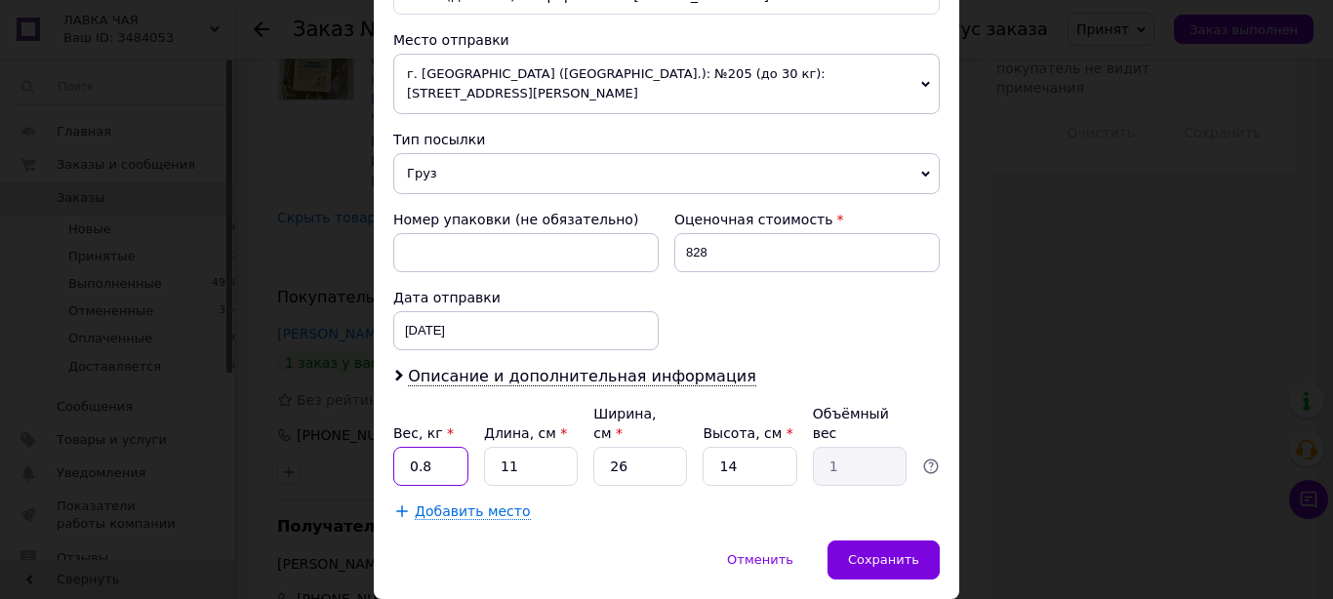
drag, startPoint x: 397, startPoint y: 427, endPoint x: 434, endPoint y: 427, distance: 37.1
click at [434, 447] on input "0.8" at bounding box center [430, 466] width 75 height 39
type input "1"
type input "3"
type input "0.27"
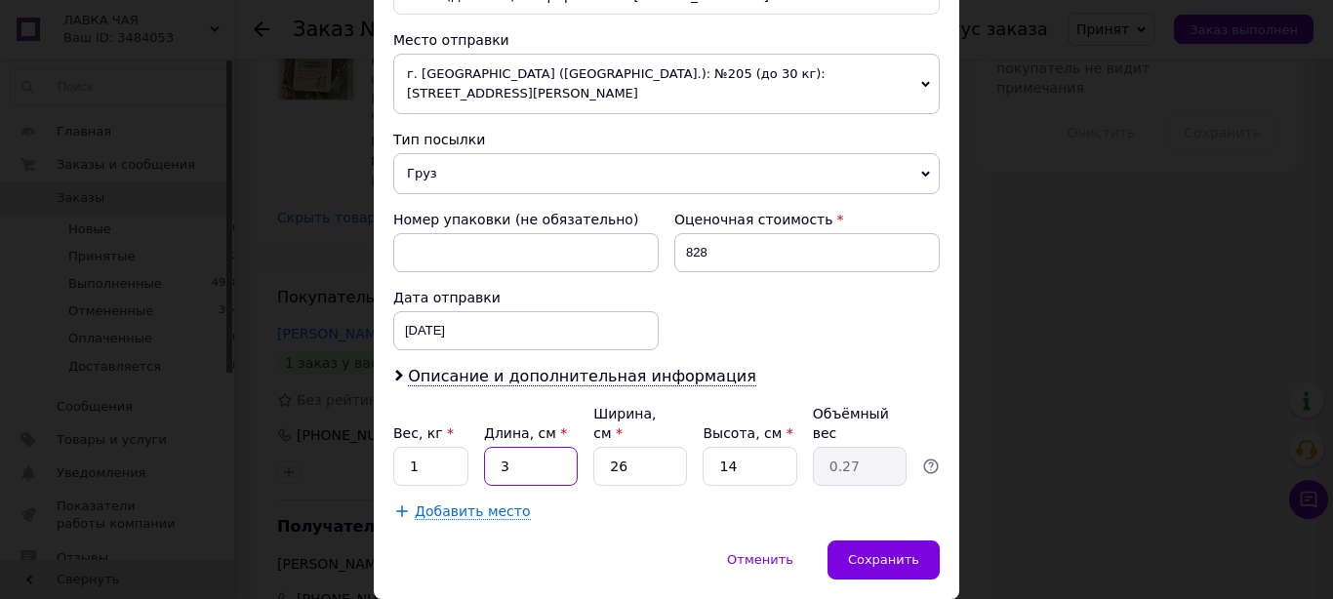
type input "32"
type input "2.91"
type input "32"
type input "2"
type input "0.22"
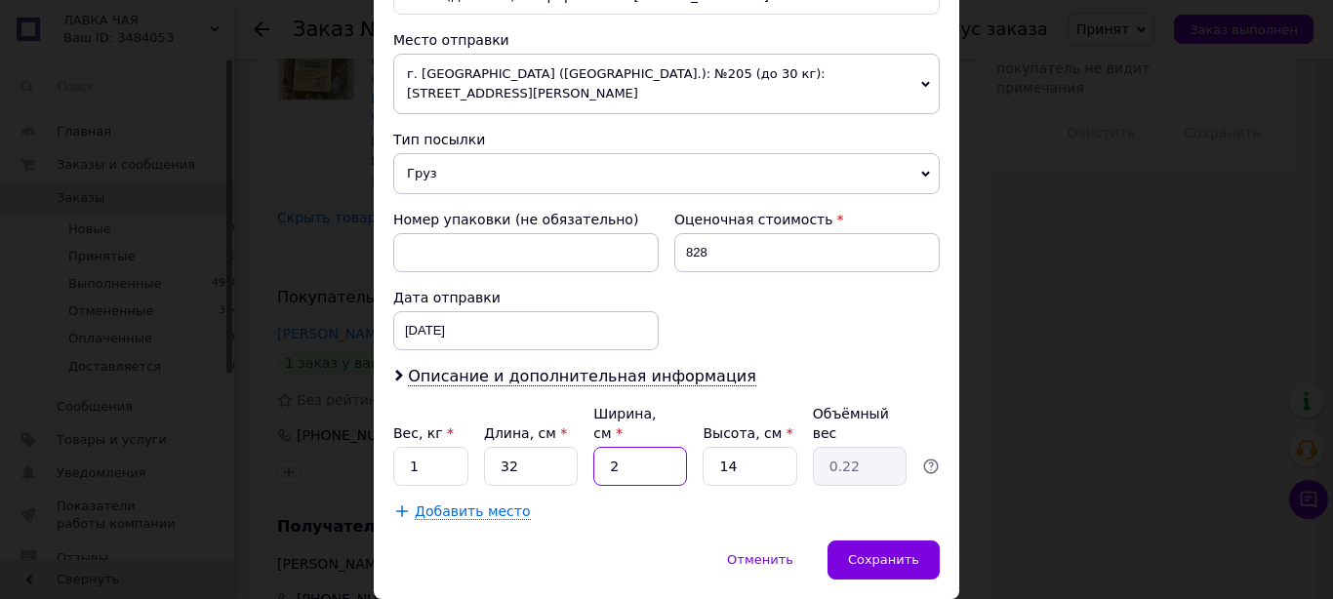
type input "20"
type input "2.24"
type input "20"
type input "1"
type input "0.16"
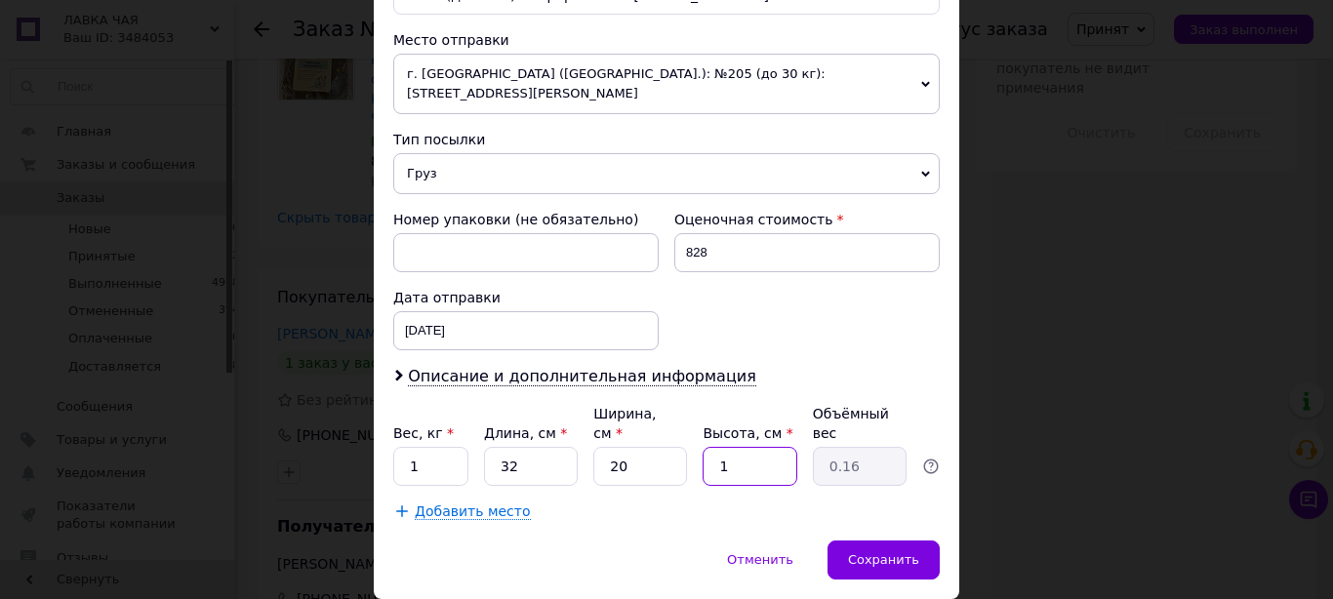
type input "12"
type input "1.92"
type input "12"
click at [894, 540] on div "Сохранить" at bounding box center [883, 559] width 112 height 39
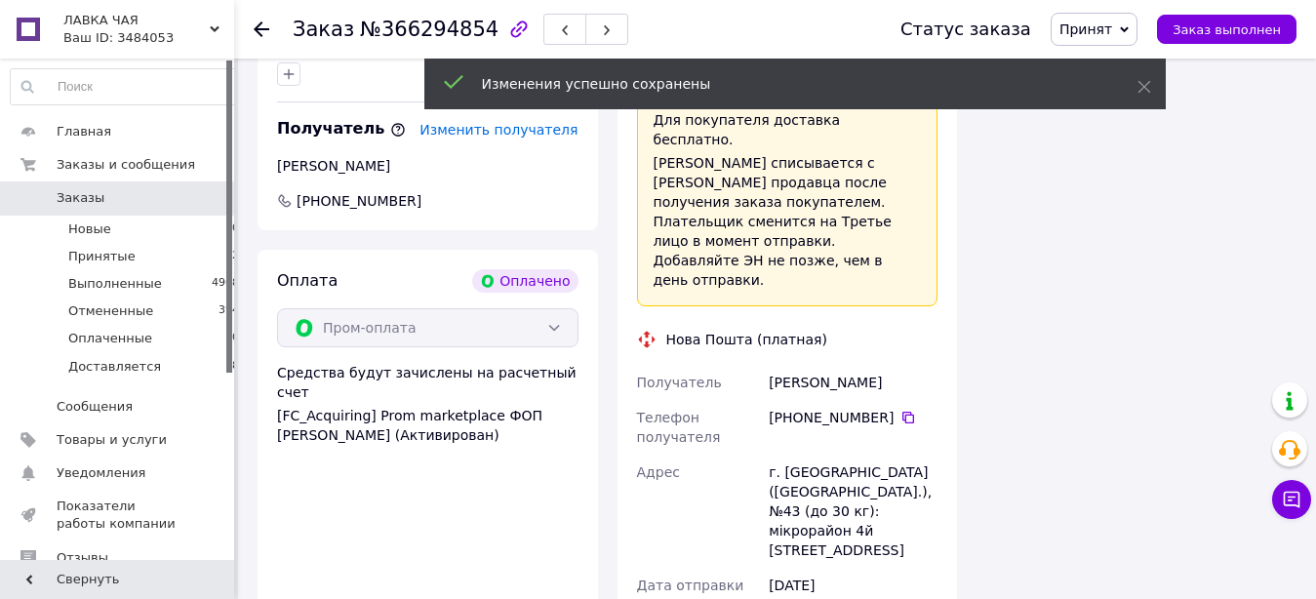
scroll to position [2488, 0]
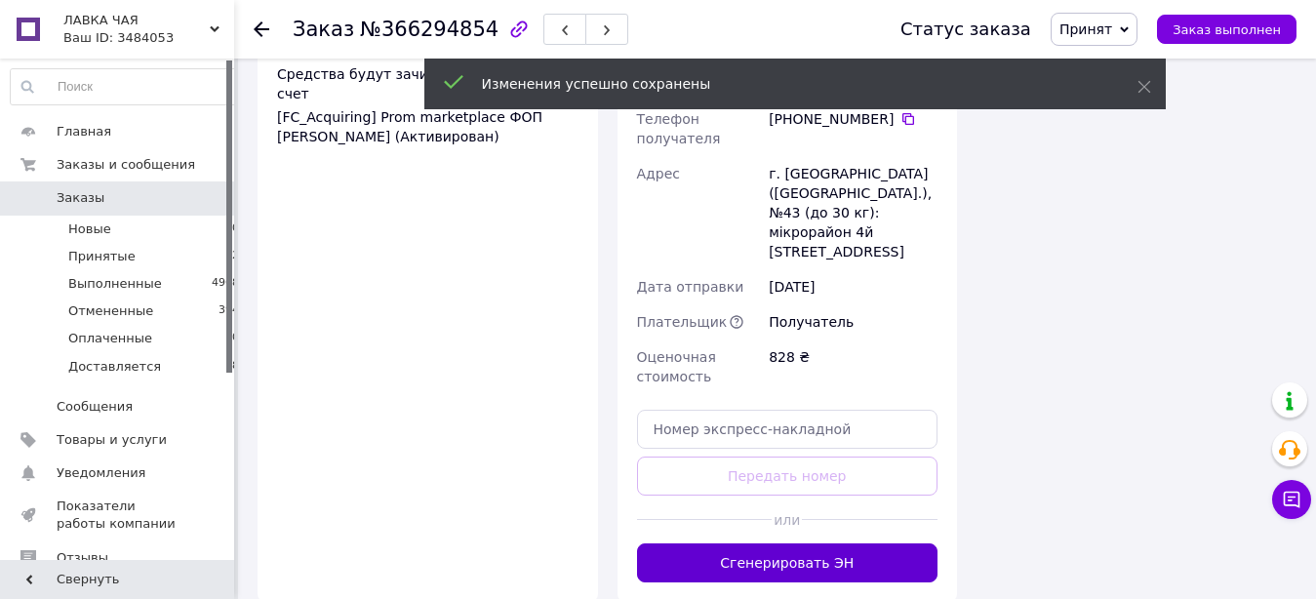
click at [851, 543] on button "Сгенерировать ЭН" at bounding box center [787, 562] width 301 height 39
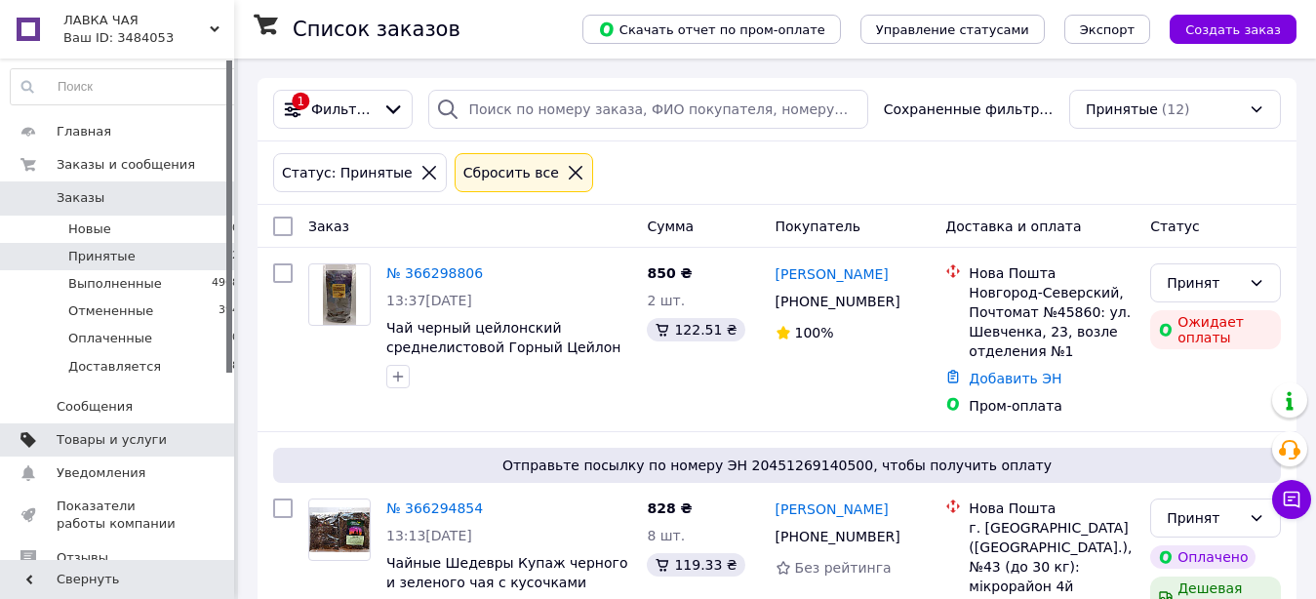
click at [110, 442] on span "Товары и услуги" at bounding box center [112, 440] width 110 height 18
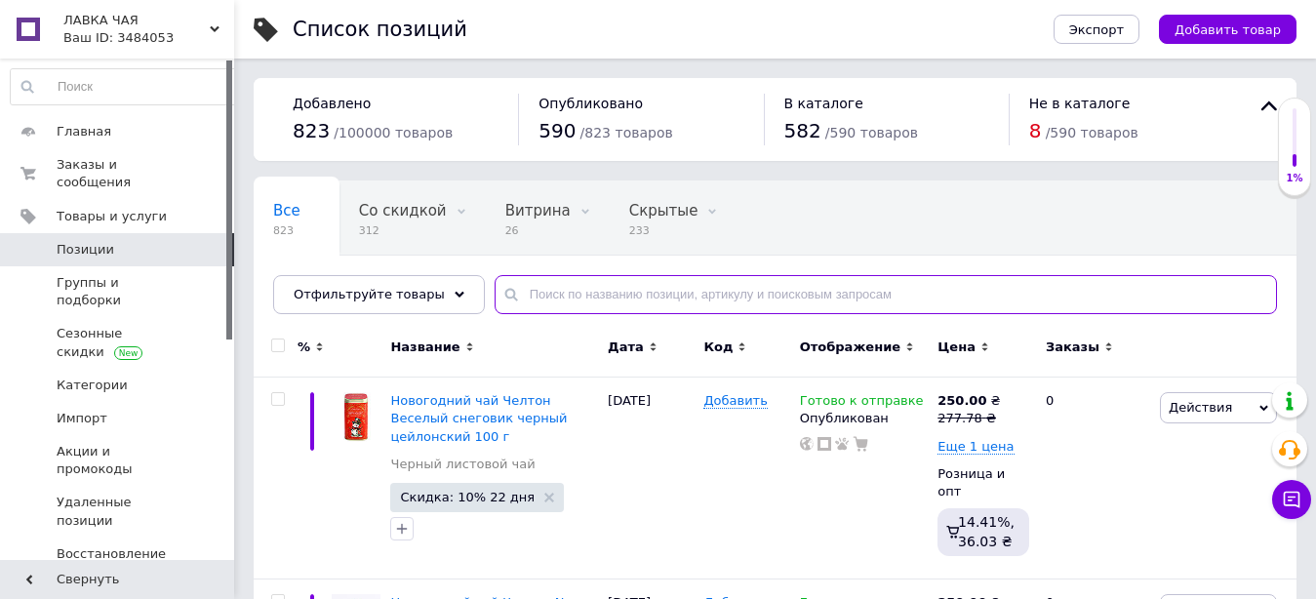
click at [621, 298] on input "text" at bounding box center [886, 294] width 782 height 39
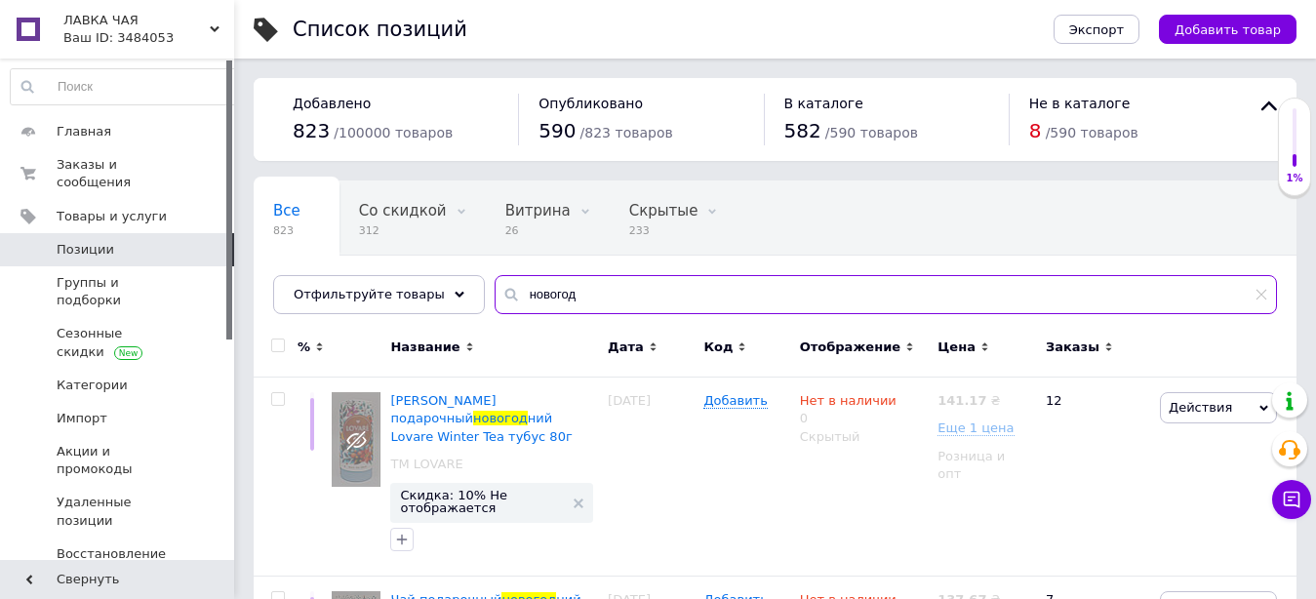
drag, startPoint x: 548, startPoint y: 293, endPoint x: 500, endPoint y: 297, distance: 48.0
click at [495, 295] on input "новогод" at bounding box center [886, 294] width 782 height 39
paste input "Lovare"
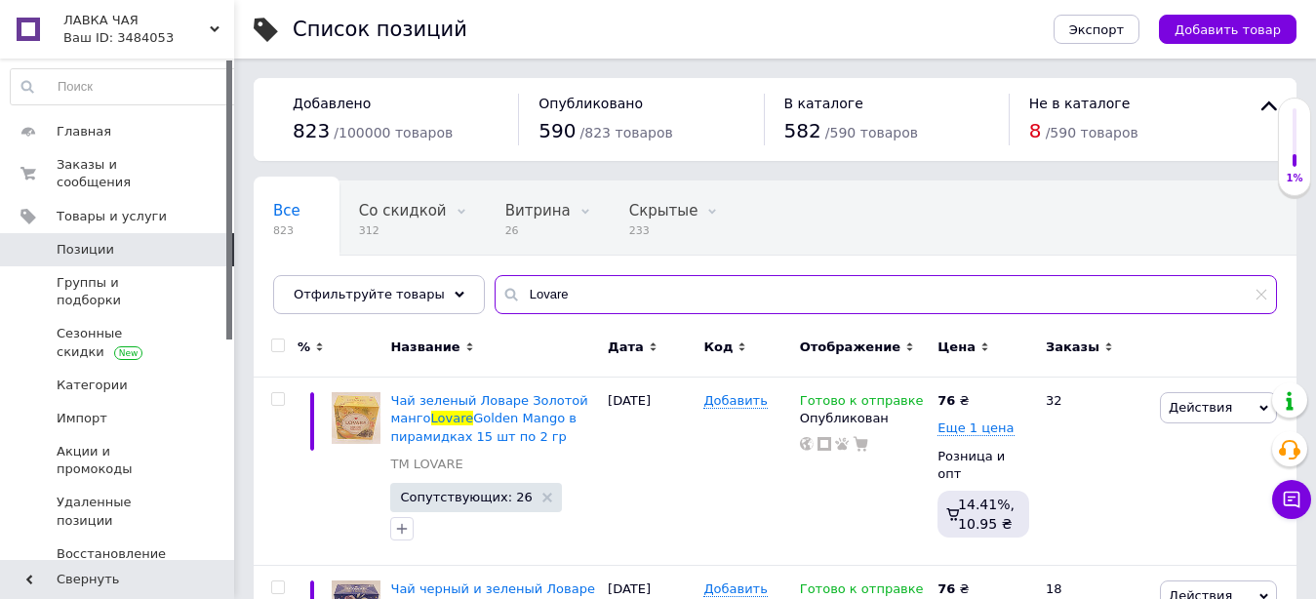
type input "Lovare"
click at [100, 241] on span "Позиции" at bounding box center [86, 250] width 58 height 18
click at [1261, 300] on icon at bounding box center [1262, 295] width 12 height 12
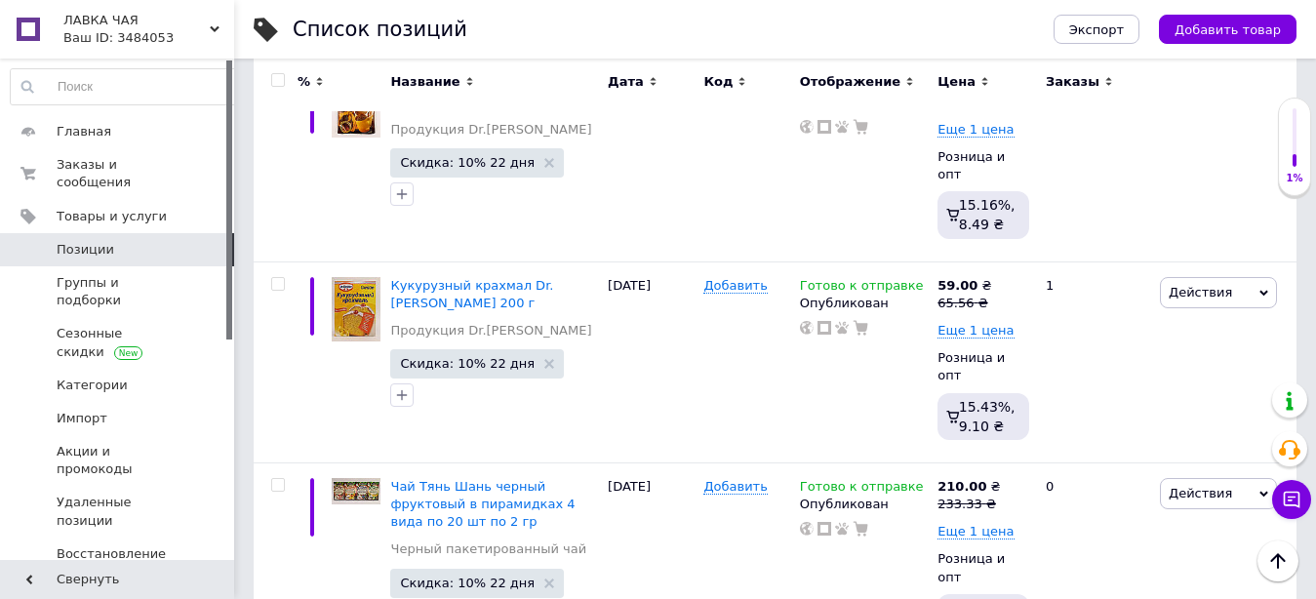
scroll to position [5573, 0]
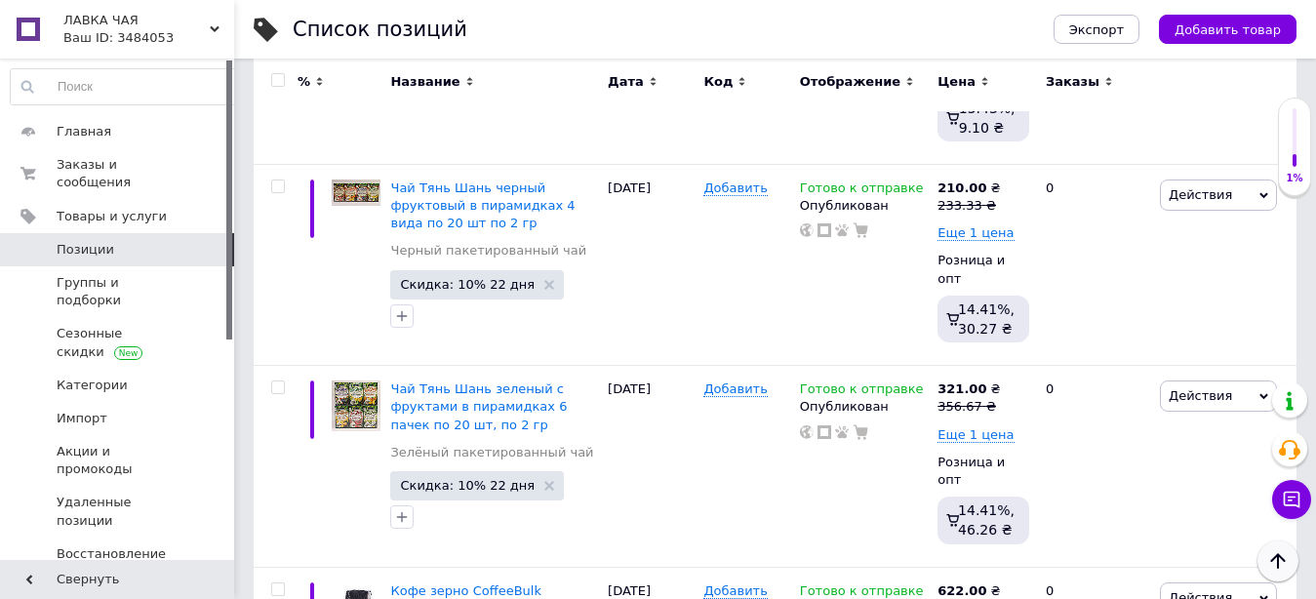
click at [1280, 568] on icon "Наверх" at bounding box center [1277, 560] width 23 height 23
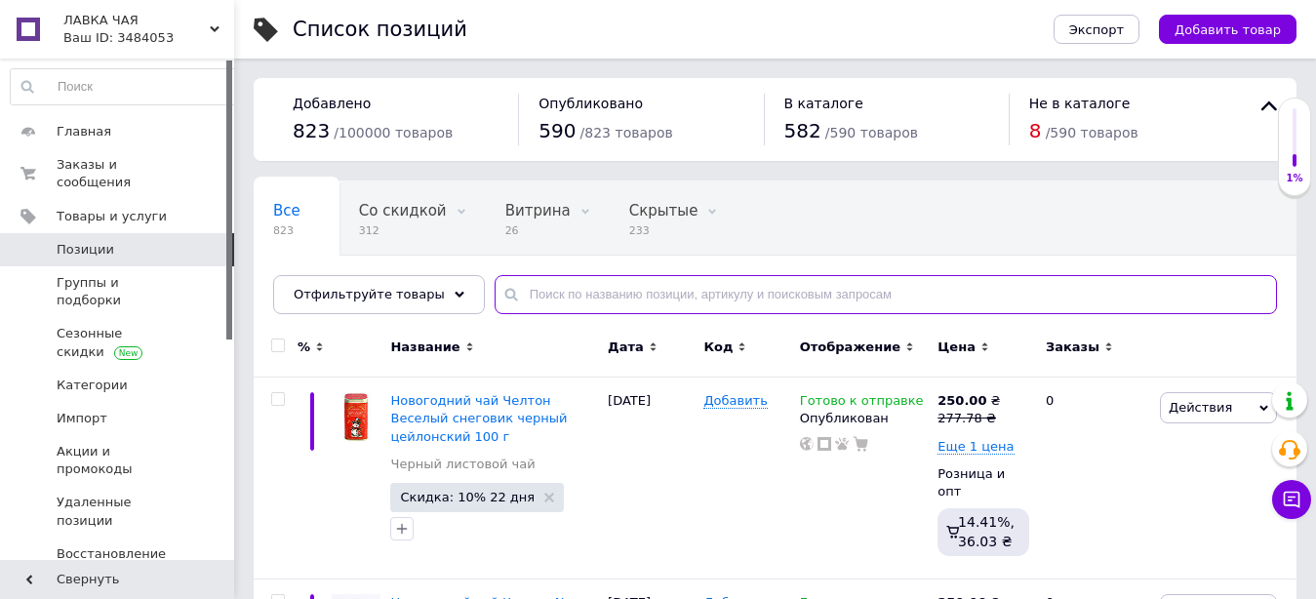
click at [606, 292] on input "text" at bounding box center [886, 294] width 782 height 39
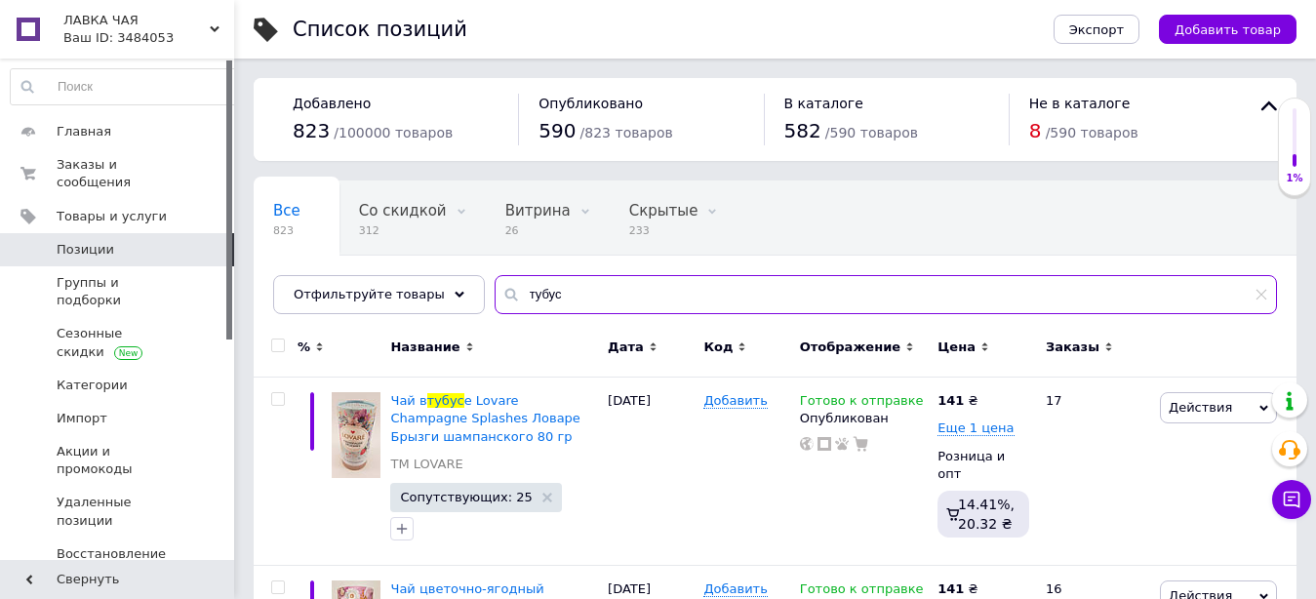
drag, startPoint x: 546, startPoint y: 297, endPoint x: 501, endPoint y: 298, distance: 44.9
click at [501, 298] on input "тубус" at bounding box center [886, 294] width 782 height 39
paste input "Winter Tea"
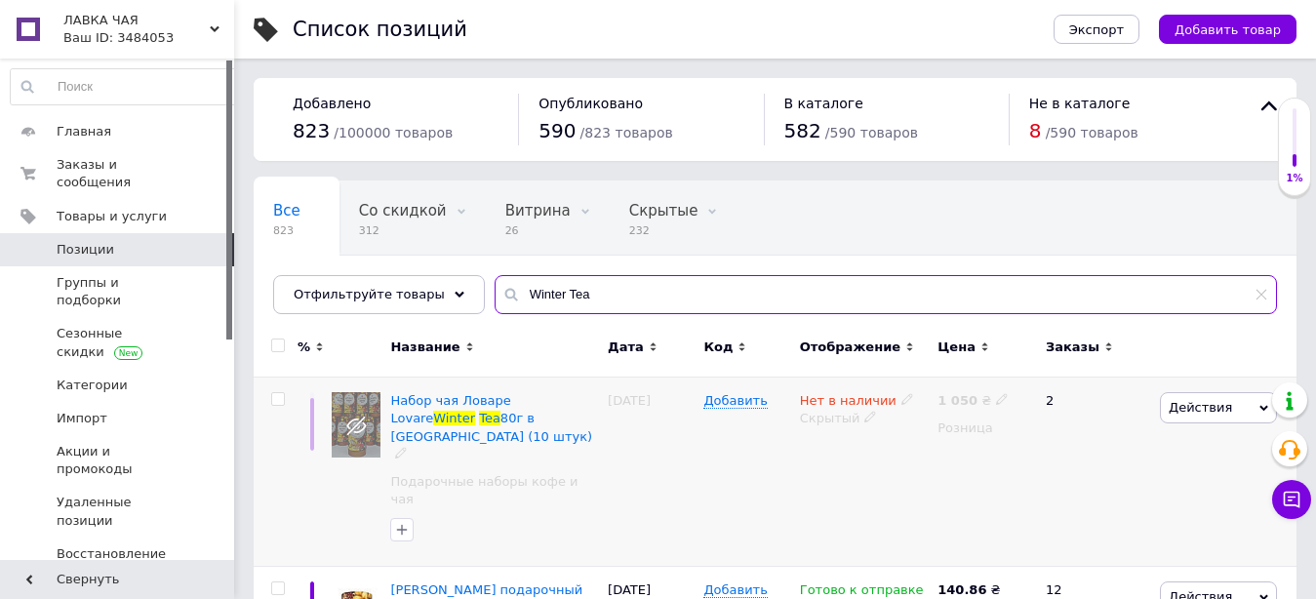
scroll to position [100, 0]
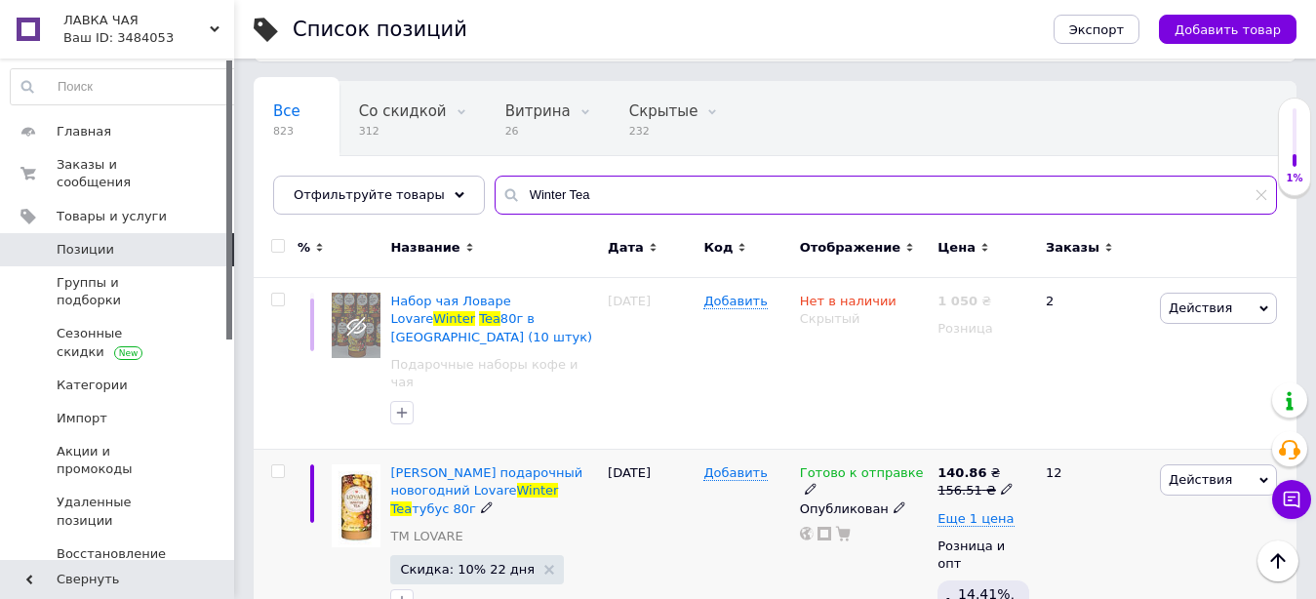
type input "Winter Tea"
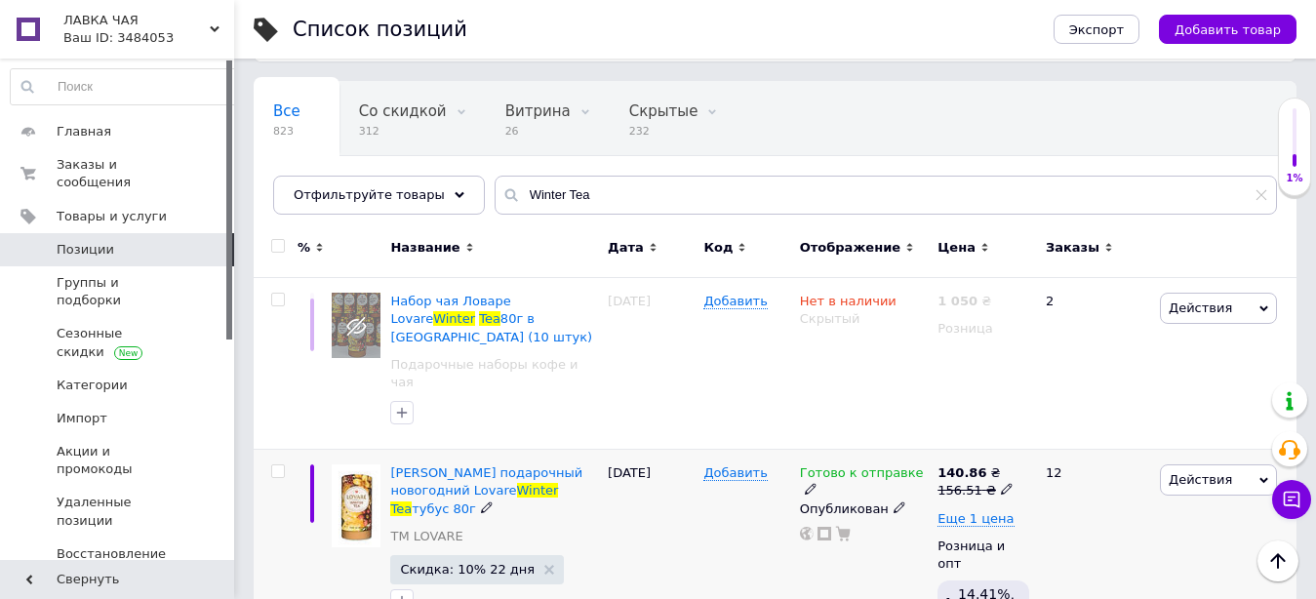
click at [1001, 483] on icon at bounding box center [1007, 489] width 12 height 12
drag, startPoint x: 1059, startPoint y: 421, endPoint x: 1079, endPoint y: 421, distance: 19.5
click at [1079, 440] on input "156.51" at bounding box center [1094, 459] width 148 height 39
type input "156.60"
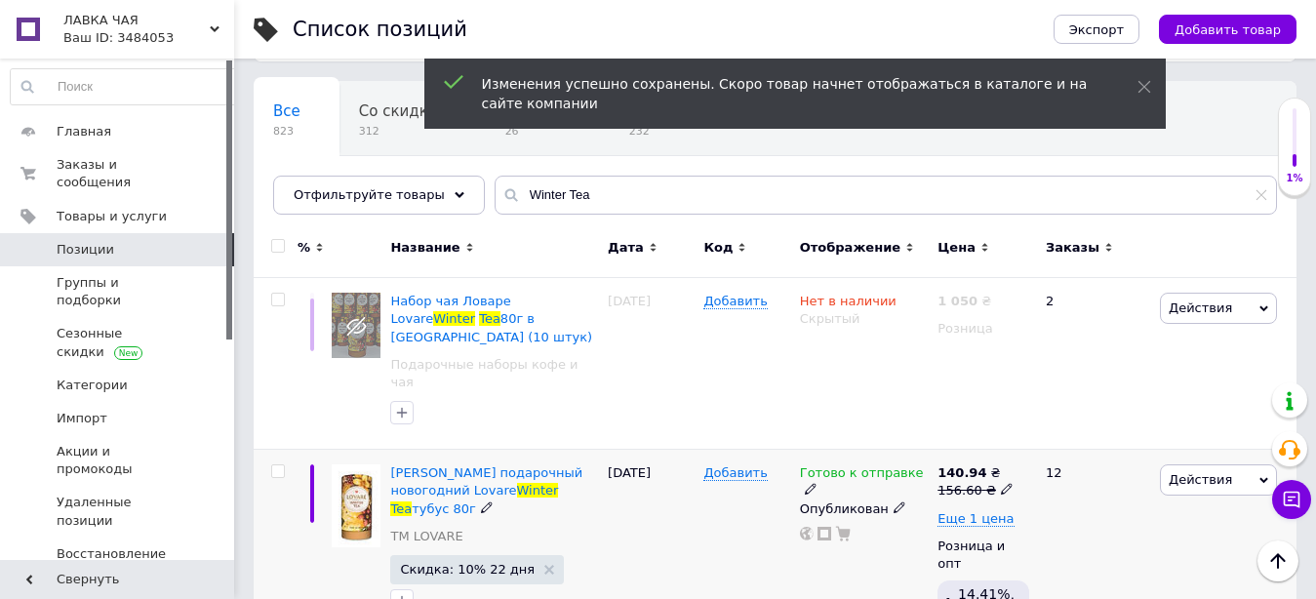
click at [1001, 483] on icon at bounding box center [1007, 489] width 12 height 12
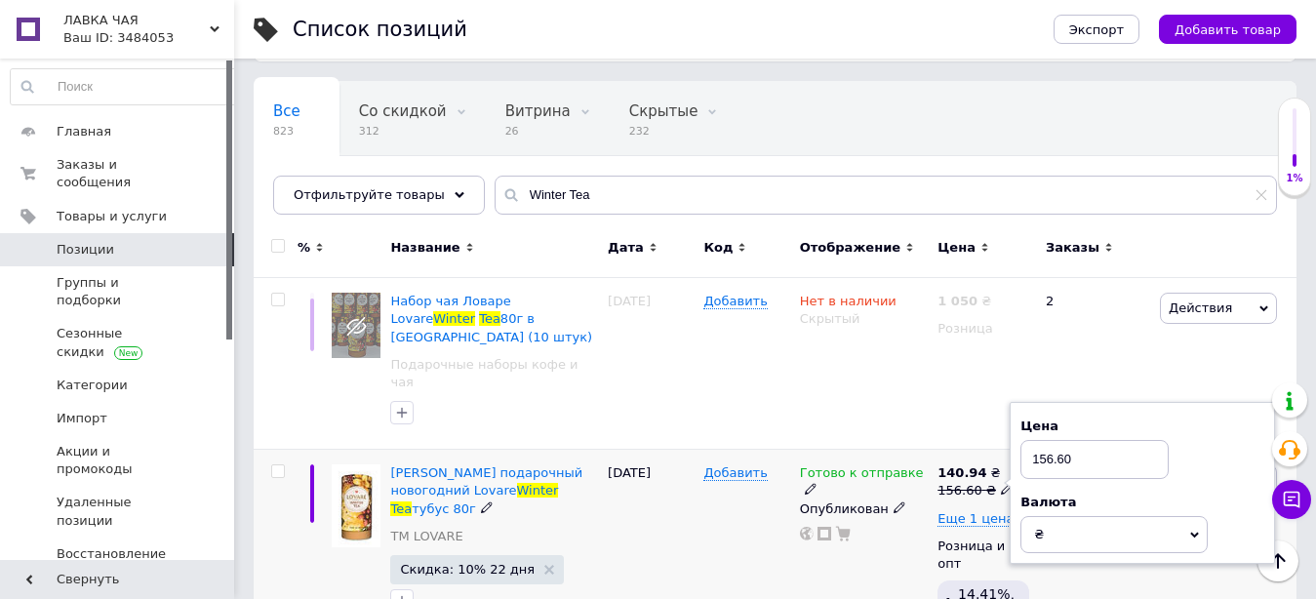
drag, startPoint x: 1065, startPoint y: 421, endPoint x: 1075, endPoint y: 422, distance: 9.8
click at [1075, 440] on input "156.60" at bounding box center [1094, 459] width 148 height 39
type input "156.67"
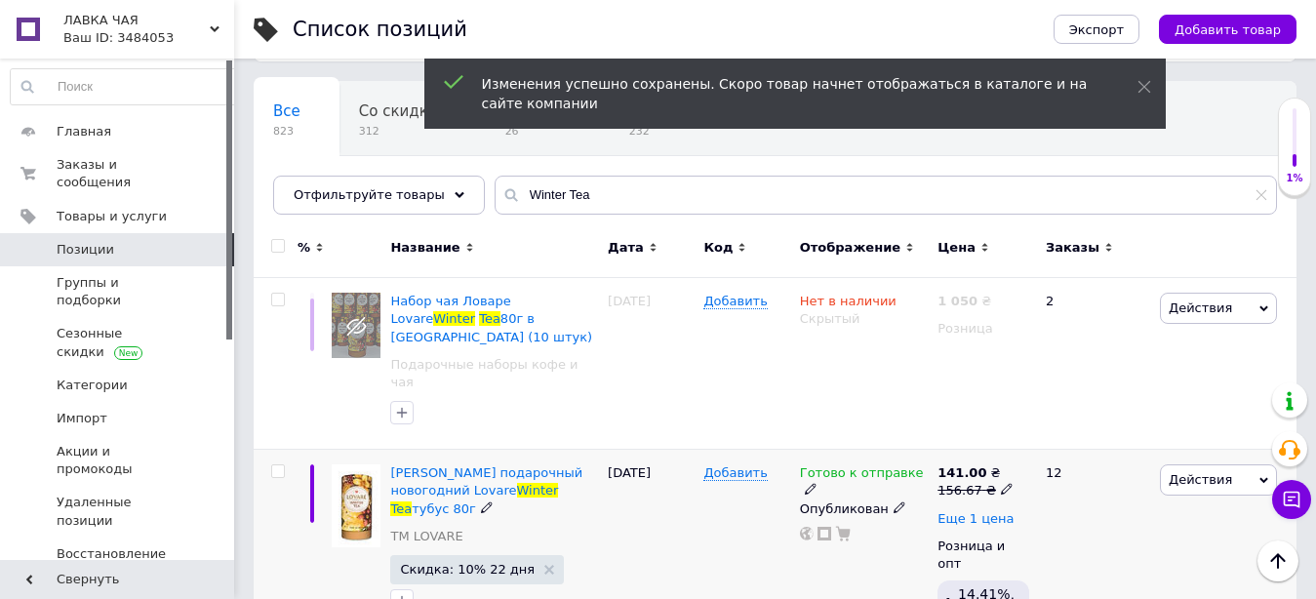
click at [975, 511] on span "Еще 1 цена" at bounding box center [976, 519] width 76 height 16
click at [1001, 483] on icon at bounding box center [1007, 489] width 12 height 12
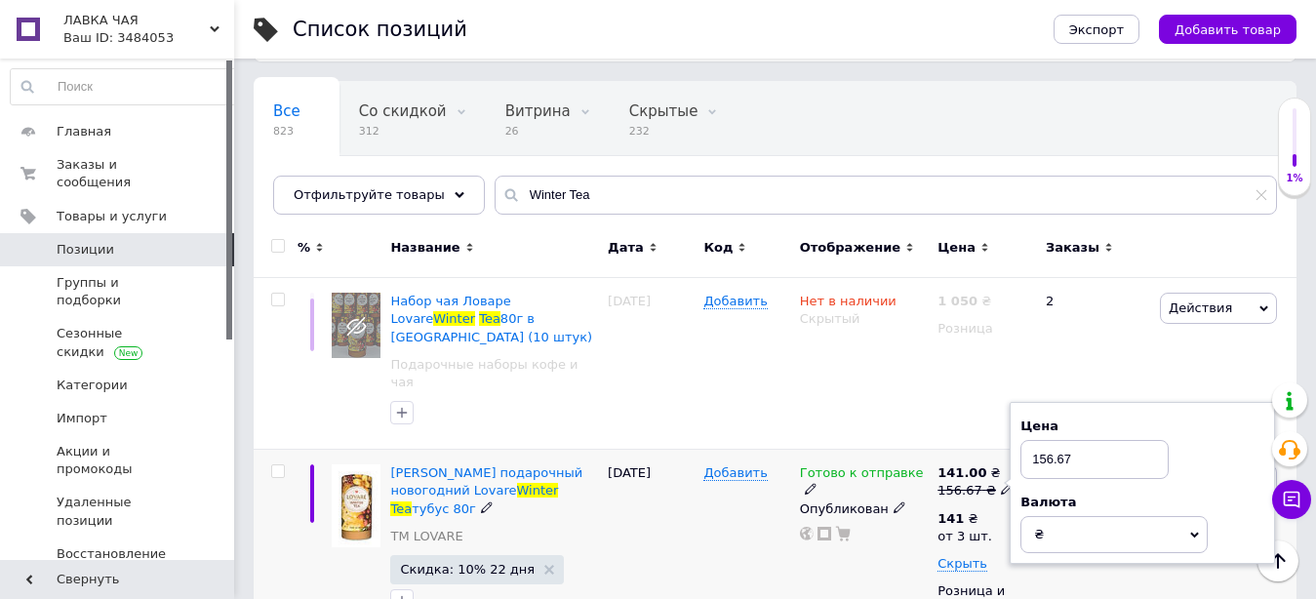
drag, startPoint x: 1045, startPoint y: 421, endPoint x: 1111, endPoint y: 426, distance: 66.5
click at [1111, 440] on input "156.67" at bounding box center [1094, 459] width 148 height 39
type input "158"
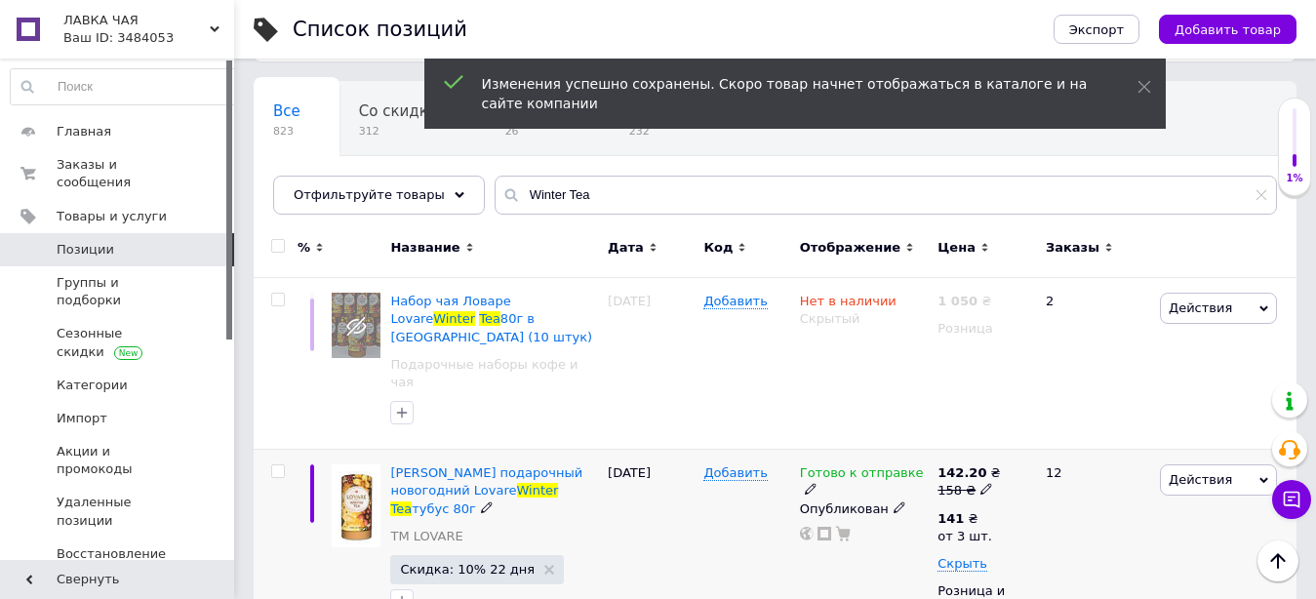
click at [980, 483] on icon at bounding box center [986, 489] width 12 height 12
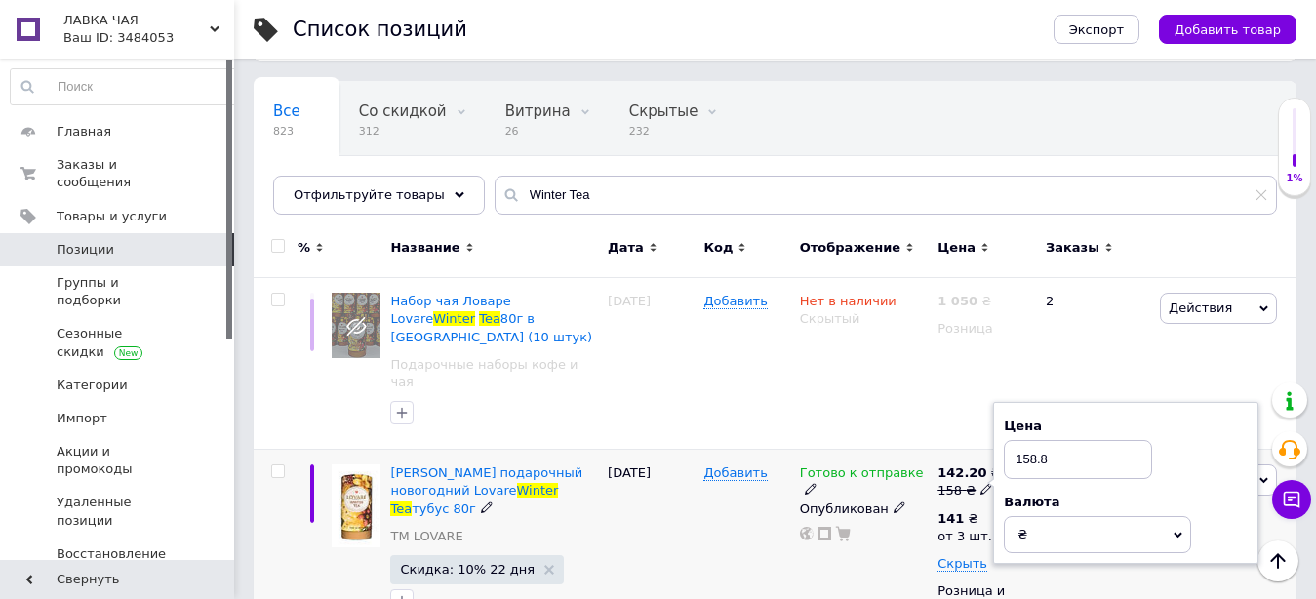
type input "158.80"
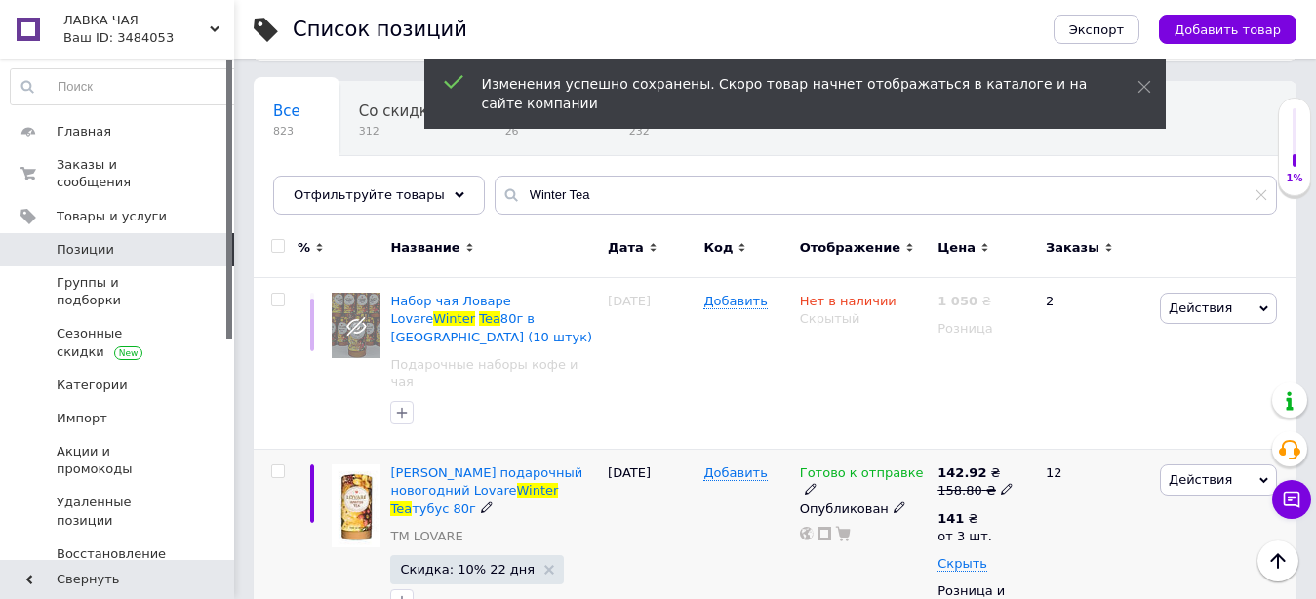
click at [1001, 483] on icon at bounding box center [1007, 489] width 12 height 12
type input "158.89"
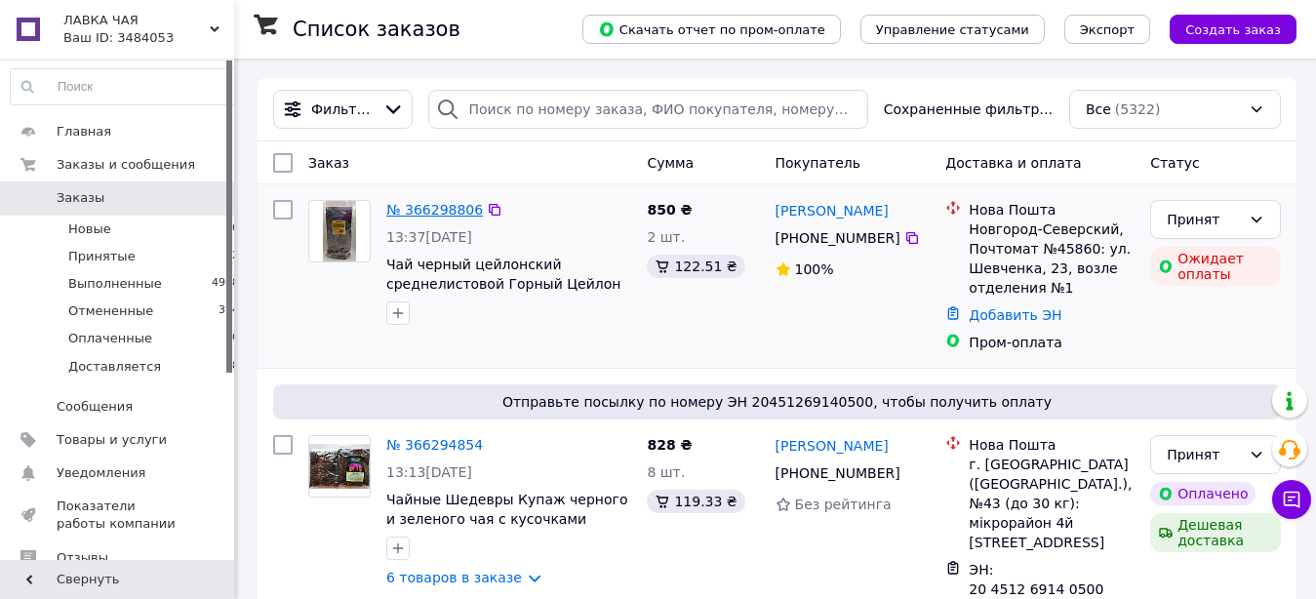
click at [437, 204] on link "№ 366298806" at bounding box center [434, 210] width 97 height 16
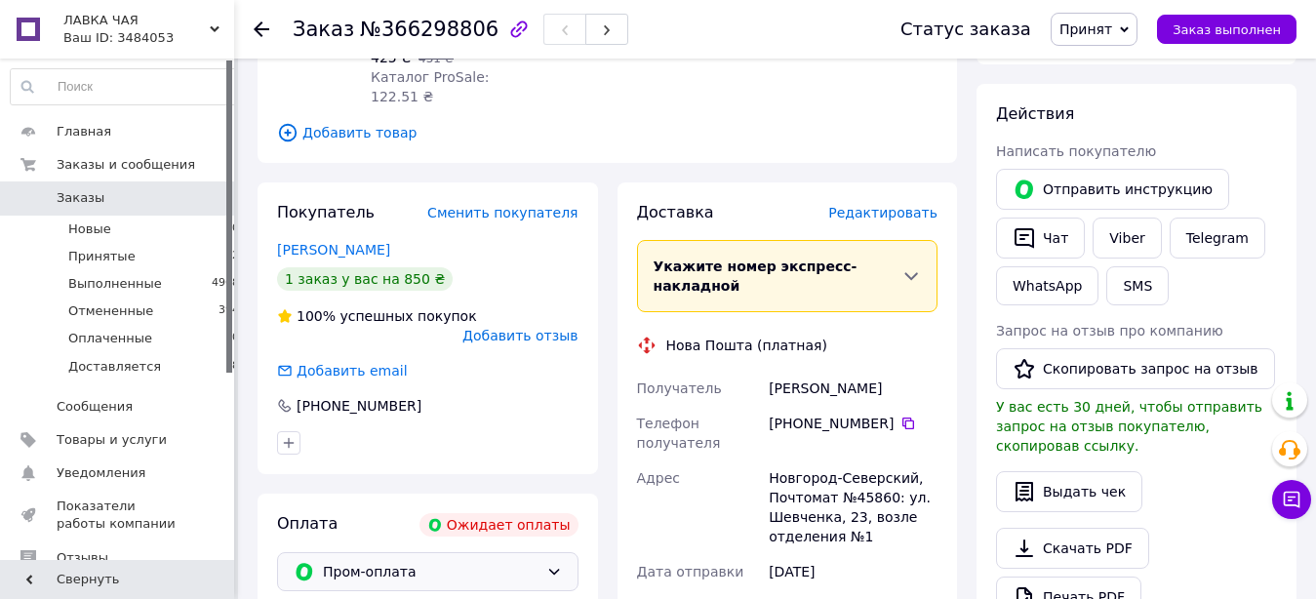
scroll to position [498, 0]
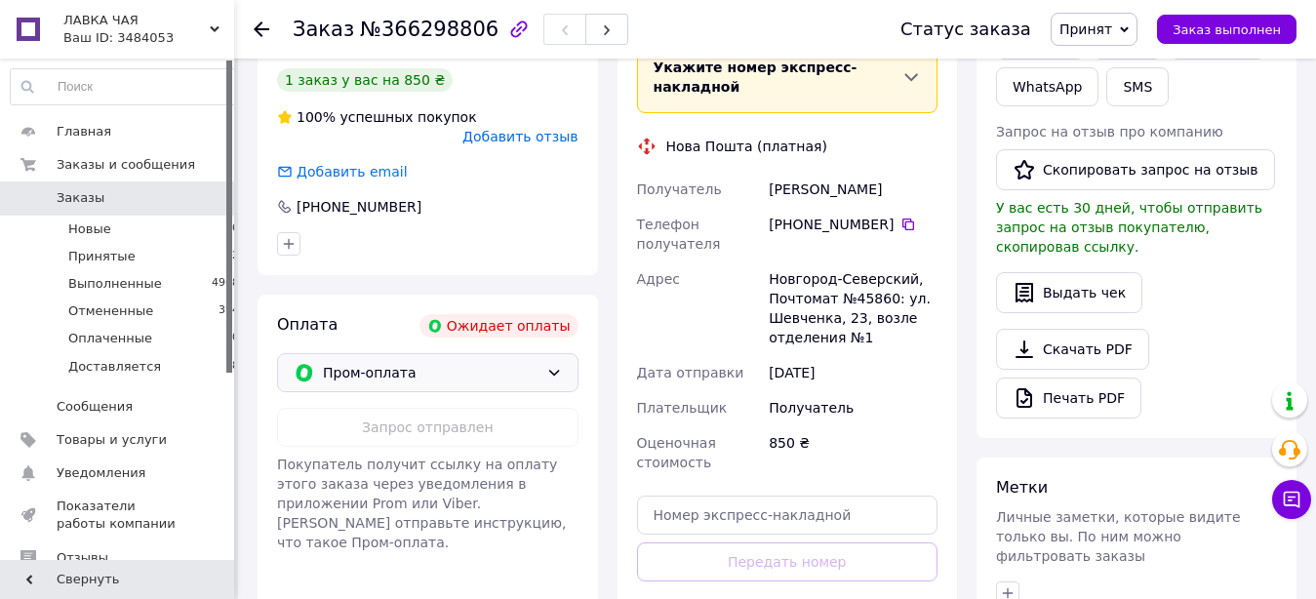
click at [555, 370] on icon at bounding box center [553, 373] width 11 height 6
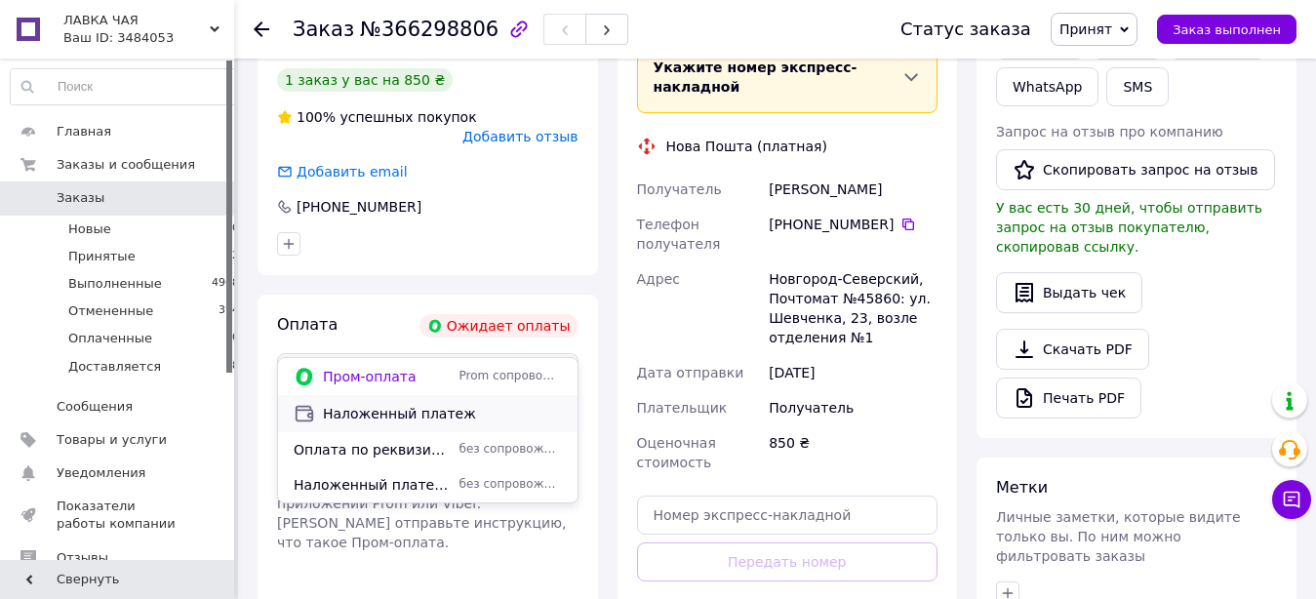
click at [423, 412] on span "Наложенный платеж" at bounding box center [442, 414] width 239 height 20
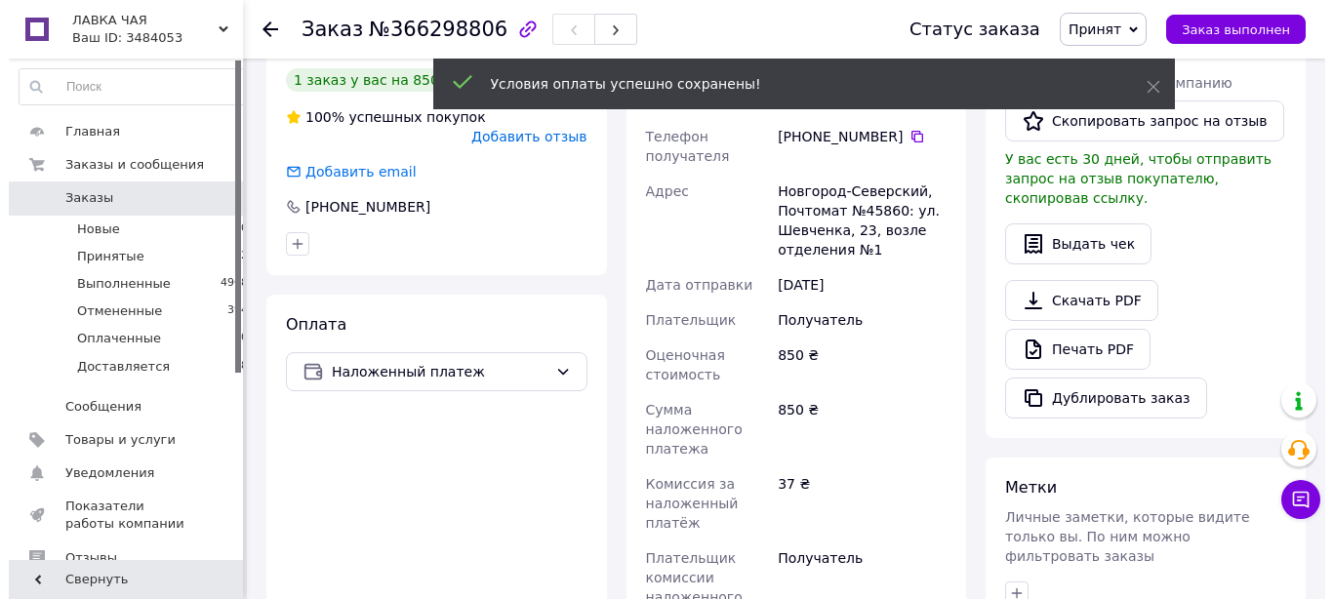
scroll to position [199, 0]
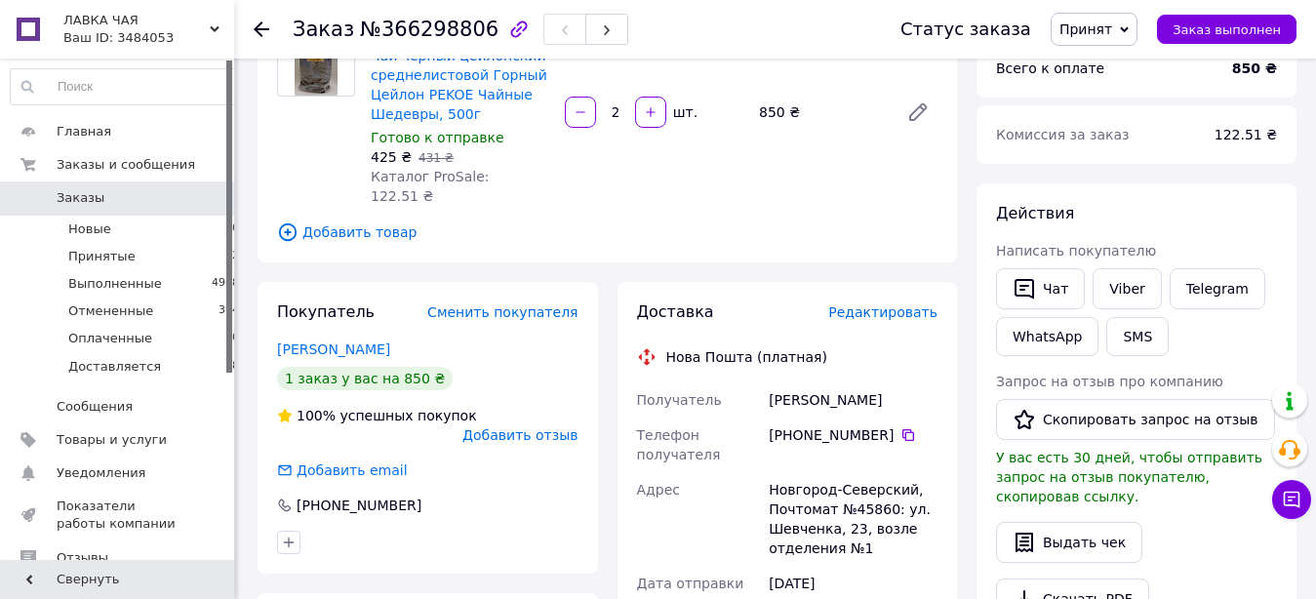
click at [912, 304] on span "Редактировать" at bounding box center [882, 312] width 109 height 16
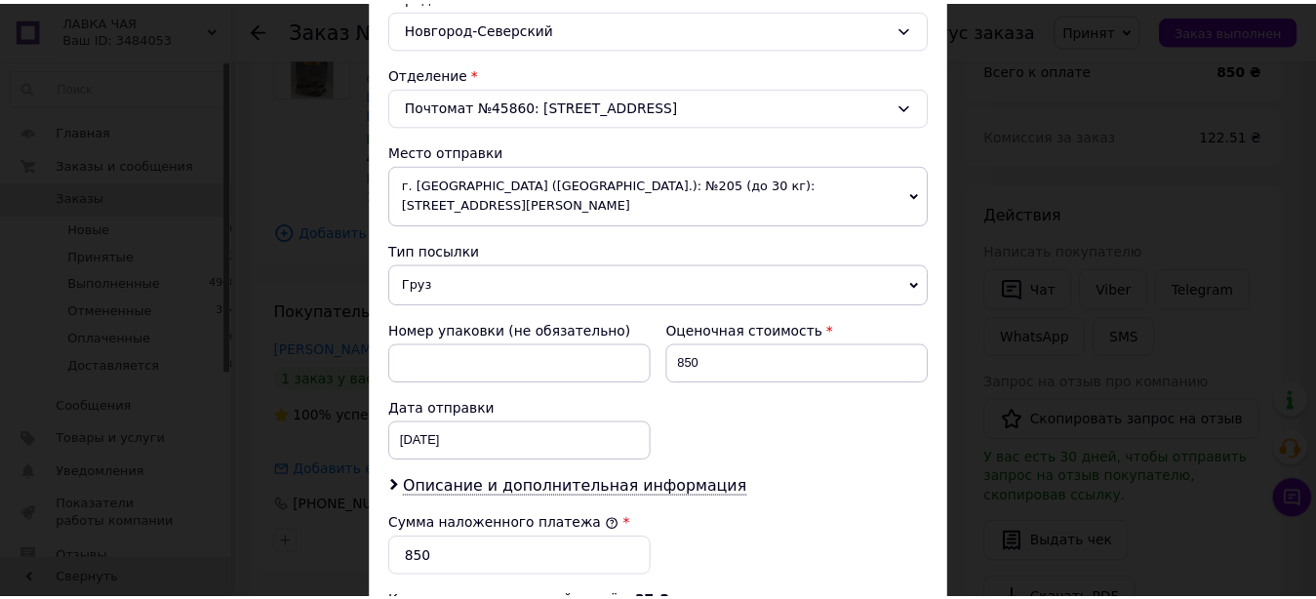
scroll to position [890, 0]
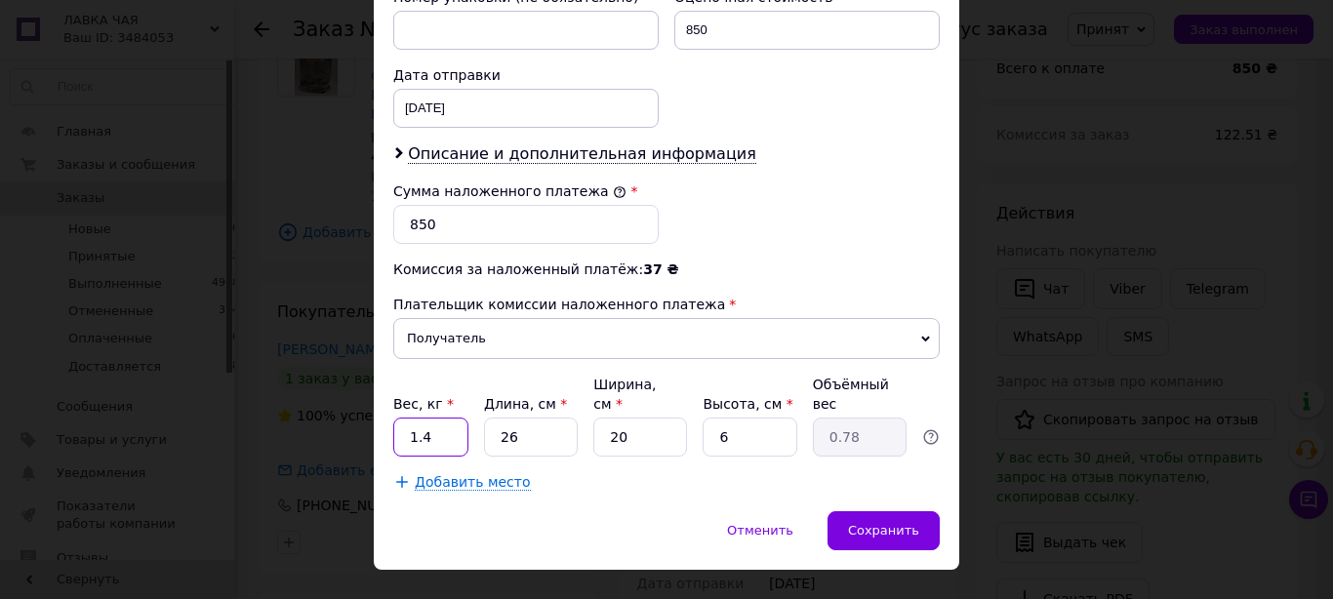
click at [431, 418] on input "1.4" at bounding box center [430, 437] width 75 height 39
type input "1.2"
type input "3"
type input "0.1"
type input "32"
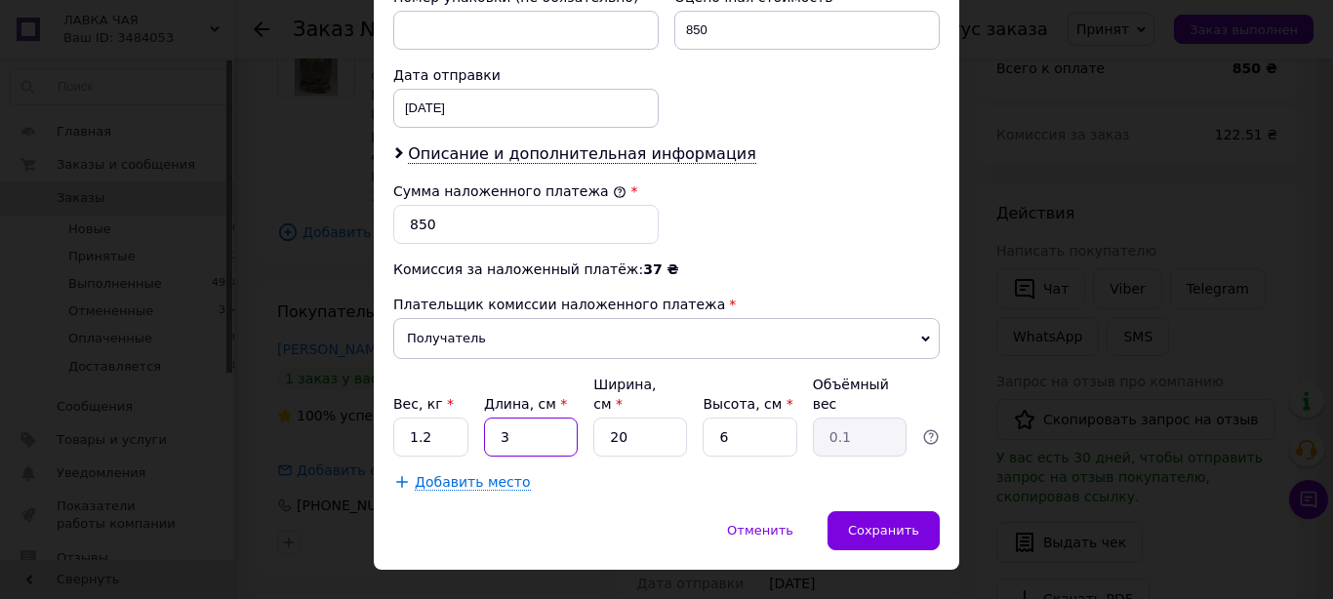
type input "0.96"
type input "32"
type input "2"
type input "0.1"
type input "20"
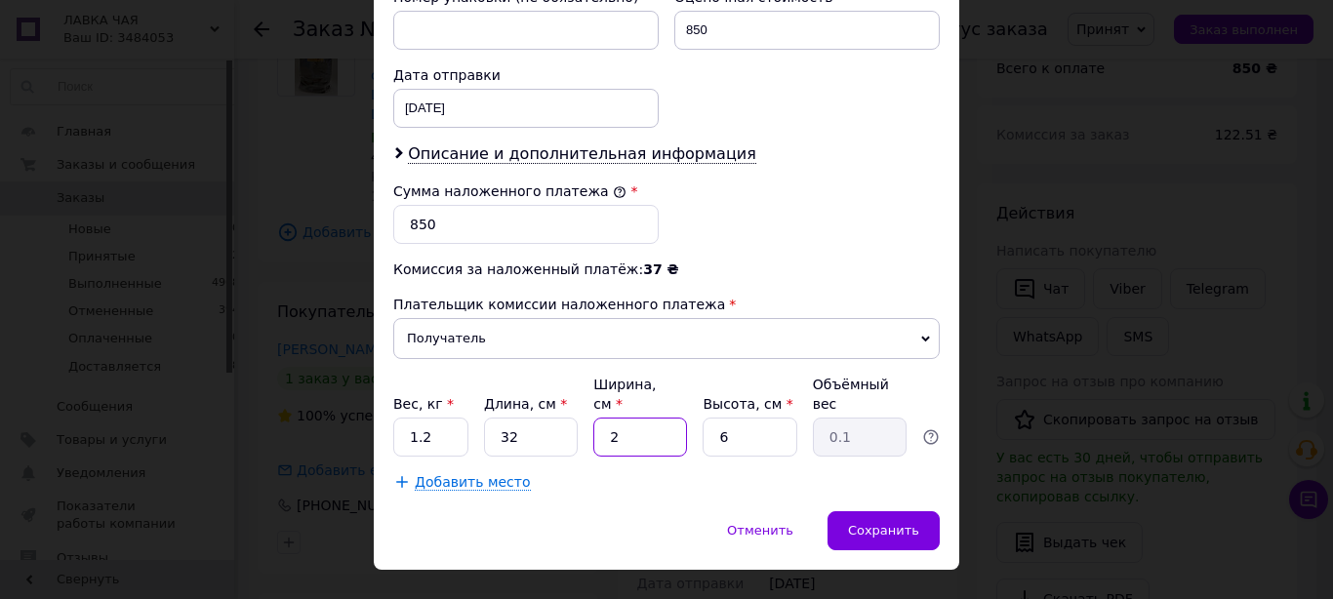
type input "0.96"
type input "1"
type input "0.16"
type input "12"
type input "1.92"
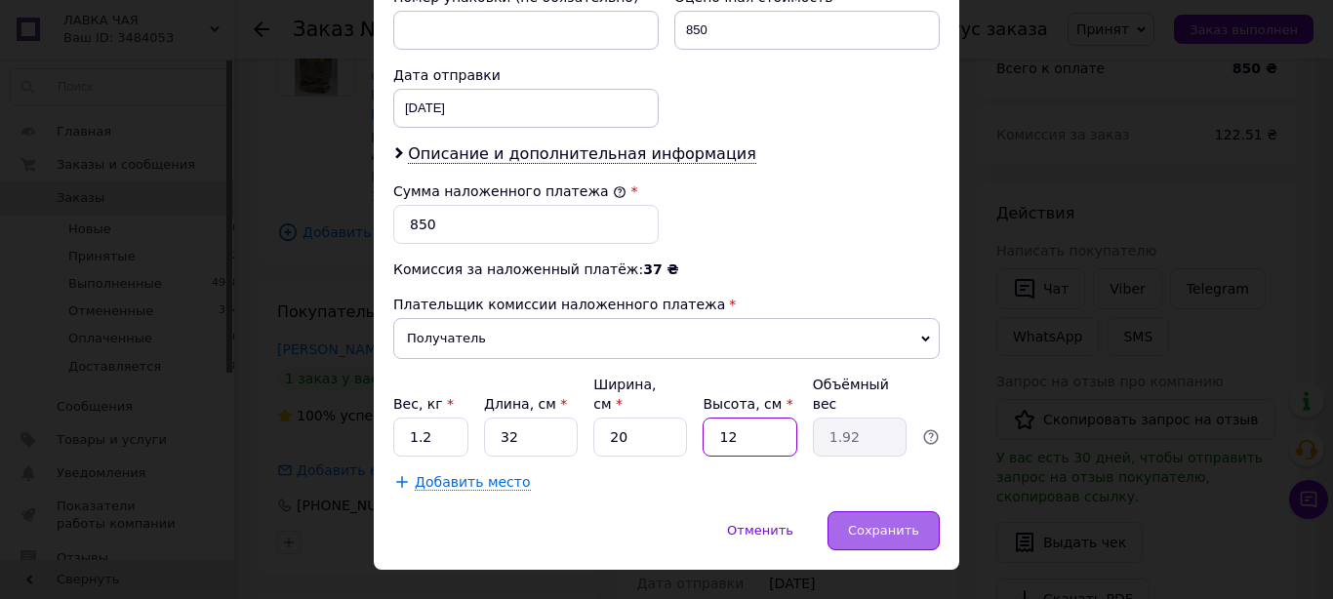
type input "12"
click at [894, 511] on div "Сохранить" at bounding box center [883, 530] width 112 height 39
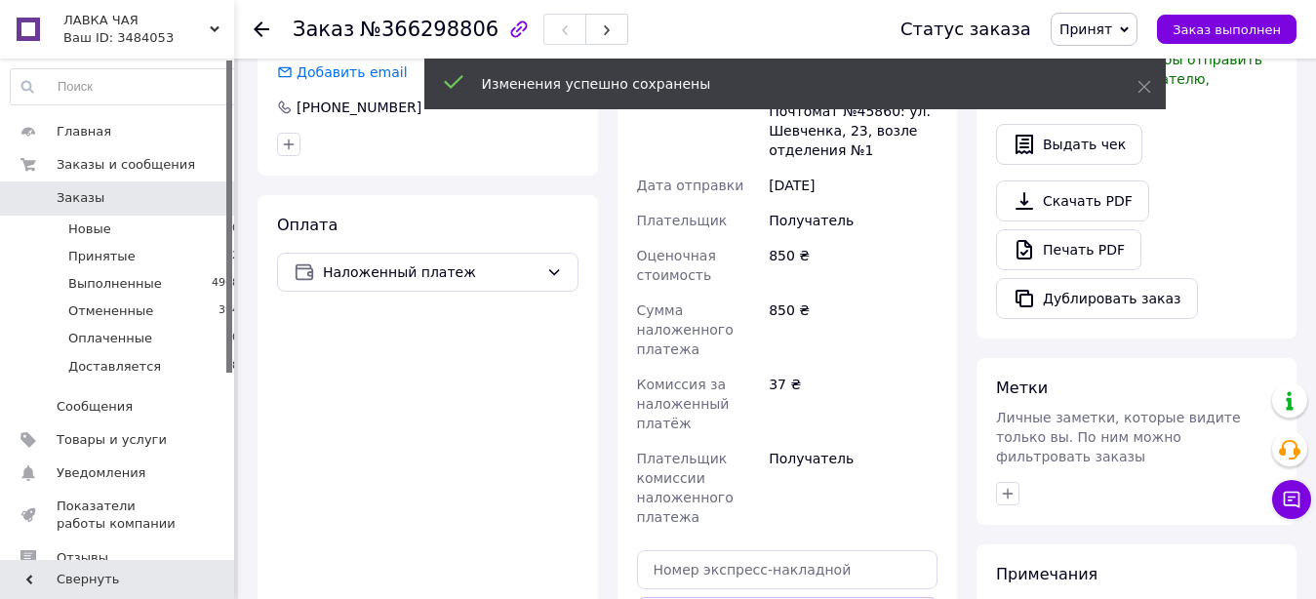
scroll to position [796, 0]
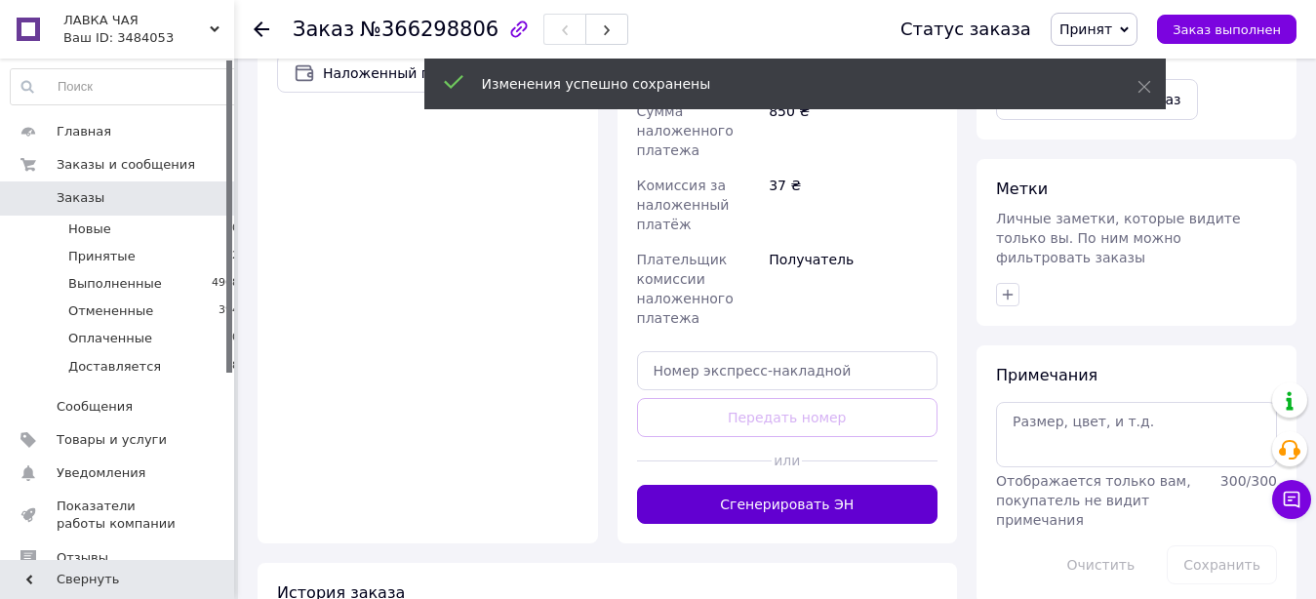
click at [825, 485] on button "Сгенерировать ЭН" at bounding box center [787, 504] width 301 height 39
